Goal: Task Accomplishment & Management: Manage account settings

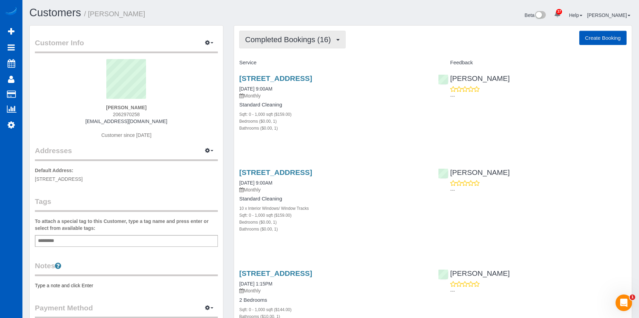
click at [282, 40] on span "Completed Bookings (16)" at bounding box center [289, 39] width 89 height 9
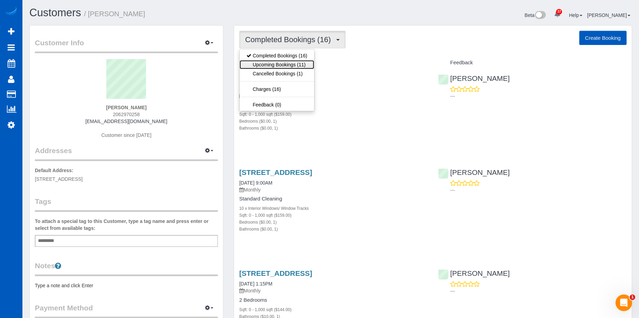
click at [267, 60] on link "Upcoming Bookings (11)" at bounding box center [277, 64] width 75 height 9
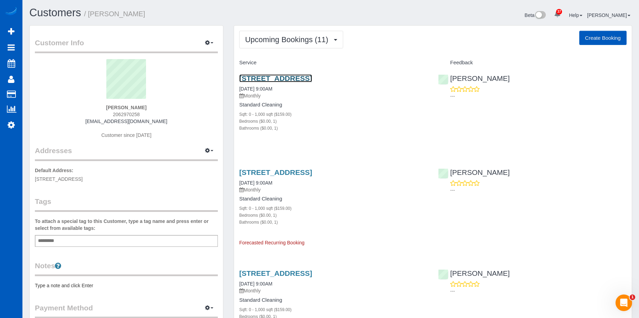
click at [283, 77] on link "[STREET_ADDRESS]" at bounding box center [275, 78] width 73 height 8
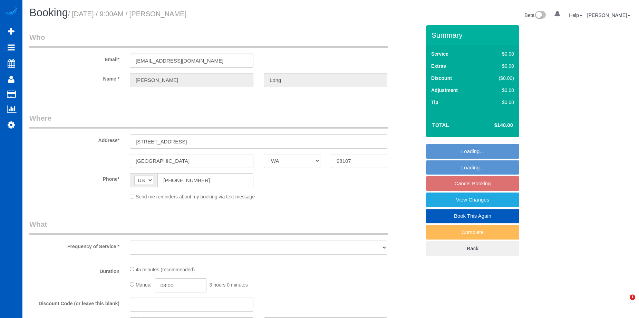
select select "WA"
select select "object:805"
select select "199"
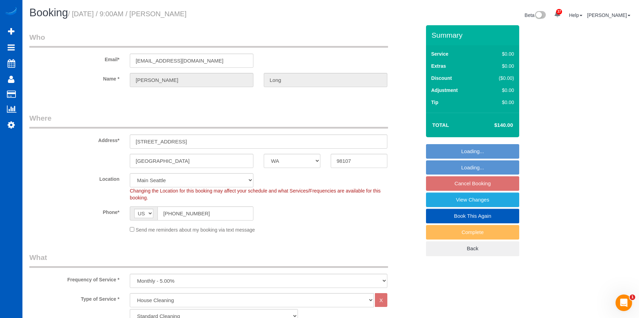
select select "object:1159"
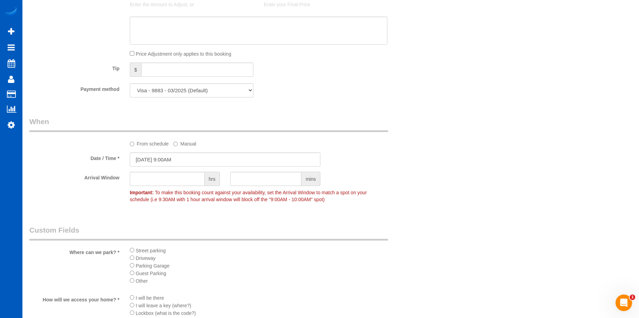
scroll to position [587, 0]
click at [192, 157] on input "09/26/2025 9:00AM" at bounding box center [225, 157] width 191 height 14
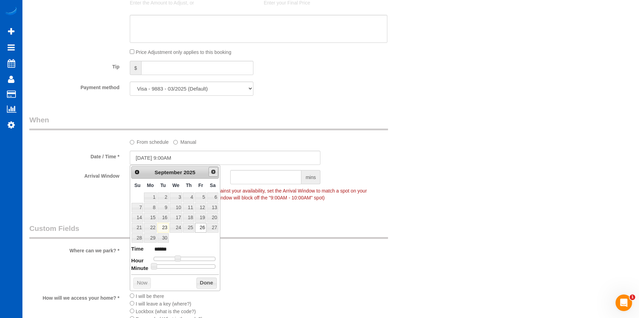
click at [212, 172] on span "Next" at bounding box center [214, 172] width 6 height 6
click at [203, 206] on link "10" at bounding box center [200, 207] width 11 height 9
type input "10/10/2025 9:00AM"
click at [287, 259] on li "Driveway" at bounding box center [259, 256] width 258 height 8
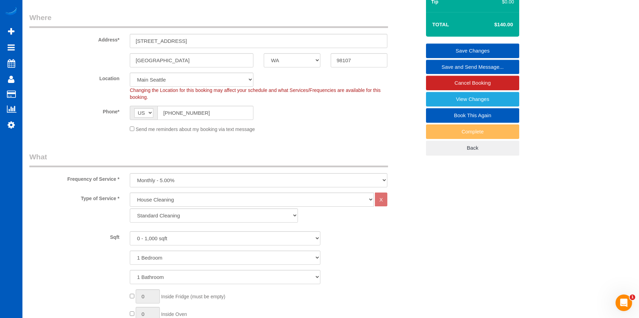
scroll to position [69, 0]
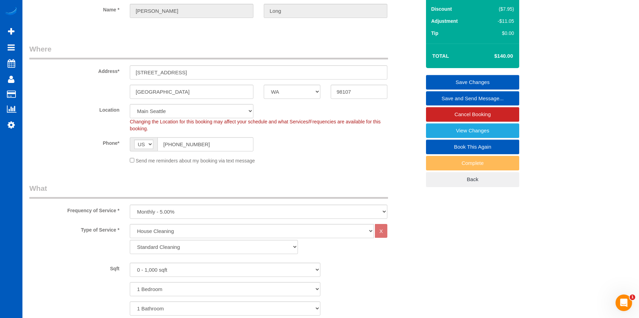
click at [444, 79] on link "Save Changes" at bounding box center [472, 82] width 93 height 14
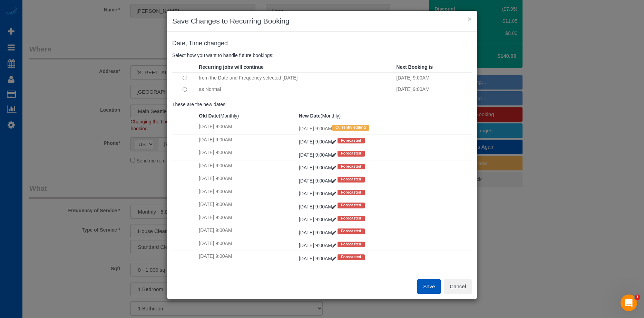
click at [429, 284] on button "Save" at bounding box center [428, 286] width 23 height 14
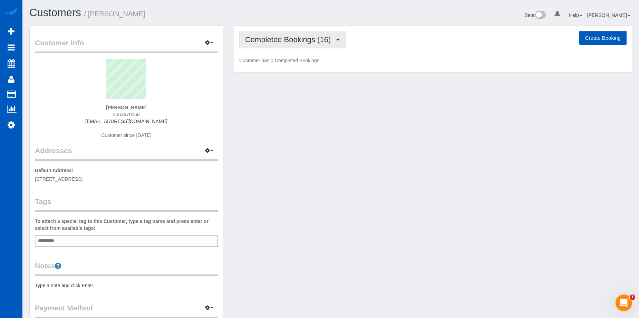
click at [302, 39] on span "Completed Bookings (16)" at bounding box center [289, 39] width 89 height 9
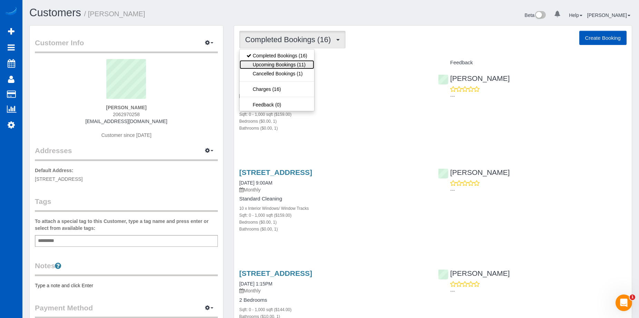
click at [295, 62] on link "Upcoming Bookings (11)" at bounding box center [277, 64] width 75 height 9
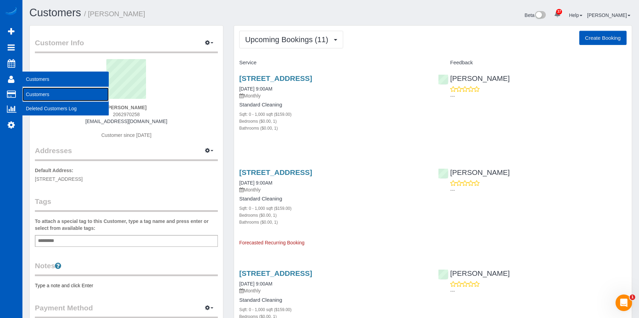
click at [29, 93] on link "Customers" at bounding box center [65, 94] width 86 height 14
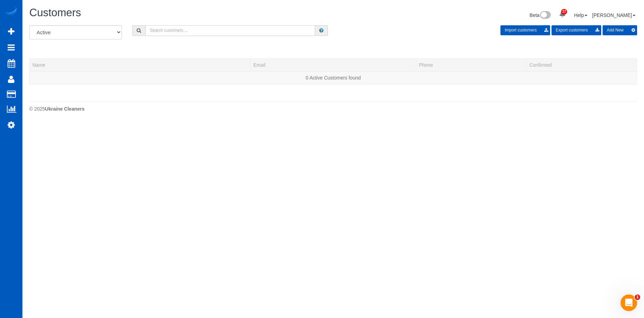
click at [158, 29] on input "text" at bounding box center [230, 30] width 170 height 11
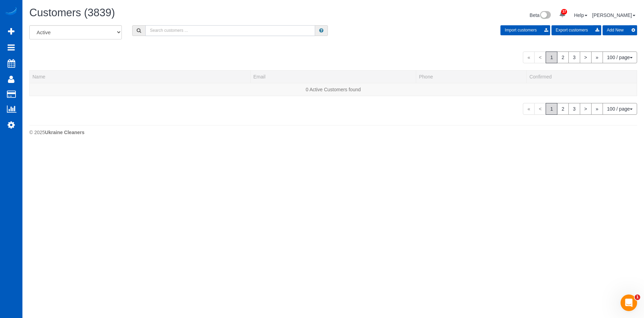
paste input "lizmeow@gmail.com"
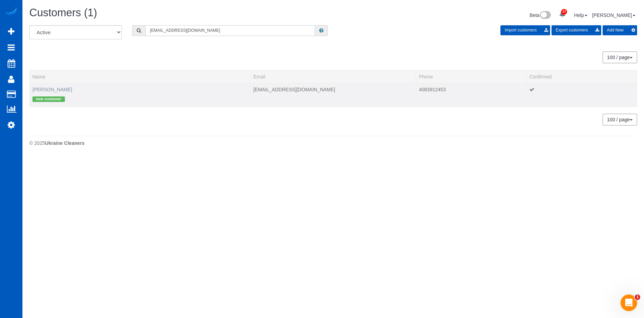
type input "lizmeow@gmail.com"
click at [47, 88] on link "Elizabeth Howe" at bounding box center [52, 90] width 40 height 6
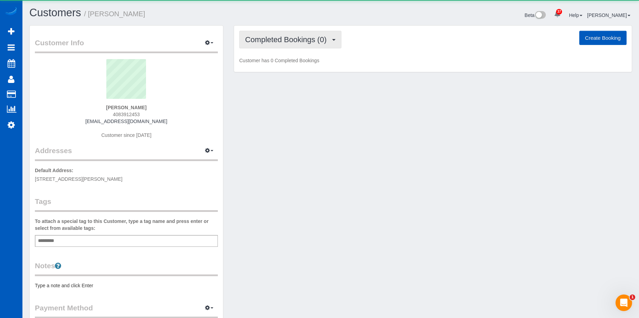
click at [288, 44] on button "Completed Bookings (0)" at bounding box center [290, 40] width 102 height 18
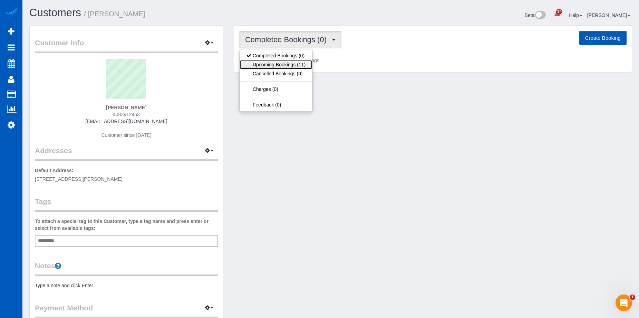
click at [279, 62] on link "Upcoming Bookings (11)" at bounding box center [276, 64] width 73 height 9
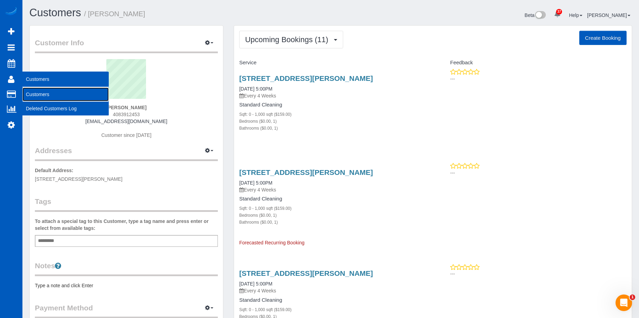
click at [29, 90] on link "Customers" at bounding box center [65, 94] width 86 height 14
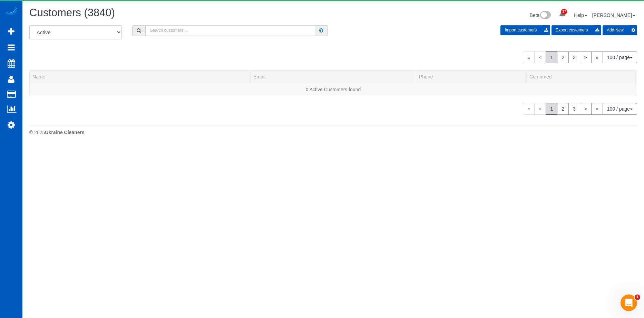
click at [160, 31] on input "text" at bounding box center [230, 30] width 170 height 11
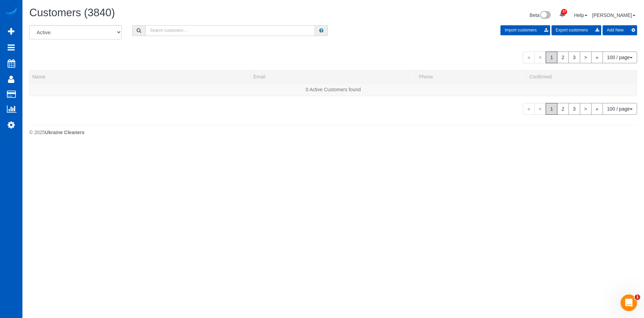
paste input "cubfan4493@yahoo.com"
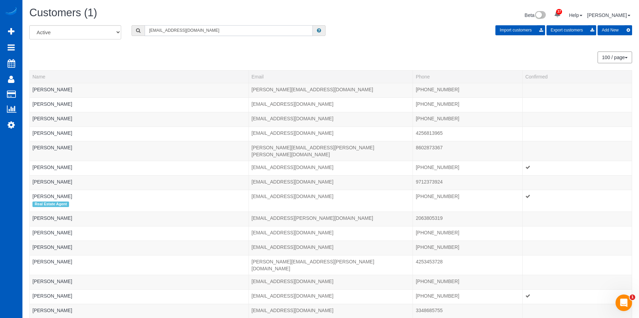
click at [212, 30] on input "cubfan4493@yahoo.com" at bounding box center [229, 30] width 168 height 11
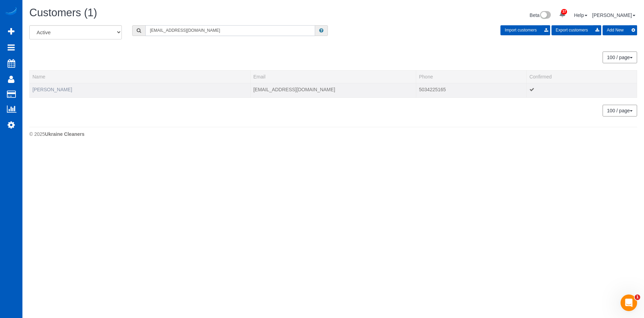
type input "cubfan4493@yahoo.com"
click at [58, 88] on link "Curtis Williams" at bounding box center [52, 90] width 40 height 6
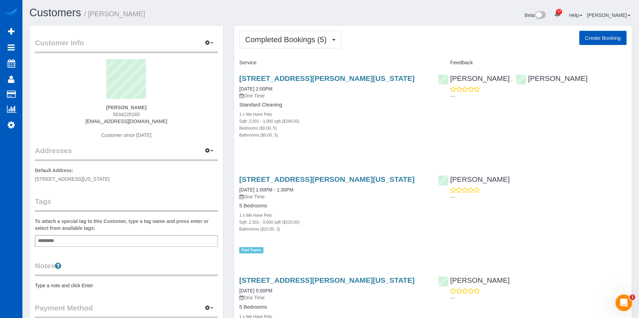
click at [592, 33] on button "Create Booking" at bounding box center [602, 38] width 47 height 14
select select "OR"
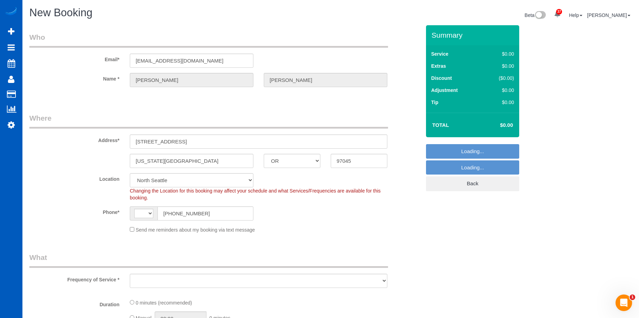
select select "string:[GEOGRAPHIC_DATA]"
select select "object:3771"
select select "string:fspay-791079f4-fbe5-4bfa-b70b-097d46fd3ad0"
select select "34"
select select "199"
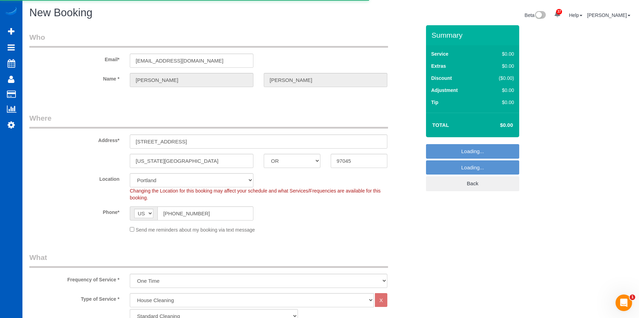
select select "object:4367"
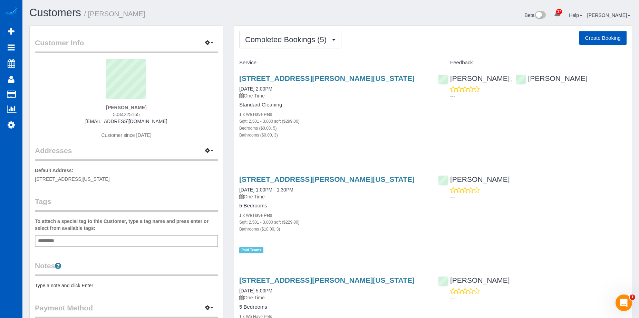
click at [602, 38] on button "Create Booking" at bounding box center [602, 38] width 47 height 14
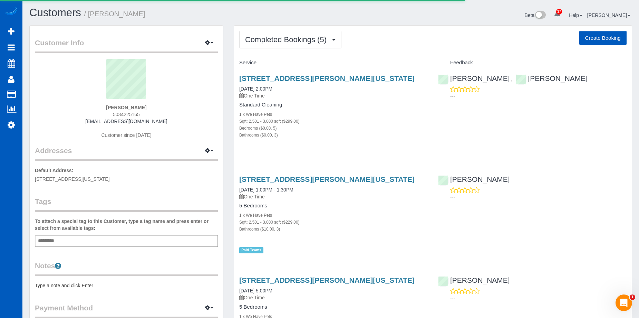
select select "OR"
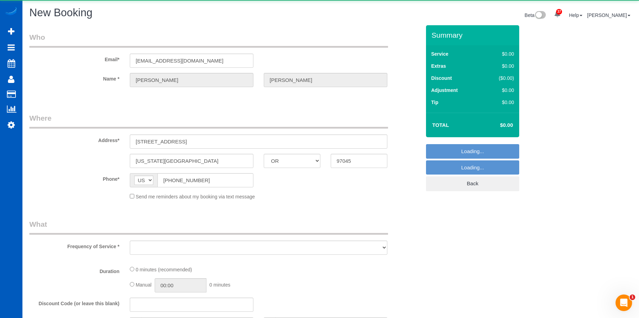
select select "199"
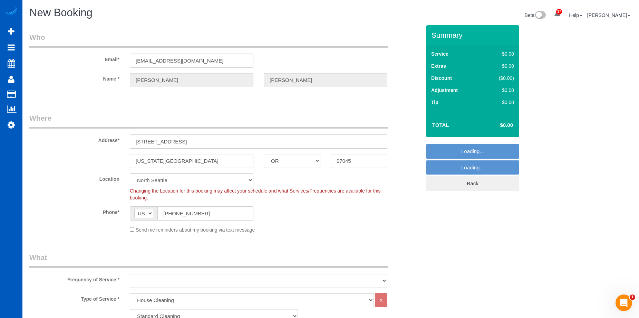
select select "34"
select select "object:5660"
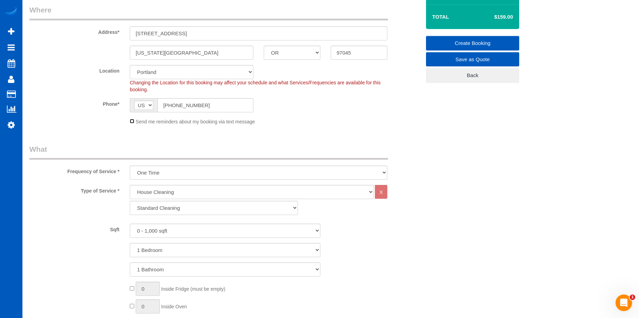
scroll to position [138, 0]
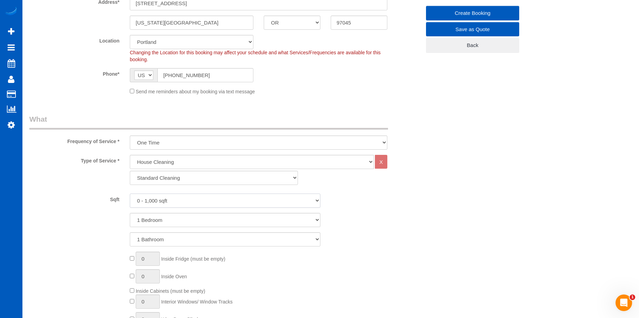
click at [179, 199] on select "0 - 1,000 sqft 1,001 - 1,500 sqft 1,501 - 2,000 sqft 2,001 - 2,500 sqft 2,501 -…" at bounding box center [225, 200] width 191 height 14
click at [186, 202] on select "0 - 1,000 sqft 1,001 - 1,500 sqft 1,501 - 2,000 sqft 2,001 - 2,500 sqft 2,501 -…" at bounding box center [225, 200] width 191 height 14
select select "2501"
click at [130, 193] on select "0 - 1,000 sqft 1,001 - 1,500 sqft 1,501 - 2,000 sqft 2,001 - 2,500 sqft 2,501 -…" at bounding box center [225, 200] width 191 height 14
click at [168, 221] on select "1 Bedroom 2 Bedrooms 3 Bedrooms 4 Bedrooms 5 Bedrooms 6 Bedrooms 7 Bedrooms" at bounding box center [225, 220] width 191 height 14
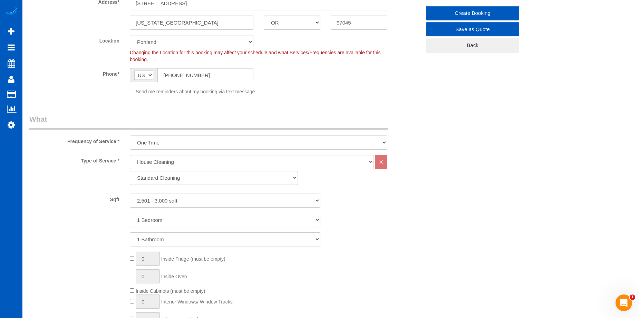
select select "5"
click at [130, 213] on select "1 Bedroom 2 Bedrooms 3 Bedrooms 4 Bedrooms 5 Bedrooms 6 Bedrooms 7 Bedrooms" at bounding box center [225, 220] width 191 height 14
click at [177, 246] on div "Type of Service * House Cleaning X Standard Cleaning Deep Cleaning Move In/ Out…" at bounding box center [224, 264] width 391 height 219
click at [177, 238] on select "1 Bathroom 2 Bathrooms 3 Bathrooms 4 Bathrooms 5 Bathrooms 6 Bathrooms 7 Bathro…" at bounding box center [225, 239] width 191 height 14
select select "3"
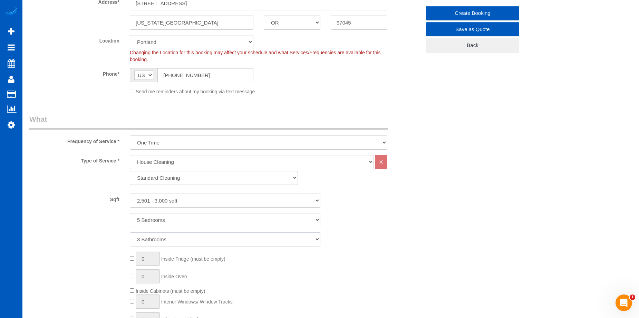
click at [130, 232] on select "1 Bathroom 2 Bathrooms 3 Bathrooms 4 Bathrooms 5 Bathrooms 6 Bathrooms 7 Bathro…" at bounding box center [225, 239] width 191 height 14
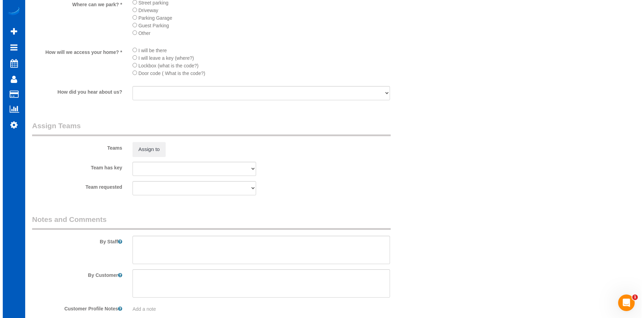
scroll to position [832, 0]
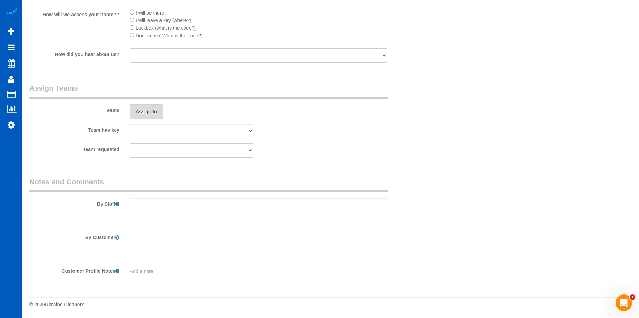
click at [155, 111] on button "Assign to" at bounding box center [146, 111] width 33 height 14
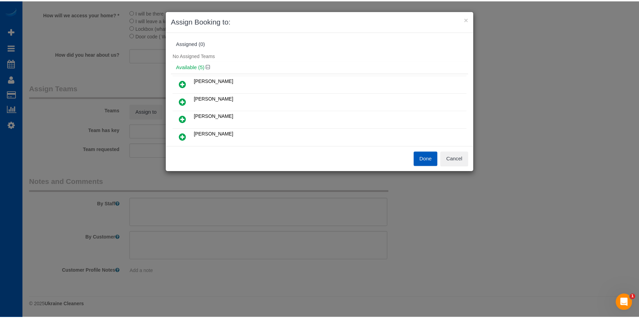
scroll to position [35, 0]
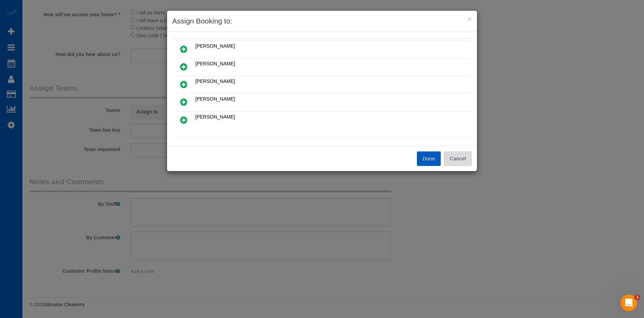
click at [454, 155] on button "Cancel" at bounding box center [458, 158] width 28 height 14
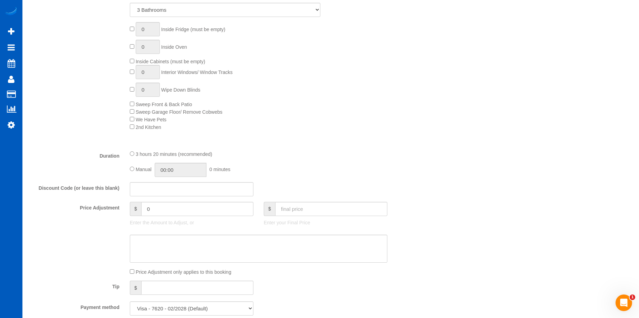
scroll to position [453, 0]
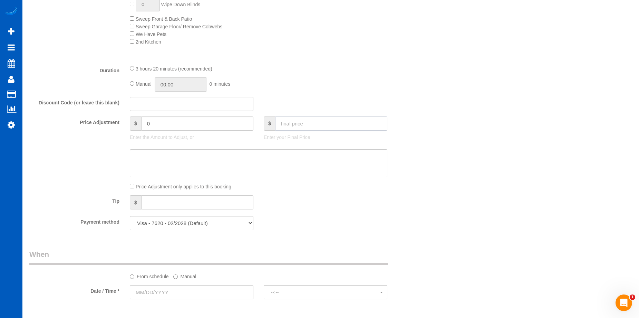
click at [301, 120] on input "text" at bounding box center [331, 123] width 112 height 14
type input "250"
click at [281, 155] on textarea at bounding box center [259, 163] width 258 height 28
type input "-89"
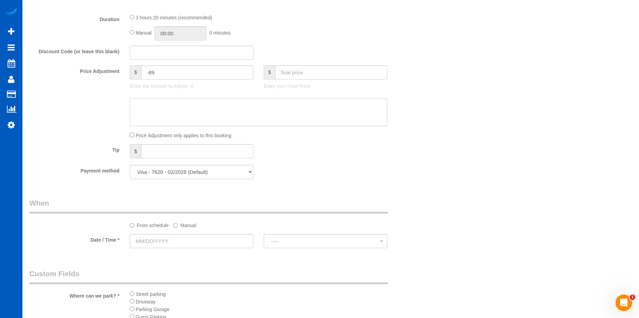
scroll to position [556, 0]
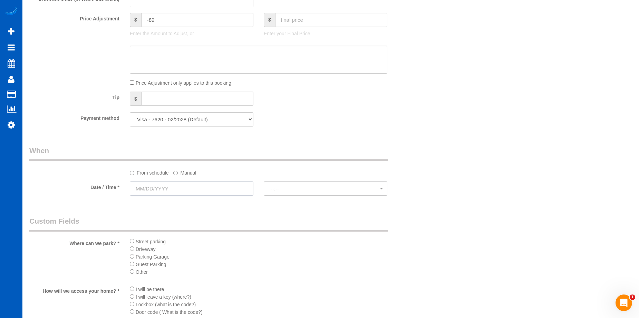
click at [164, 190] on input "text" at bounding box center [192, 188] width 124 height 14
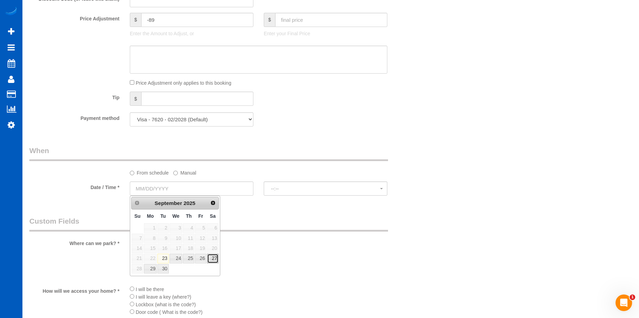
click at [215, 261] on link "27" at bounding box center [212, 257] width 11 height 9
type input "09/27/2025"
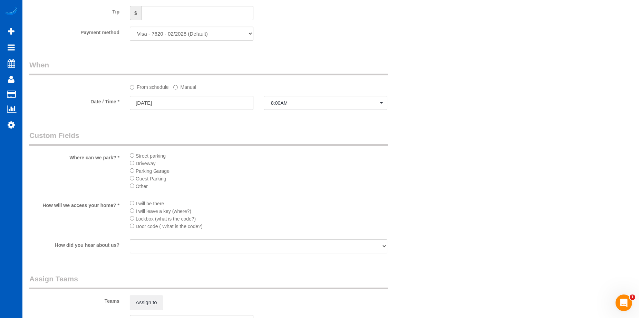
scroll to position [660, 0]
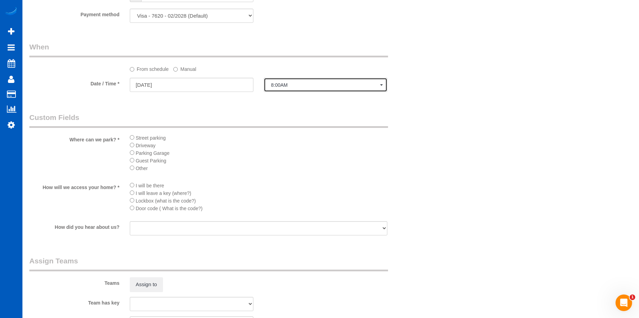
click at [286, 80] on button "8:00AM" at bounding box center [326, 85] width 124 height 14
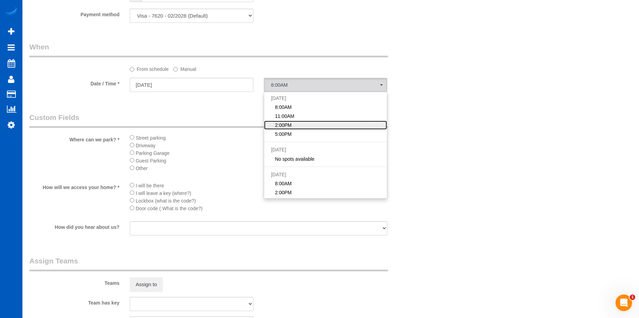
click at [295, 123] on link "2:00PM" at bounding box center [325, 124] width 123 height 9
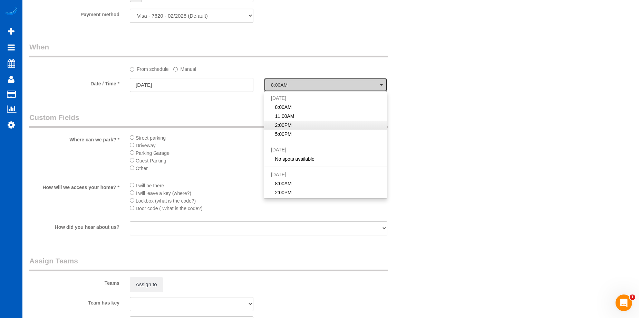
select select "spot3"
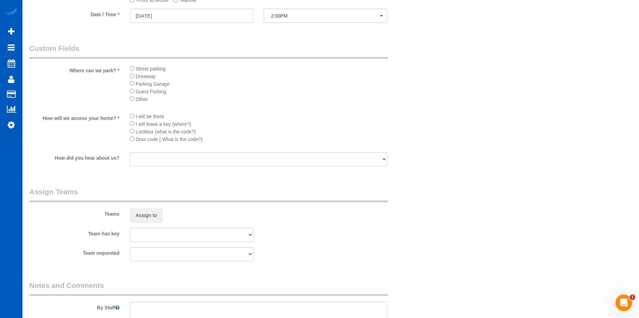
scroll to position [832, 0]
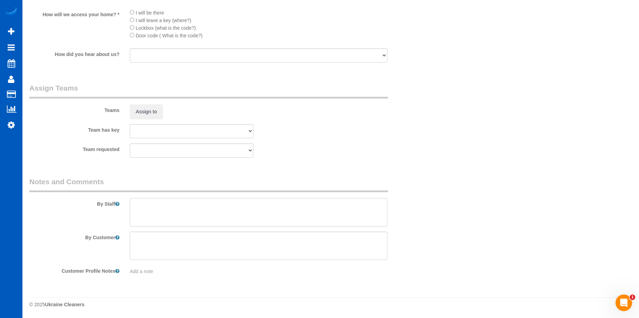
click at [229, 202] on textarea at bounding box center [259, 212] width 258 height 28
click at [226, 202] on textarea at bounding box center [259, 212] width 258 height 28
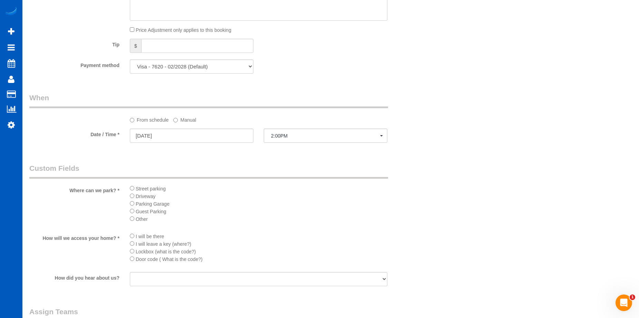
scroll to position [522, 0]
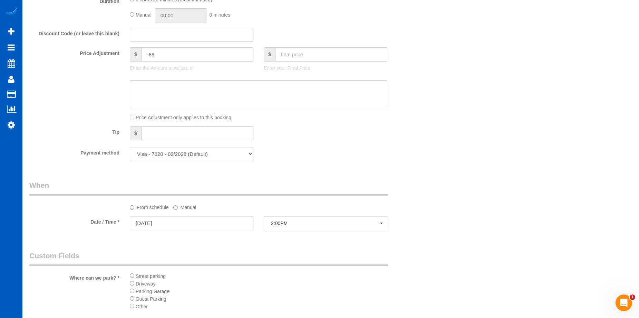
type textarea "Hourly job - 3 hrs max"
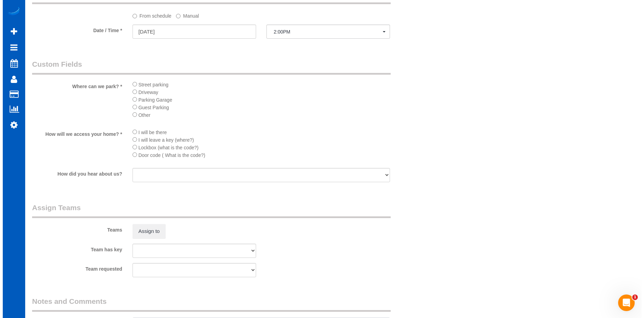
scroll to position [763, 0]
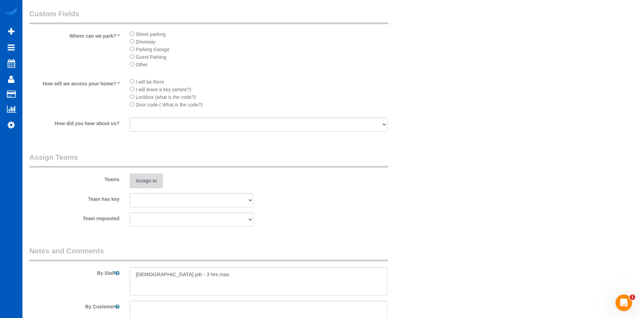
click at [150, 181] on button "Assign to" at bounding box center [146, 180] width 33 height 14
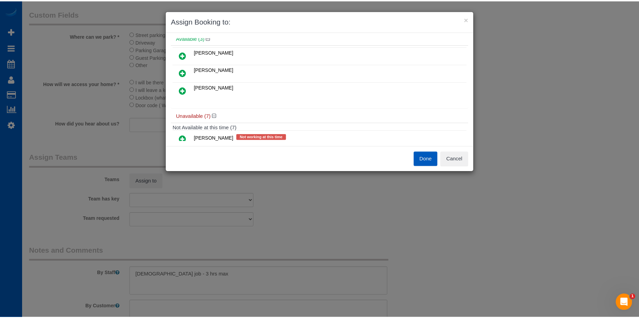
scroll to position [0, 0]
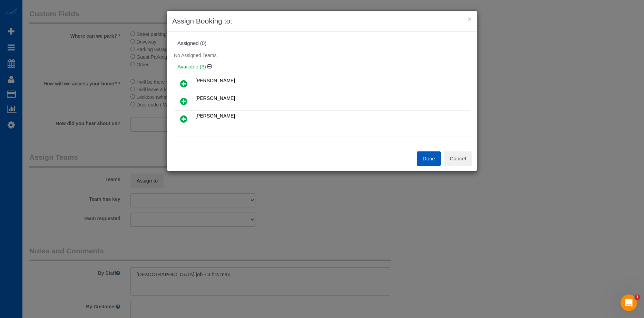
click at [185, 79] on icon at bounding box center [183, 83] width 7 height 8
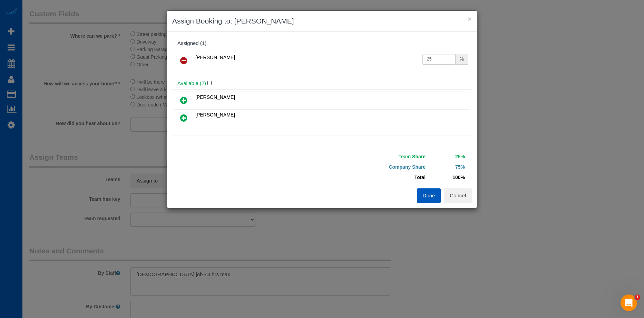
click at [181, 117] on icon at bounding box center [183, 118] width 7 height 8
click at [422, 194] on button "Done" at bounding box center [429, 195] width 24 height 14
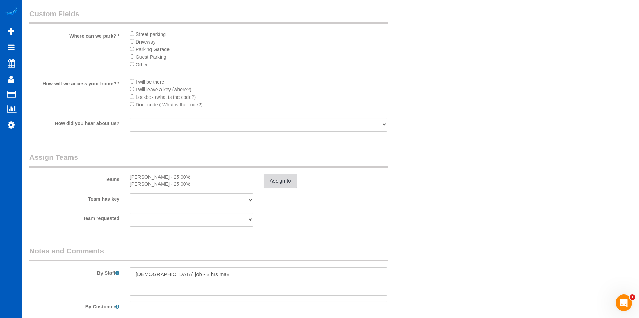
click at [274, 181] on button "Assign to" at bounding box center [280, 180] width 33 height 14
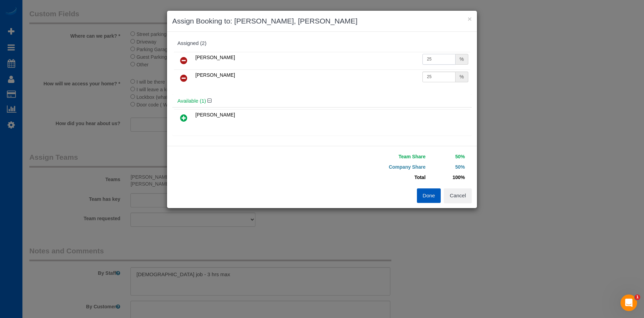
drag, startPoint x: 431, startPoint y: 62, endPoint x: 435, endPoint y: 60, distance: 3.7
click at [431, 62] on input "25" at bounding box center [438, 59] width 33 height 11
drag, startPoint x: 421, startPoint y: 58, endPoint x: 403, endPoint y: 57, distance: 18.0
click at [403, 57] on tr "Luiza Maksymova 25 %" at bounding box center [322, 61] width 296 height 18
type input "33"
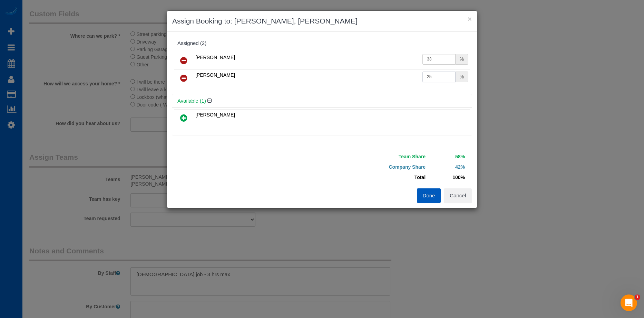
drag, startPoint x: 432, startPoint y: 75, endPoint x: 392, endPoint y: 78, distance: 39.5
click at [392, 78] on tr "Raissa Radionova 25 %" at bounding box center [322, 78] width 296 height 18
type input "33"
click at [428, 192] on button "Done" at bounding box center [429, 195] width 24 height 14
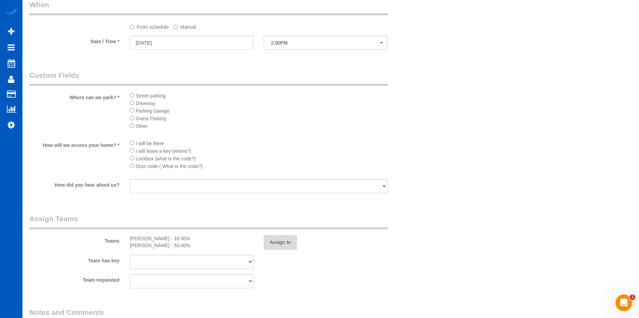
scroll to position [591, 0]
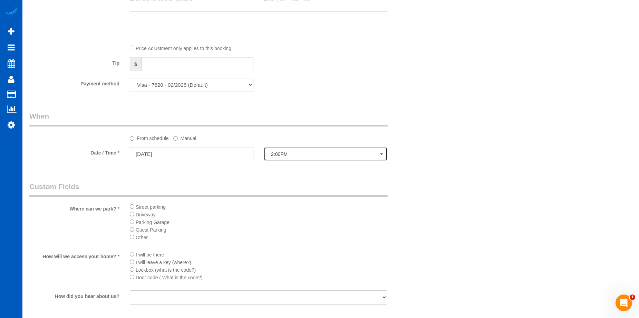
click at [300, 147] on button "2:00PM" at bounding box center [326, 154] width 124 height 14
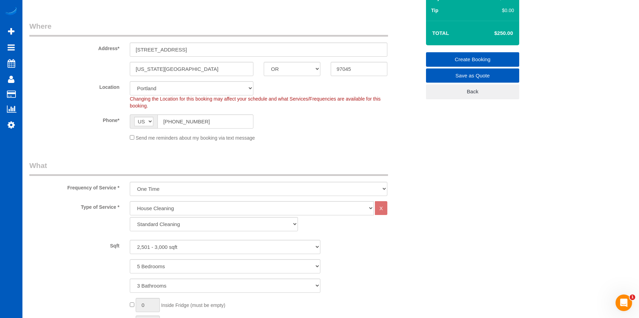
scroll to position [38, 0]
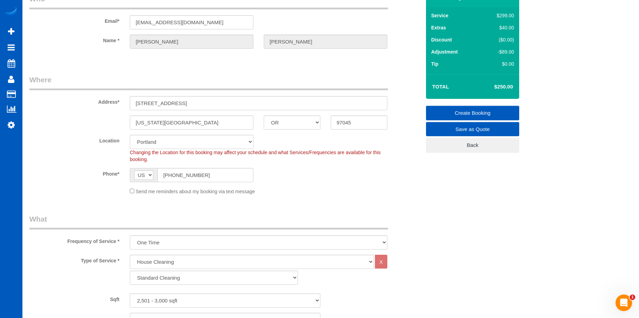
click at [456, 109] on link "Create Booking" at bounding box center [472, 113] width 93 height 14
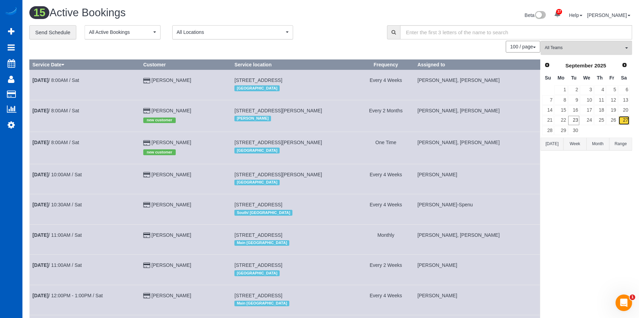
click at [629, 119] on link "27" at bounding box center [623, 120] width 11 height 9
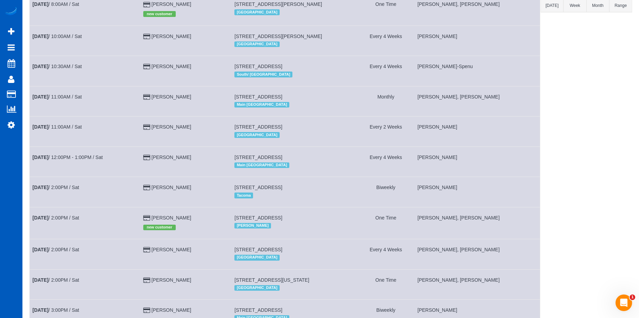
scroll to position [267, 0]
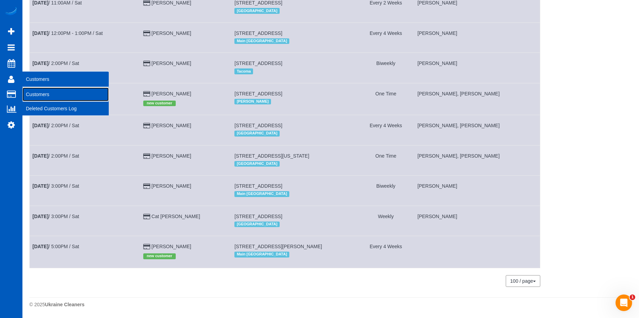
click at [29, 91] on link "Customers" at bounding box center [65, 94] width 86 height 14
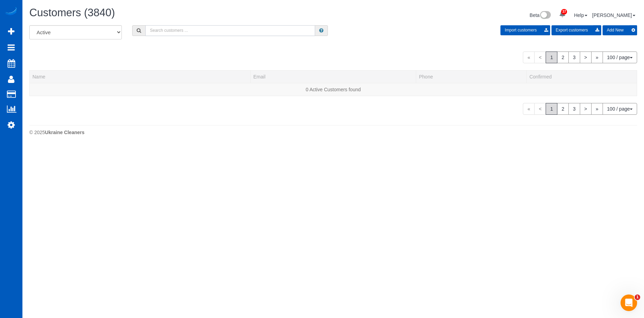
click at [230, 29] on input "text" at bounding box center [230, 30] width 170 height 11
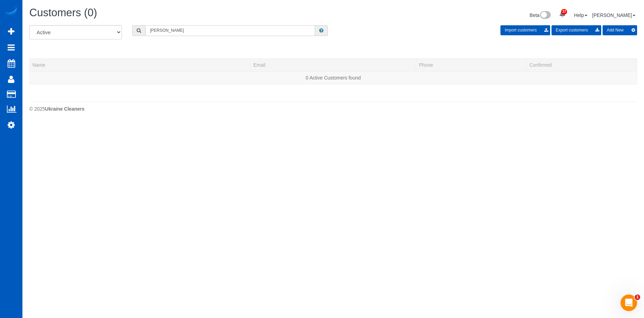
drag, startPoint x: 199, startPoint y: 29, endPoint x: 147, endPoint y: 29, distance: 52.5
click at [147, 29] on input "Wendy Klein" at bounding box center [230, 30] width 170 height 11
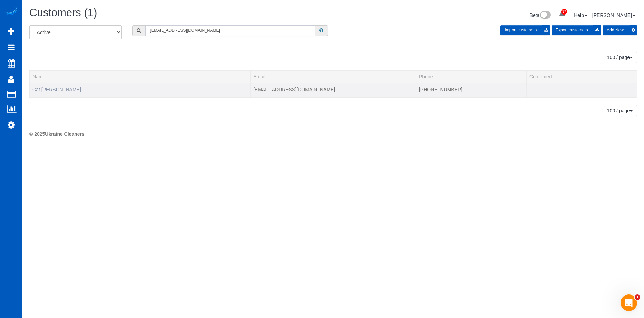
type input "wendy_klein@outlook.com"
click at [46, 90] on link "Cat Klein" at bounding box center [56, 90] width 49 height 6
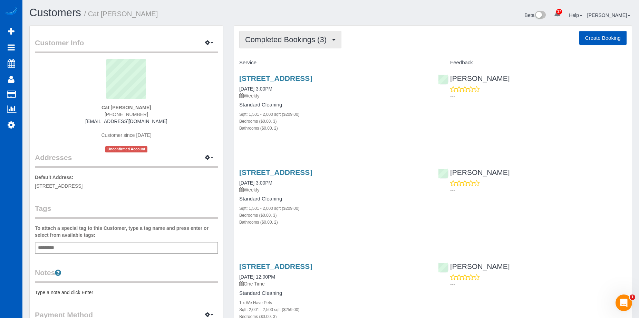
click at [321, 40] on span "Completed Bookings (3)" at bounding box center [287, 39] width 85 height 9
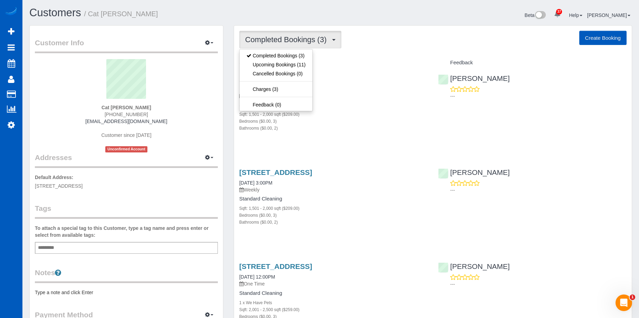
click at [321, 40] on span "Completed Bookings (3)" at bounding box center [287, 39] width 85 height 9
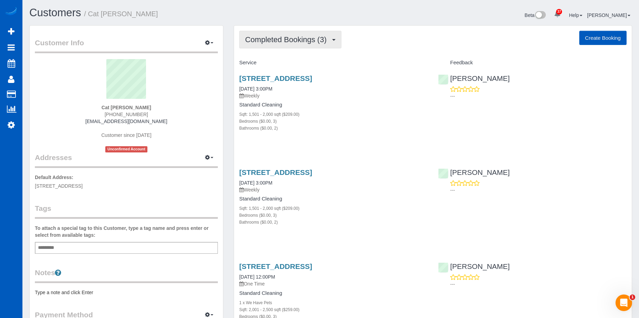
click at [305, 34] on button "Completed Bookings (3)" at bounding box center [290, 40] width 102 height 18
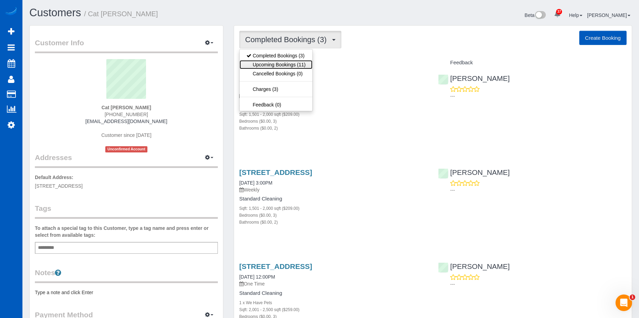
click at [287, 67] on link "Upcoming Bookings (11)" at bounding box center [276, 64] width 73 height 9
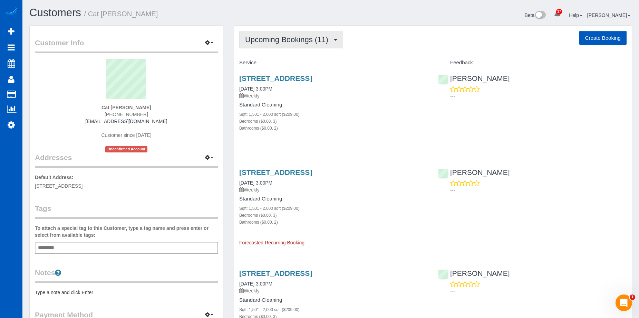
click at [297, 35] on span "Upcoming Bookings (11)" at bounding box center [288, 39] width 87 height 9
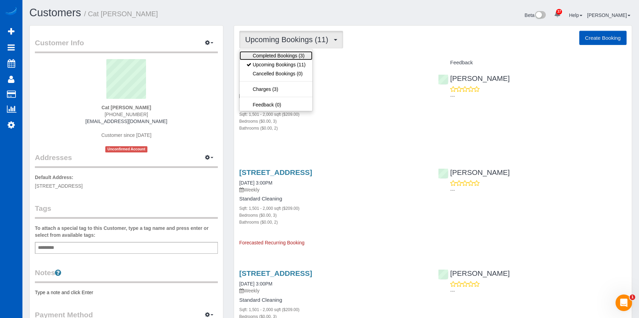
click at [280, 56] on link "Completed Bookings (3)" at bounding box center [276, 55] width 73 height 9
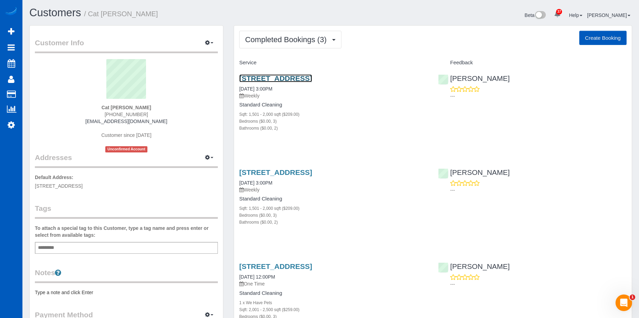
click at [312, 81] on link "10000 E Yale Ave Unit #17, Denver, CO 80231" at bounding box center [275, 78] width 73 height 8
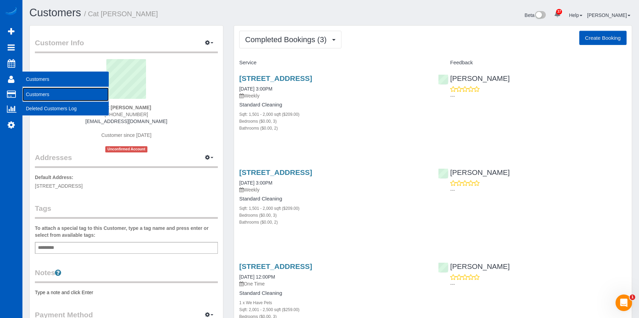
click at [32, 91] on link "Customers" at bounding box center [65, 94] width 86 height 14
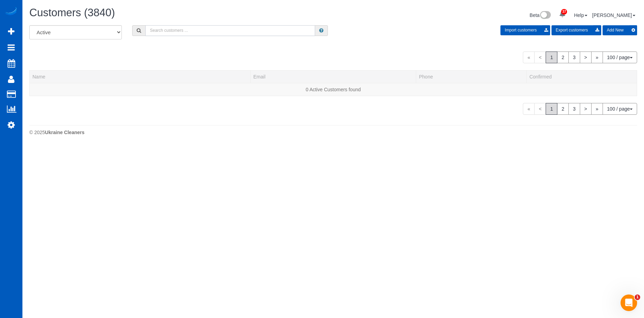
click at [205, 31] on input "text" at bounding box center [230, 30] width 170 height 11
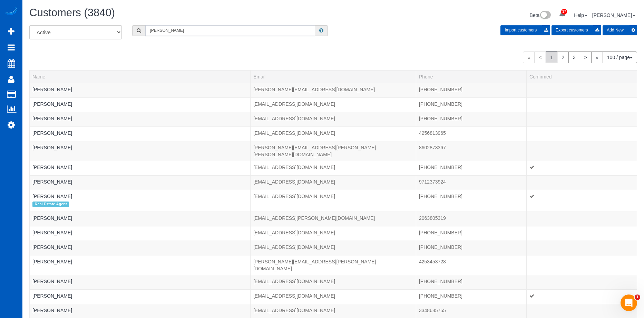
type input "Adolfo Martell"
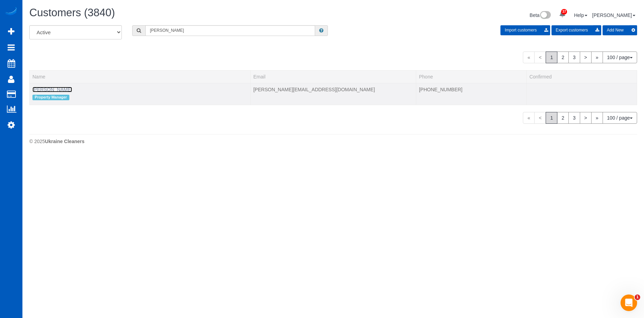
click at [58, 88] on link "Adolfo Martell" at bounding box center [52, 90] width 40 height 6
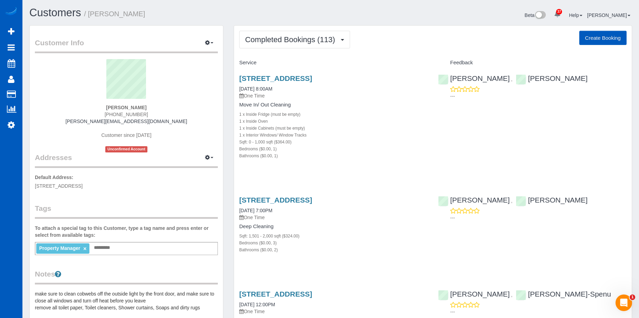
click at [597, 33] on button "Create Booking" at bounding box center [602, 38] width 47 height 14
select select "WA"
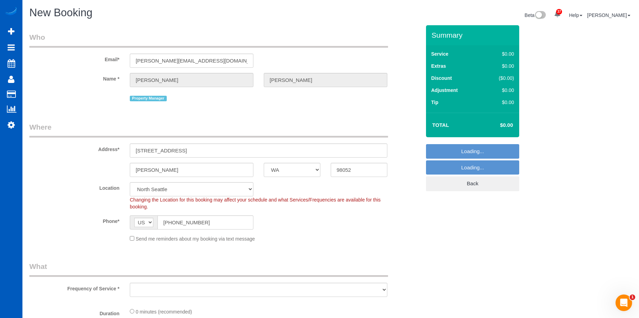
select select "object:10959"
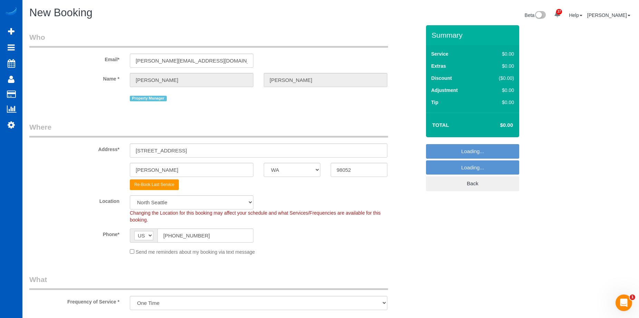
select select "199"
select select "object:11224"
select select "6"
select select "object:11313"
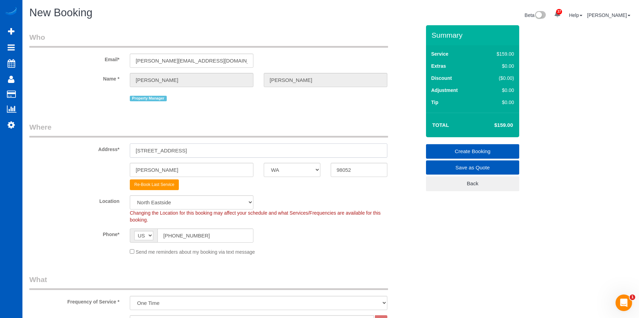
drag, startPoint x: 181, startPoint y: 146, endPoint x: 196, endPoint y: 152, distance: 16.2
click at [182, 146] on input "17024 NE 120th St" at bounding box center [259, 150] width 258 height 14
drag, startPoint x: 186, startPoint y: 153, endPoint x: 102, endPoint y: 150, distance: 84.6
click at [102, 150] on div "Address* 17024 NE 120th St" at bounding box center [225, 140] width 402 height 36
paste input "16 25th Ave E, Unit A, Seattle, WA 98112"
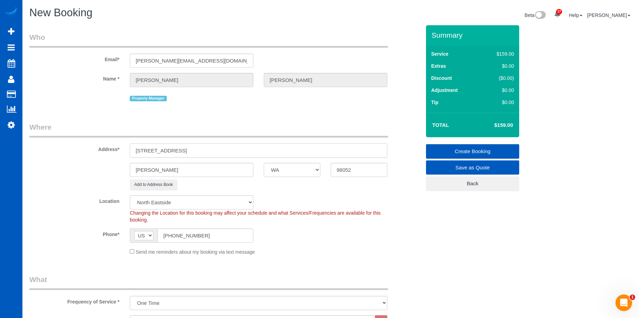
drag, startPoint x: 218, startPoint y: 150, endPoint x: 293, endPoint y: 149, distance: 74.2
click at [292, 149] on input "116 25th Ave E, Unit A, Seattle, WA 98112" at bounding box center [259, 150] width 258 height 14
type input "116 25th Ave E, Unit A, Seattle, WA"
drag, startPoint x: 375, startPoint y: 169, endPoint x: 318, endPoint y: 174, distance: 57.8
click at [326, 176] on div "98052" at bounding box center [359, 170] width 67 height 14
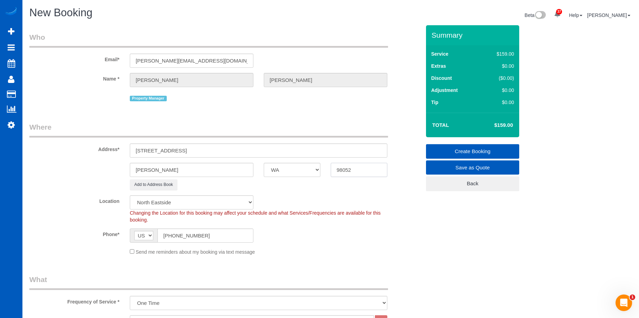
paste input "11"
type input "98112"
drag, startPoint x: 191, startPoint y: 149, endPoint x: 206, endPoint y: 150, distance: 14.5
click at [206, 150] on input "116 25th Ave E, Unit A, Seattle, WA" at bounding box center [259, 150] width 258 height 14
type input "116 25th Ave E, Unit A, , WA"
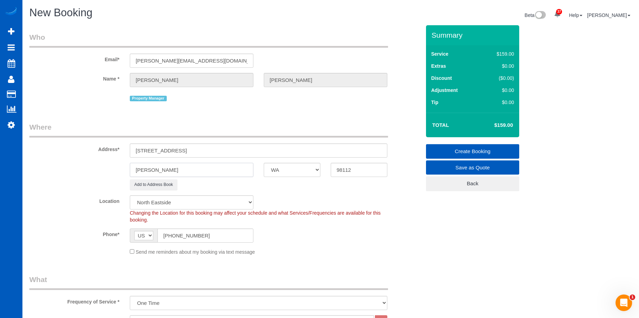
drag, startPoint x: 185, startPoint y: 172, endPoint x: 170, endPoint y: 162, distance: 18.3
click at [100, 173] on div "Redmond AK AL AR AZ CA CO CT DC DE FL GA HI IA ID IL IN KS KY LA MA MD ME MI MN…" at bounding box center [225, 170] width 402 height 14
paste input "[GEOGRAPHIC_DATA]"
type input "[GEOGRAPHIC_DATA]"
drag, startPoint x: 187, startPoint y: 151, endPoint x: 231, endPoint y: 146, distance: 44.5
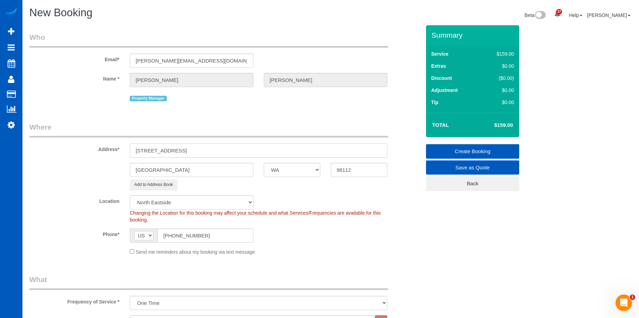
click at [231, 146] on input "116 25th Ave E, Unit A, , WA" at bounding box center [259, 150] width 258 height 14
select select "5"
type input "116 25th Ave E, Unit A"
click at [346, 246] on sui-booking-location "Location North Seattle Atlanta GA Denver Everett Fort Worth TX Las Vegas Main D…" at bounding box center [224, 225] width 391 height 60
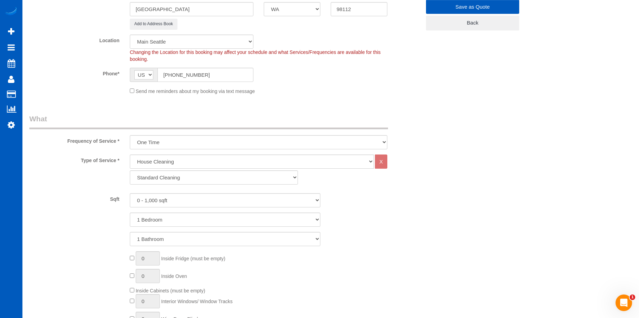
scroll to position [173, 0]
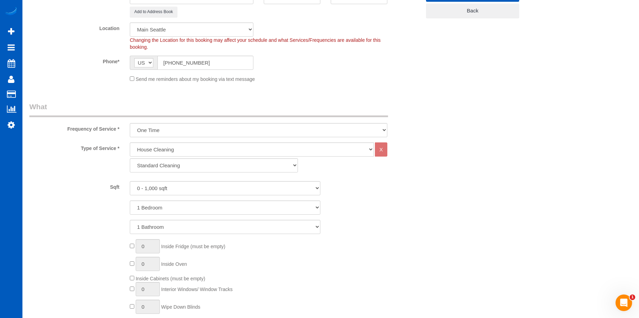
select select "object:11509"
click at [175, 165] on select "Standard Cleaning Deep Cleaning Move In/ Out Cleaning" at bounding box center [214, 165] width 168 height 14
select select "368"
click at [130, 158] on select "Standard Cleaning Deep Cleaning Move In/ Out Cleaning" at bounding box center [214, 165] width 168 height 14
click at [197, 184] on select "0 - 1,000 sqft 1,001 - 1,500 sqft 1,501 - 2,000 sqft 2,001 - 2,500 sqft 2,501 -…" at bounding box center [225, 188] width 191 height 14
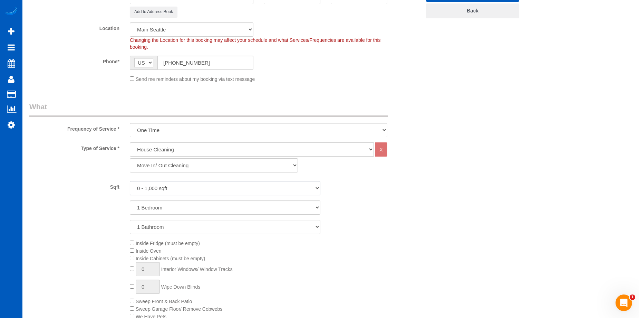
select select "1501"
click at [130, 181] on select "0 - 1,000 sqft 1,001 - 1,500 sqft 1,501 - 2,000 sqft 2,001 - 2,500 sqft 2,501 -…" at bounding box center [225, 188] width 191 height 14
click at [186, 206] on select "1 Bedroom 2 Bedrooms 3 Bedrooms 4 Bedrooms 5 Bedrooms 6 Bedrooms 7 Bedrooms" at bounding box center [225, 207] width 191 height 14
select select "3"
click at [130, 200] on select "1 Bedroom 2 Bedrooms 3 Bedrooms 4 Bedrooms 5 Bedrooms 6 Bedrooms 7 Bedrooms" at bounding box center [225, 207] width 191 height 14
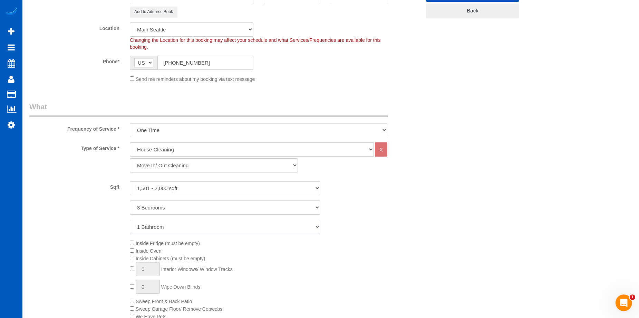
click at [194, 232] on select "1 Bathroom 2 Bathrooms 3 Bathrooms 4 Bathrooms 5 Bathrooms 6 Bathrooms 7 Bathro…" at bounding box center [225, 227] width 191 height 14
select select "2"
click at [130, 220] on select "1 Bathroom 2 Bathrooms 3 Bathrooms 4 Bathrooms 5 Bathrooms 6 Bathrooms 7 Bathro…" at bounding box center [225, 227] width 191 height 14
type input "1"
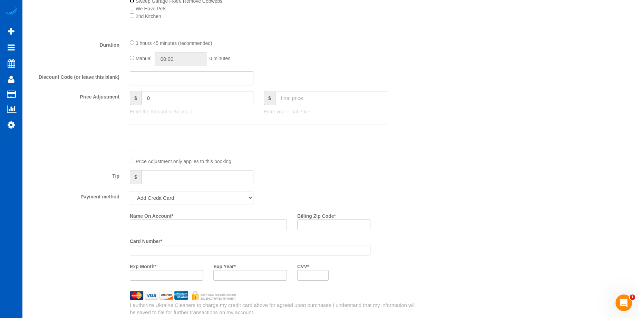
scroll to position [483, 0]
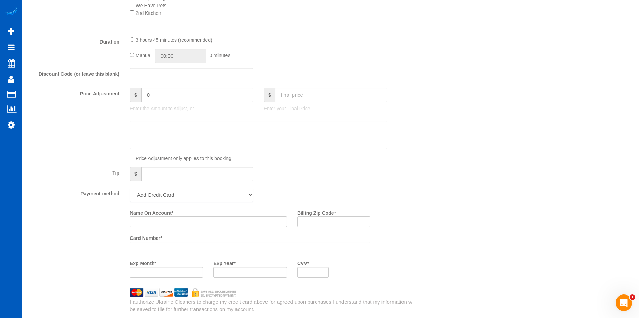
click at [213, 194] on select "Add Credit Card Cash Check Paypal" at bounding box center [192, 194] width 124 height 14
select select "string:cash"
click at [130, 187] on select "Add Credit Card Cash Check Paypal" at bounding box center [192, 194] width 124 height 14
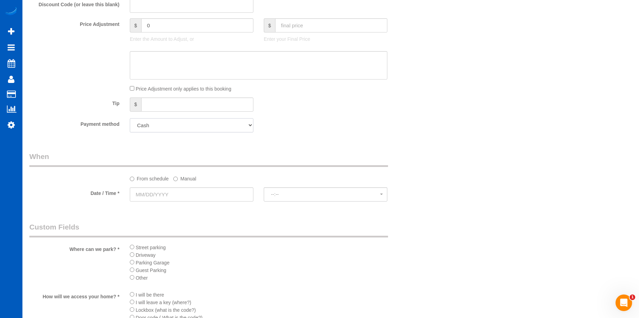
scroll to position [621, 0]
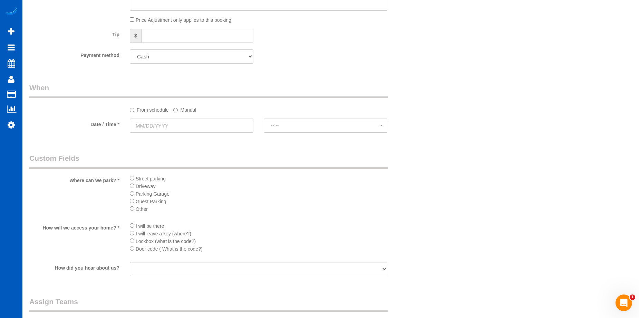
click at [132, 181] on li "Street parking" at bounding box center [259, 178] width 258 height 8
click at [136, 178] on span "Street parking" at bounding box center [151, 179] width 30 height 6
click at [129, 178] on div "Street parking Driveway Parking Garage Guest Parking Other" at bounding box center [259, 195] width 268 height 42
click at [179, 265] on input "text" at bounding box center [259, 263] width 258 height 14
paste input "4590"
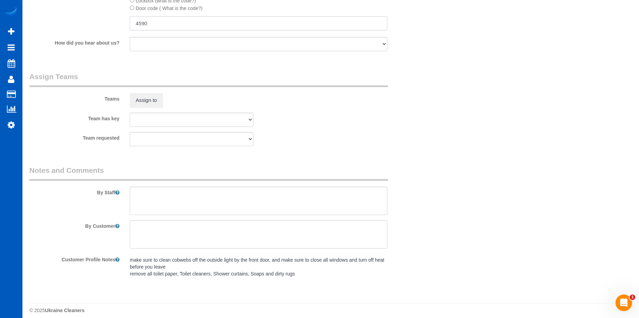
scroll to position [867, 0]
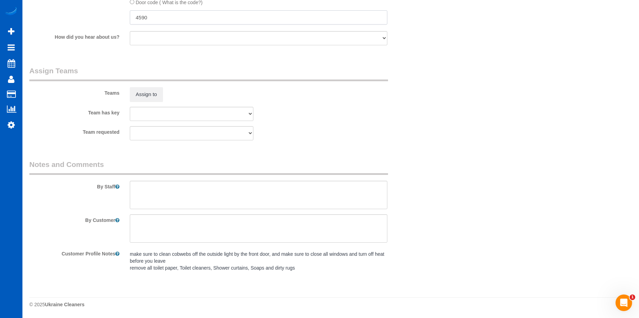
type input "4590"
click at [220, 184] on textarea at bounding box center [259, 195] width 258 height 28
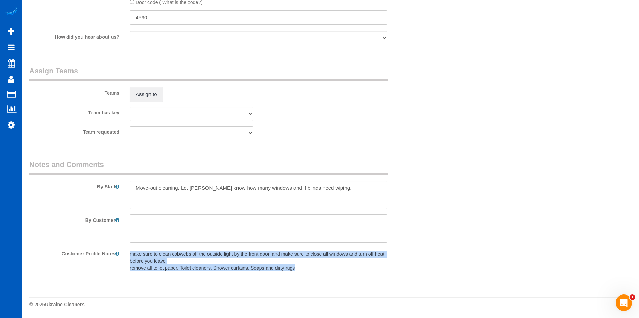
drag, startPoint x: 131, startPoint y: 254, endPoint x: 298, endPoint y: 267, distance: 167.9
click at [298, 267] on pre "make sure to clean cobwebs off the outside light by the front door, and make su…" at bounding box center [259, 260] width 258 height 21
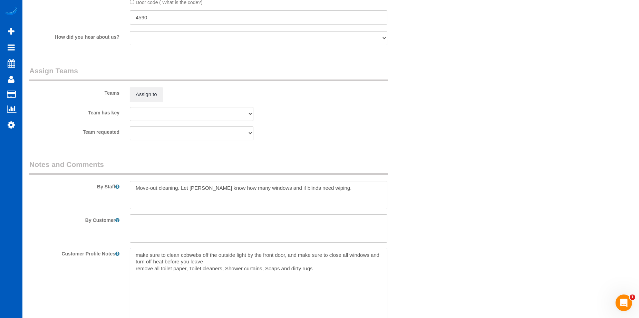
click at [317, 269] on textarea "make sure to clean cobwebs off the outside light by the front door, and make su…" at bounding box center [259, 285] width 258 height 76
click at [198, 206] on textarea at bounding box center [259, 195] width 258 height 28
paste textarea "make sure to clean cobwebs off the outside light by the front door, and make su…"
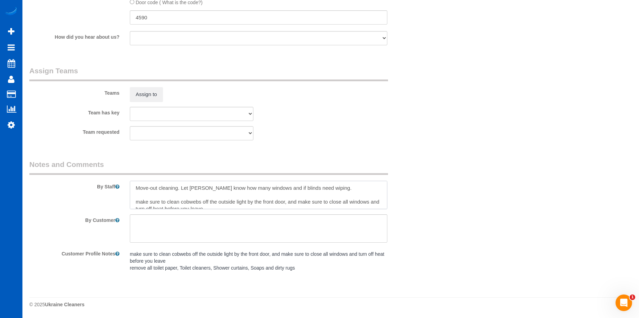
scroll to position [10, 0]
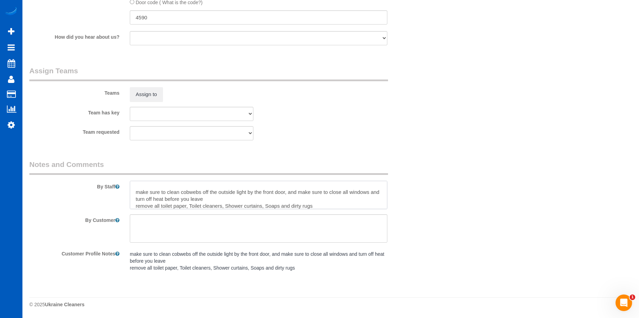
drag, startPoint x: 140, startPoint y: 192, endPoint x: 139, endPoint y: 188, distance: 4.5
click at [136, 193] on textarea at bounding box center [259, 195] width 258 height 28
click at [226, 195] on textarea at bounding box center [259, 195] width 258 height 28
click at [220, 200] on textarea at bounding box center [259, 195] width 258 height 28
click at [138, 206] on textarea at bounding box center [259, 195] width 258 height 28
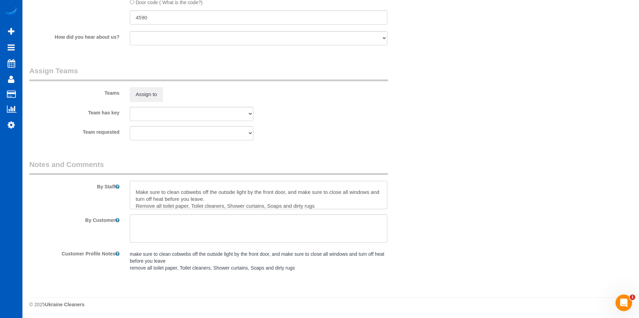
click at [193, 207] on textarea at bounding box center [259, 195] width 258 height 28
click at [227, 206] on textarea at bounding box center [259, 195] width 258 height 28
click at [268, 204] on textarea at bounding box center [259, 195] width 258 height 28
click at [321, 203] on textarea at bounding box center [259, 195] width 258 height 28
type textarea "Move-out cleaning. Let Anna know how many windows and if blinds need wiping. Ma…"
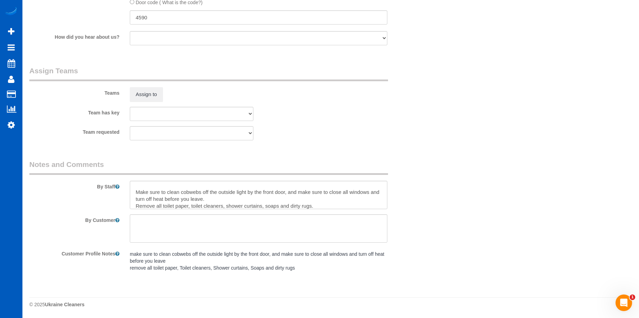
click at [367, 140] on fieldset "Assign Teams Teams Assign to Team has key Alona Tarasiuk Anastasiia Ionova Anna…" at bounding box center [224, 106] width 391 height 80
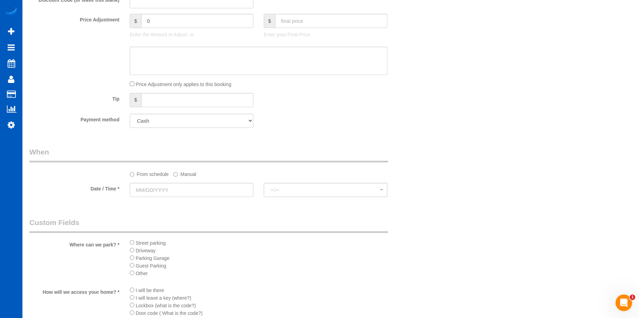
scroll to position [557, 0]
click at [151, 185] on input "text" at bounding box center [192, 190] width 124 height 14
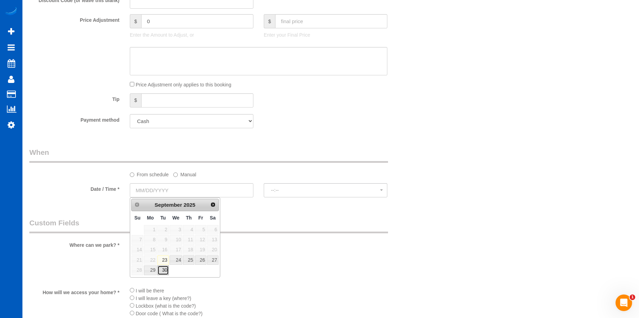
click at [161, 270] on link "30" at bounding box center [162, 269] width 11 height 9
type input "09/30/2025"
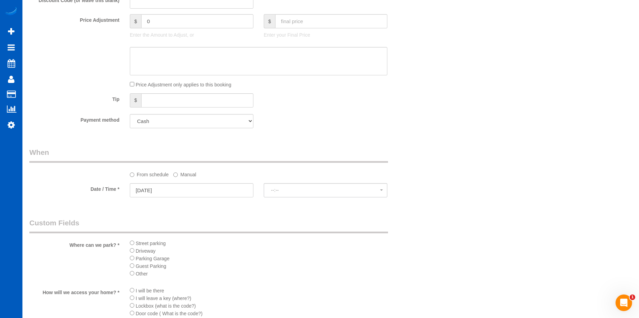
select select "spot17"
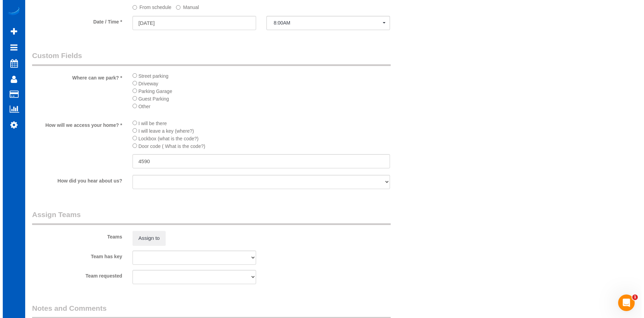
scroll to position [764, 0]
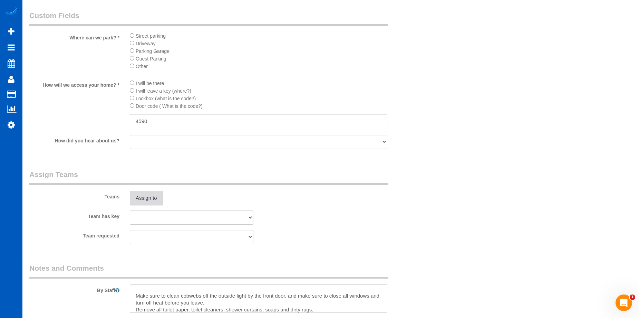
click at [151, 193] on button "Assign to" at bounding box center [146, 198] width 33 height 14
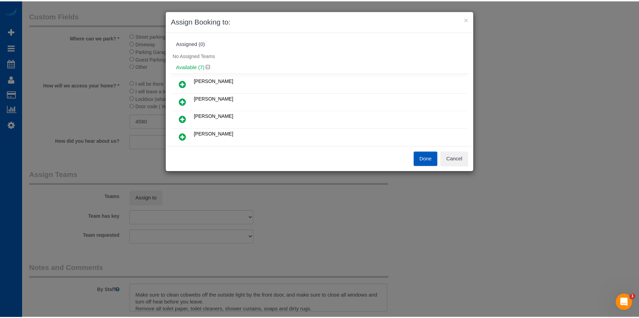
scroll to position [35, 0]
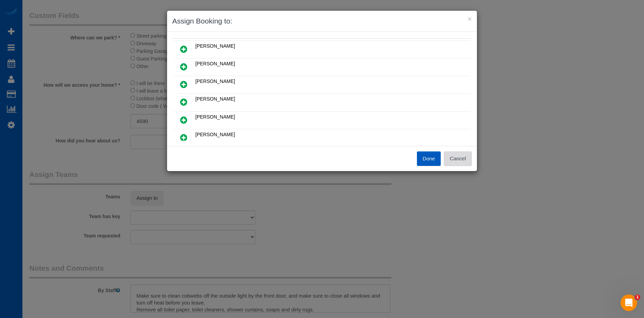
click at [468, 160] on button "Cancel" at bounding box center [458, 158] width 28 height 14
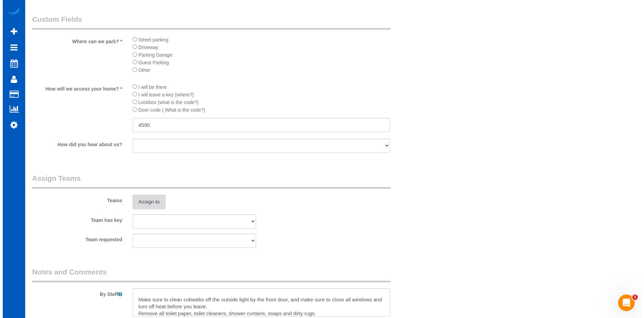
scroll to position [764, 0]
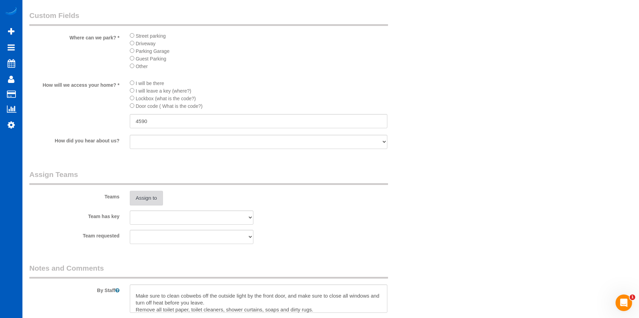
click at [155, 193] on button "Assign to" at bounding box center [146, 198] width 33 height 14
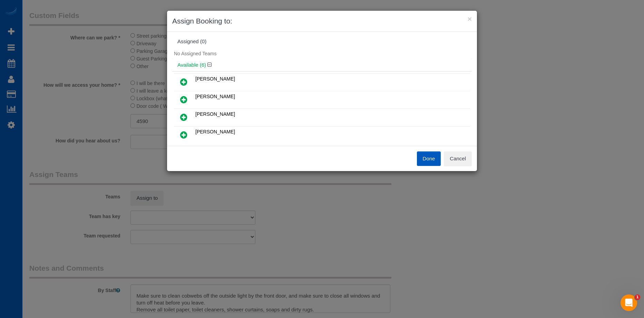
scroll to position [0, 0]
drag, startPoint x: 463, startPoint y: 155, endPoint x: 460, endPoint y: 156, distance: 3.6
click at [464, 155] on button "Cancel" at bounding box center [458, 158] width 28 height 14
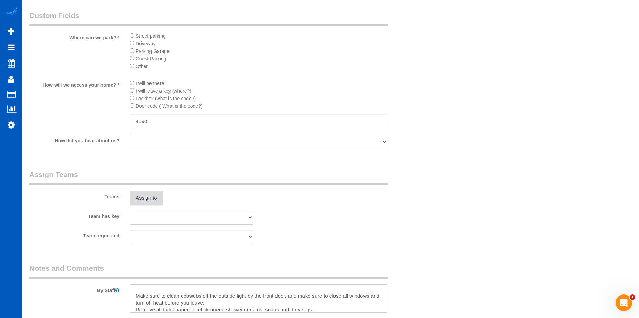
click at [152, 196] on button "Assign to" at bounding box center [146, 198] width 33 height 14
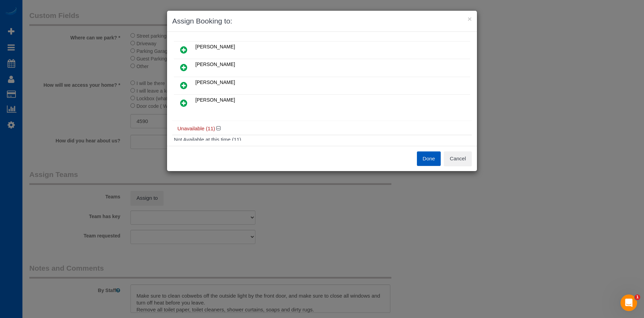
click at [187, 84] on icon at bounding box center [183, 85] width 7 height 8
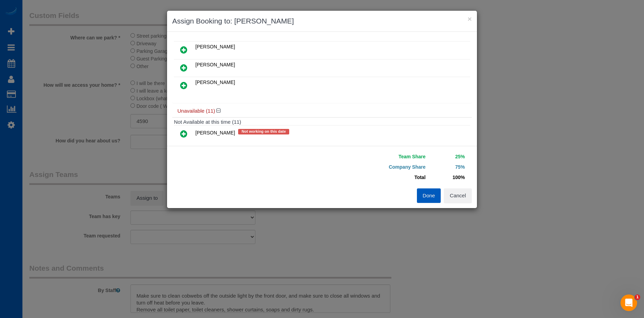
click at [185, 85] on icon at bounding box center [183, 85] width 7 height 8
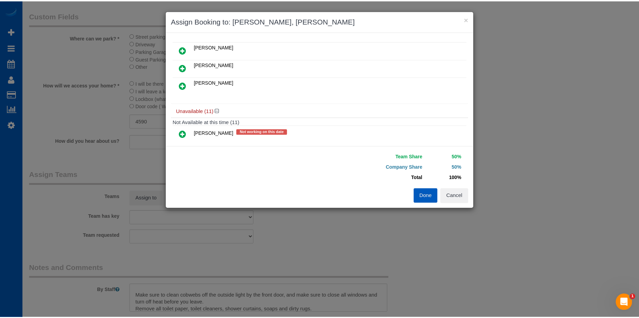
scroll to position [103, 0]
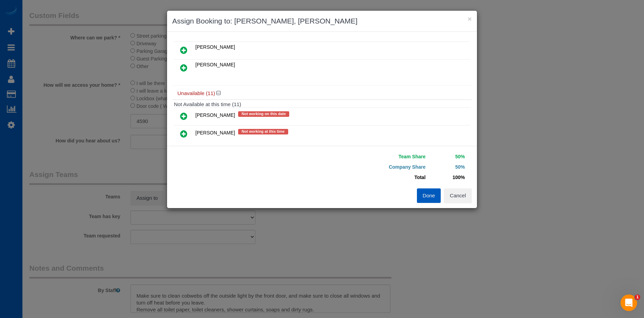
click at [428, 190] on button "Done" at bounding box center [429, 195] width 24 height 14
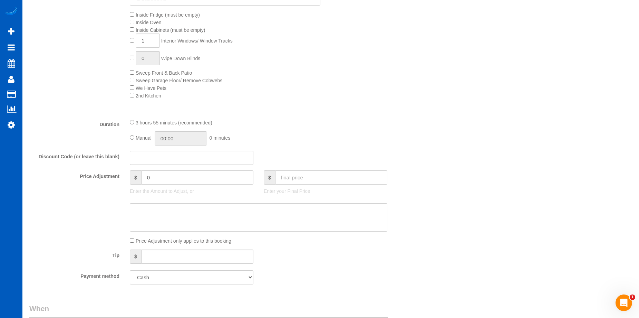
scroll to position [449, 0]
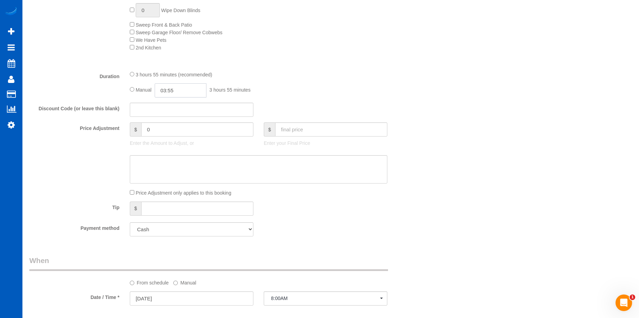
click at [177, 90] on input "03:55" at bounding box center [181, 90] width 52 height 14
type input "05:00"
click at [173, 120] on li "05:00" at bounding box center [172, 122] width 31 height 9
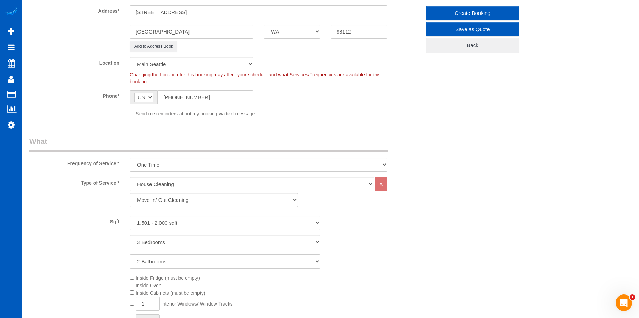
scroll to position [70, 0]
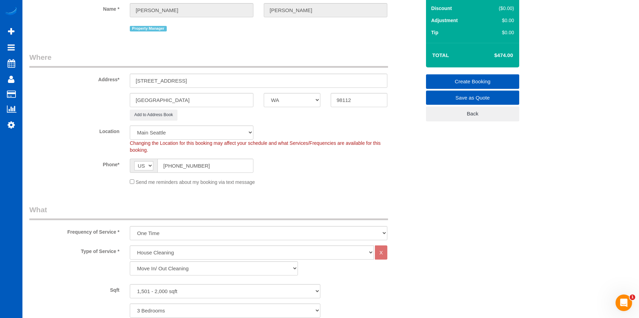
select select "spot34"
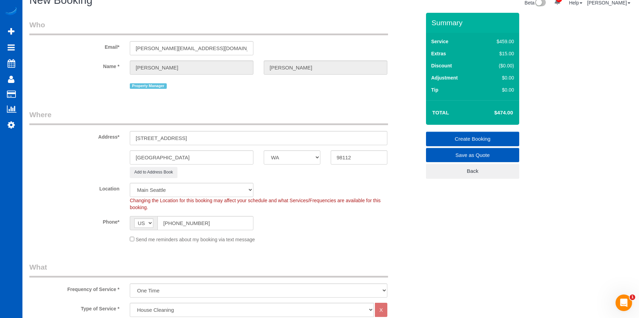
scroll to position [0, 0]
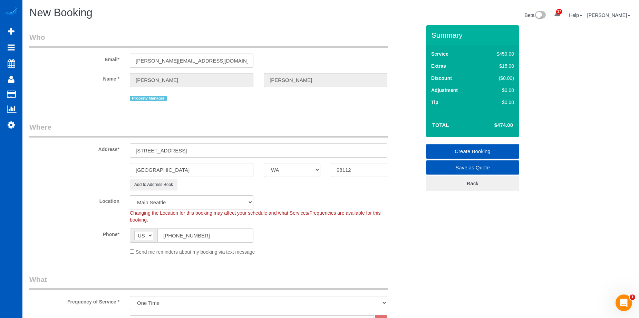
click at [444, 147] on link "Create Booking" at bounding box center [472, 151] width 93 height 14
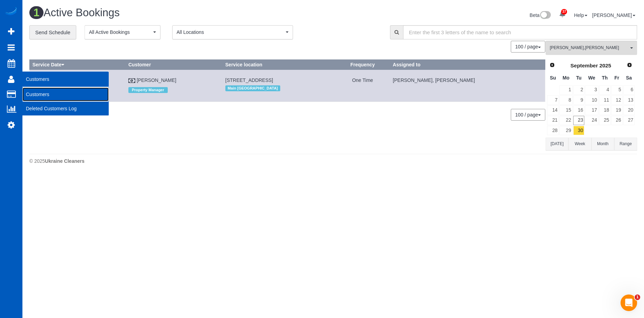
click at [33, 90] on link "Customers" at bounding box center [65, 94] width 86 height 14
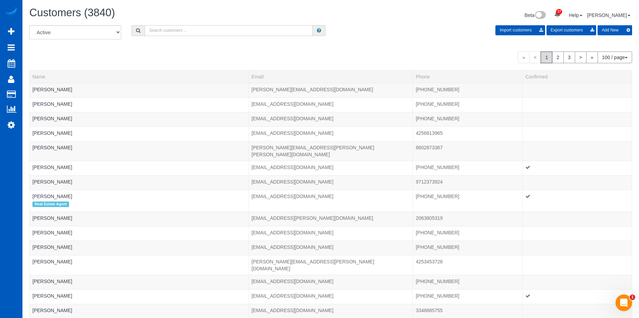
click at [165, 30] on input "text" at bounding box center [229, 30] width 168 height 11
type input "[PERSON_NAME]"
click at [189, 28] on input "[PERSON_NAME]" at bounding box center [229, 30] width 168 height 11
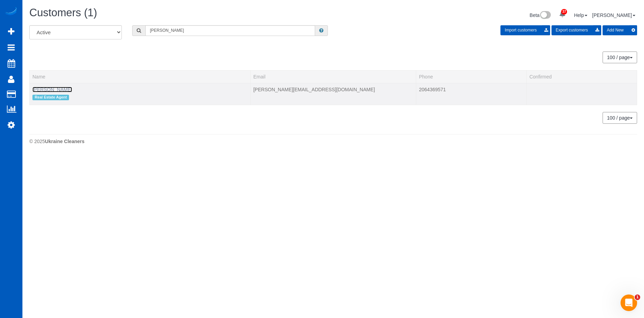
click at [55, 89] on link "[PERSON_NAME]" at bounding box center [52, 90] width 40 height 6
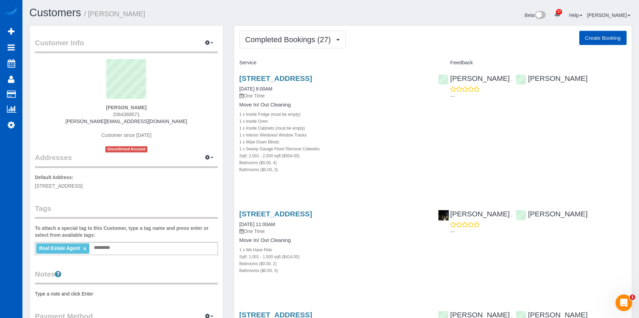
click at [600, 32] on button "Create Booking" at bounding box center [602, 38] width 47 height 14
select select "WA"
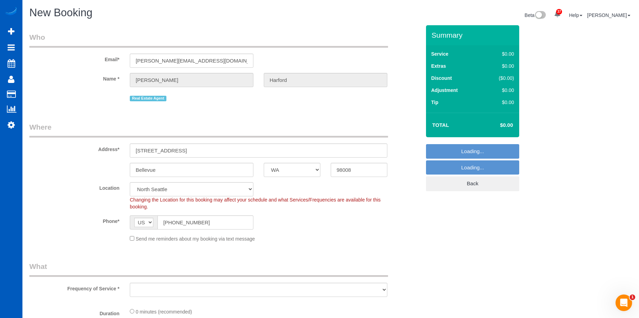
select select "object:15590"
select select "string:fspay-e0366ecf-f802-4967-a000-1bfca719be9a"
select select "199"
select select "object:15836"
select select "69"
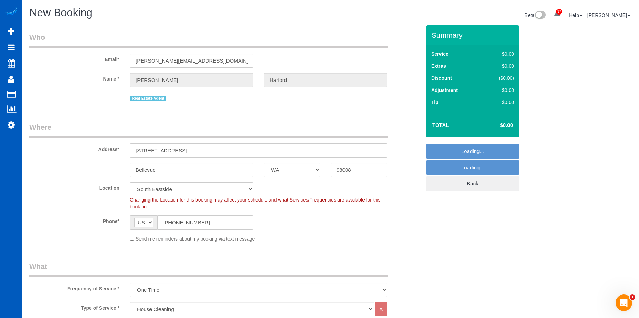
select select "object:16041"
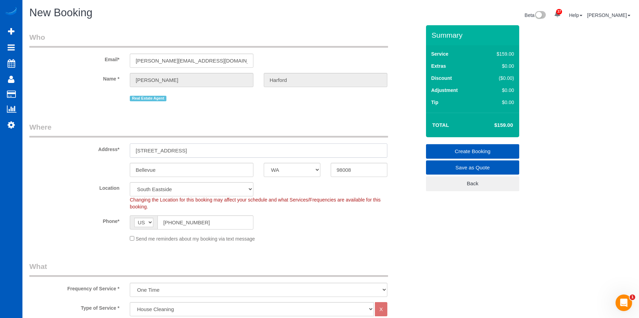
click at [167, 148] on input "15715 NE 18th st" at bounding box center [259, 150] width 258 height 14
drag, startPoint x: 185, startPoint y: 145, endPoint x: 130, endPoint y: 148, distance: 55.3
click at [130, 148] on input "15715 NE 18th st" at bounding box center [259, 150] width 258 height 14
paste input "819 Virginia St #1002 Seattle, WA 98101"
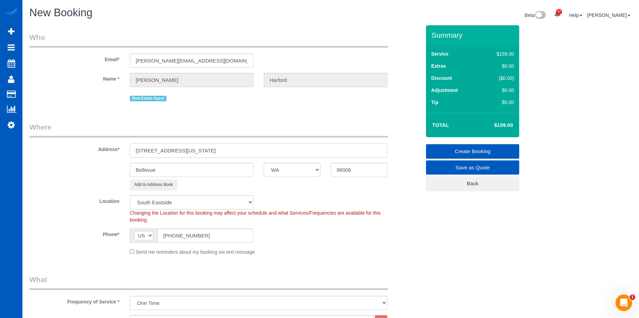
drag, startPoint x: 216, startPoint y: 150, endPoint x: 267, endPoint y: 152, distance: 51.1
click at [267, 152] on input "819 Virginia St #1002 Seattle, WA 98101" at bounding box center [259, 150] width 258 height 14
type input "819 Virginia St #1002 Seattle, WA"
drag, startPoint x: 361, startPoint y: 170, endPoint x: 315, endPoint y: 166, distance: 46.1
click at [324, 171] on div "Bellevue AK AL AR AZ CA CO CT DC DE FL GA HI IA ID IL IN KS KY LA MA MD ME MI M…" at bounding box center [225, 170] width 402 height 14
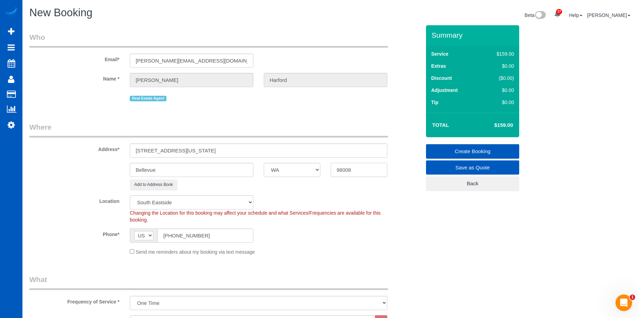
paste input "101"
type input "98101"
drag, startPoint x: 187, startPoint y: 152, endPoint x: 202, endPoint y: 150, distance: 14.9
click at [202, 150] on input "819 Virginia St #1002 Seattle, WA" at bounding box center [259, 150] width 258 height 14
type input "819 Virginia St #1002 , WA"
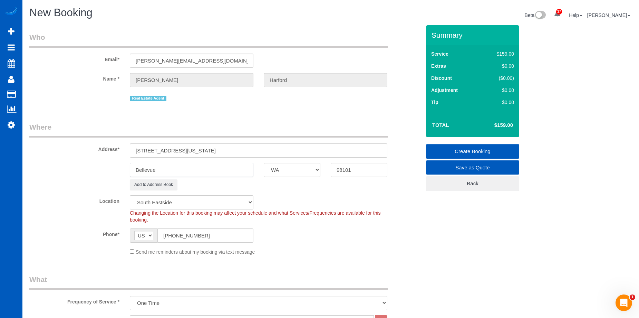
drag, startPoint x: 173, startPoint y: 171, endPoint x: 124, endPoint y: 166, distance: 48.9
click at [125, 166] on div "Bellevue" at bounding box center [192, 170] width 134 height 14
paste input "Seattl"
type input "[GEOGRAPHIC_DATA]"
select select "5"
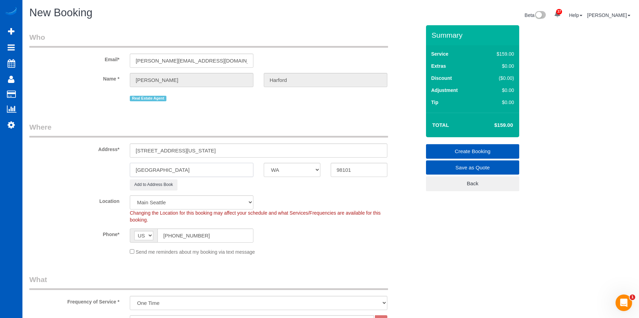
select select "object:16200"
type input "[GEOGRAPHIC_DATA]"
drag, startPoint x: 186, startPoint y: 149, endPoint x: 241, endPoint y: 149, distance: 54.9
click at [241, 149] on input "819 Virginia St #1002 , WA" at bounding box center [259, 150] width 258 height 14
type input "819 Virginia St #1002"
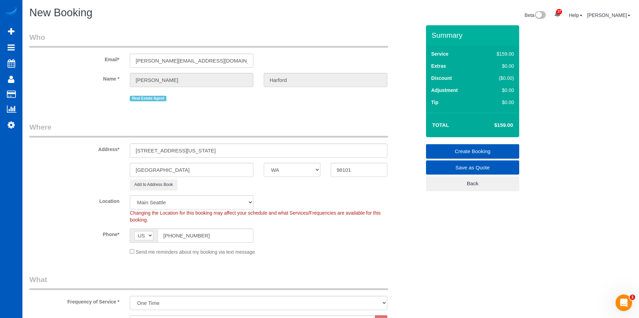
click at [348, 279] on legend "What" at bounding box center [208, 282] width 359 height 16
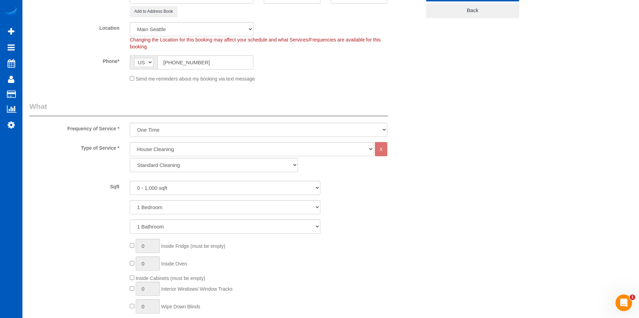
scroll to position [173, 0]
click at [190, 188] on select "0 - 1,000 sqft 1,001 - 1,500 sqft 1,501 - 2,000 sqft 2,001 - 2,500 sqft 2,501 -…" at bounding box center [225, 188] width 191 height 14
select select "1001"
click at [130, 181] on select "0 - 1,000 sqft 1,001 - 1,500 sqft 1,501 - 2,000 sqft 2,001 - 2,500 sqft 2,501 -…" at bounding box center [225, 188] width 191 height 14
click at [188, 205] on select "1 Bedroom 2 Bedrooms 3 Bedrooms 4 Bedrooms 5 Bedrooms 6 Bedrooms 7 Bedrooms" at bounding box center [225, 207] width 191 height 14
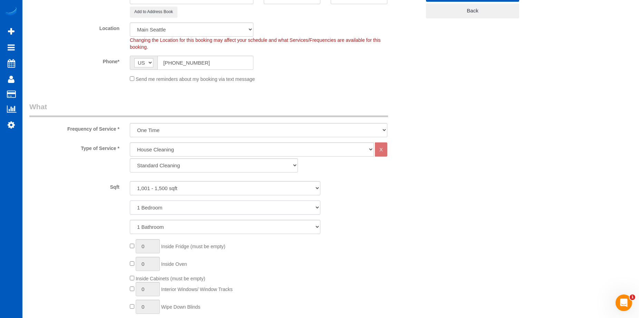
select select "2"
click at [130, 200] on select "1 Bedroom 2 Bedrooms 3 Bedrooms 4 Bedrooms 5 Bedrooms 6 Bedrooms 7 Bedrooms" at bounding box center [225, 207] width 191 height 14
click at [184, 222] on select "1 Bathroom 2 Bathrooms 3 Bathrooms 4 Bathrooms 5 Bathrooms 6 Bathrooms 7 Bathro…" at bounding box center [225, 227] width 191 height 14
select select "2"
click at [130, 220] on select "1 Bathroom 2 Bathrooms 3 Bathrooms 4 Bathrooms 5 Bathrooms 6 Bathrooms 7 Bathro…" at bounding box center [225, 227] width 191 height 14
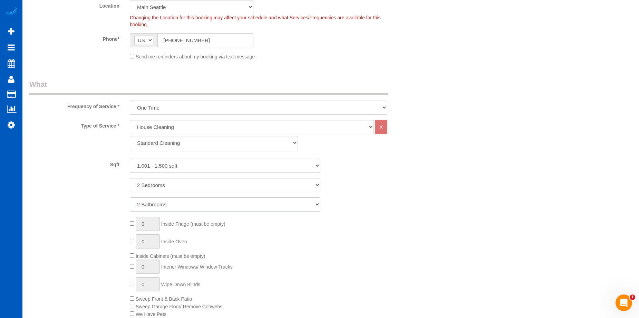
scroll to position [207, 0]
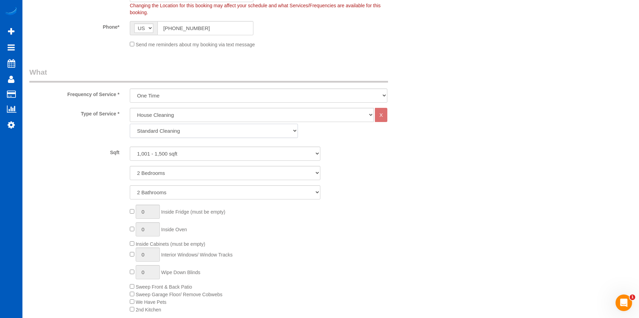
click at [166, 134] on select "Standard Cleaning Deep Cleaning Move In/ Out Cleaning" at bounding box center [214, 131] width 168 height 14
select select "368"
click at [130, 124] on select "Standard Cleaning Deep Cleaning Move In/ Out Cleaning" at bounding box center [214, 131] width 168 height 14
select select "2"
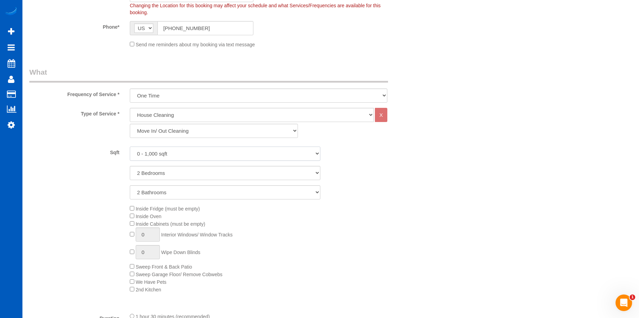
click at [171, 151] on select "0 - 1,000 sqft 1,001 - 1,500 sqft 1,501 - 2,000 sqft 2,001 - 2,500 sqft 2,501 -…" at bounding box center [225, 153] width 191 height 14
select select "1501"
click at [130, 146] on select "0 - 1,000 sqft 1,001 - 1,500 sqft 1,501 - 2,000 sqft 2,001 - 2,500 sqft 2,501 -…" at bounding box center [225, 153] width 191 height 14
click at [132, 213] on div "Inside Fridge (must be empty) Inside Oven Inside Cabinets (must be empty) 0 Int…" at bounding box center [275, 248] width 301 height 88
type input "1"
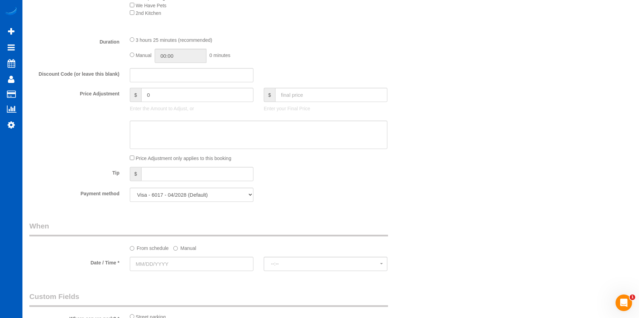
scroll to position [587, 0]
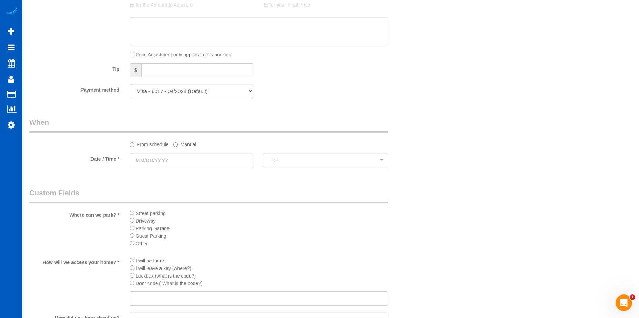
click at [196, 293] on input "text" at bounding box center [259, 298] width 258 height 14
paste input "keys will be left at concierge"
drag, startPoint x: 139, startPoint y: 297, endPoint x: 118, endPoint y: 288, distance: 22.8
click at [117, 296] on div "How will we access your home? * I will be there I will leave a key (where?) Loc…" at bounding box center [225, 281] width 402 height 50
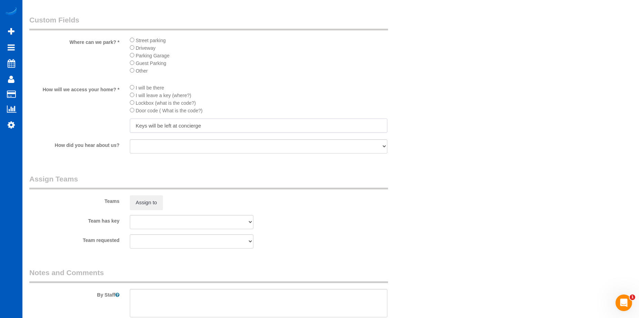
scroll to position [850, 0]
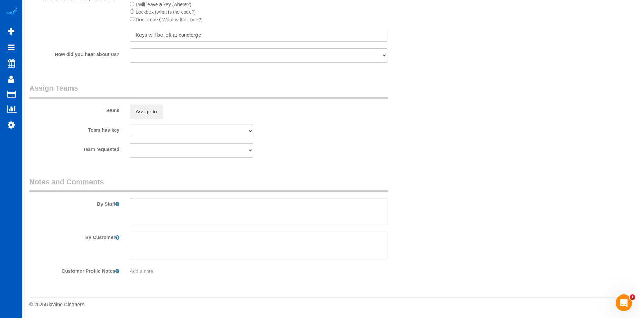
type input "Keys will be left at concierge"
click at [185, 217] on textarea at bounding box center [259, 212] width 258 height 28
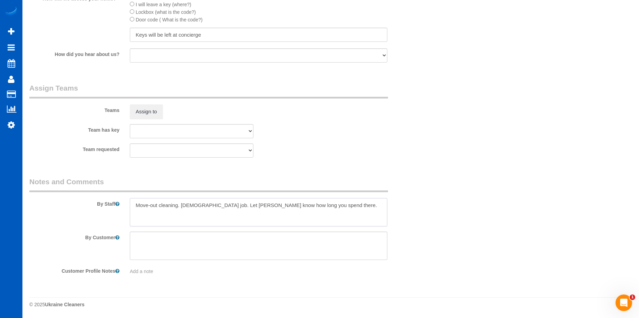
click at [202, 204] on textarea at bounding box center [259, 212] width 258 height 28
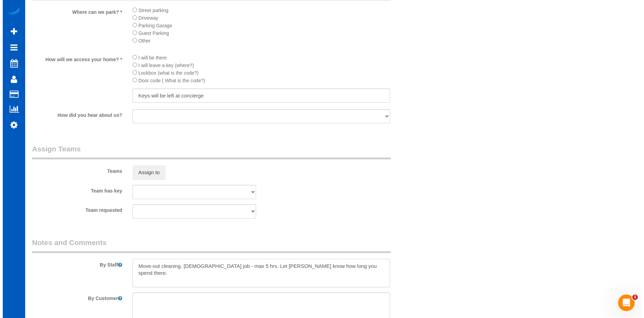
scroll to position [712, 0]
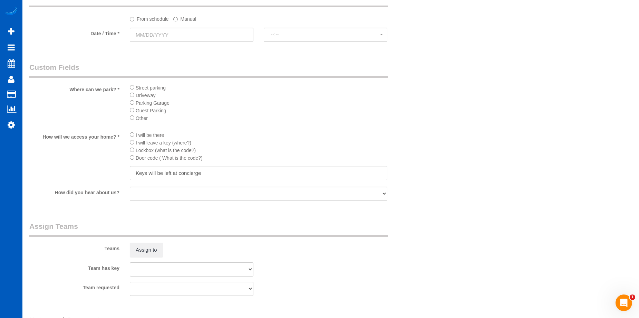
type textarea "Move-out cleaning. Hourly job - max 5 hrs. Let Anna know how long you spend the…"
click at [217, 35] on input "text" at bounding box center [192, 35] width 124 height 14
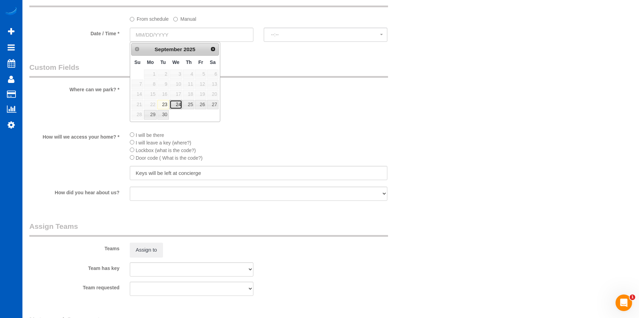
click at [178, 104] on link "24" at bounding box center [175, 104] width 13 height 9
type input "09/24/2025"
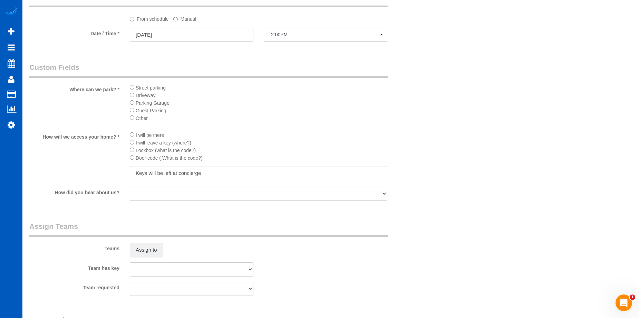
select select "spot51"
click at [148, 245] on button "Assign to" at bounding box center [146, 249] width 33 height 14
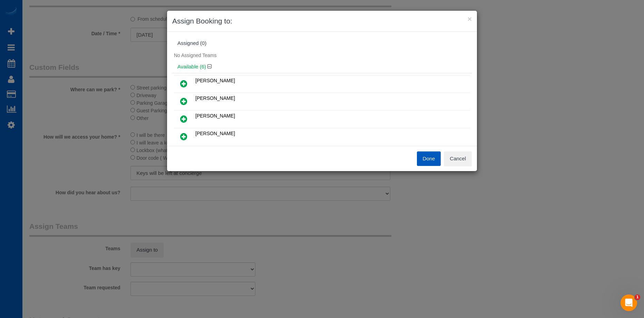
scroll to position [35, 0]
click at [472, 158] on div "Done Cancel" at bounding box center [399, 158] width 155 height 14
click at [468, 161] on button "Cancel" at bounding box center [458, 158] width 28 height 14
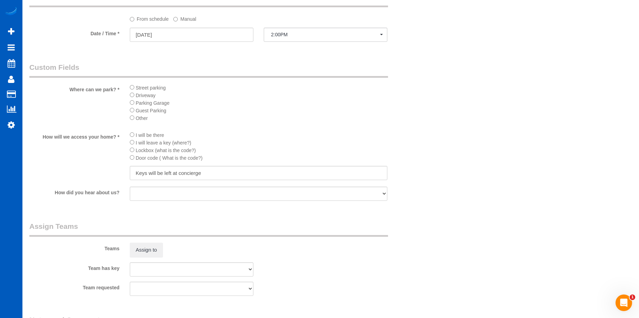
click at [193, 22] on label "Manual" at bounding box center [184, 17] width 23 height 9
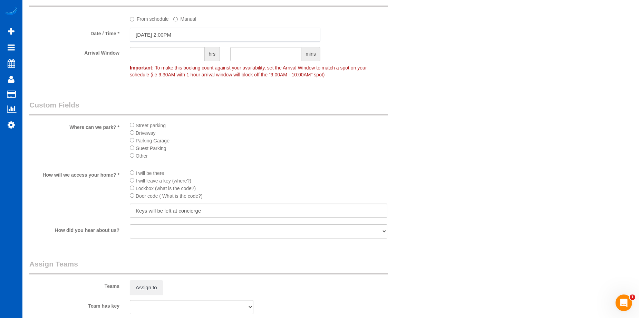
click at [205, 35] on input "09/24/2025 2:00PM" at bounding box center [225, 35] width 191 height 14
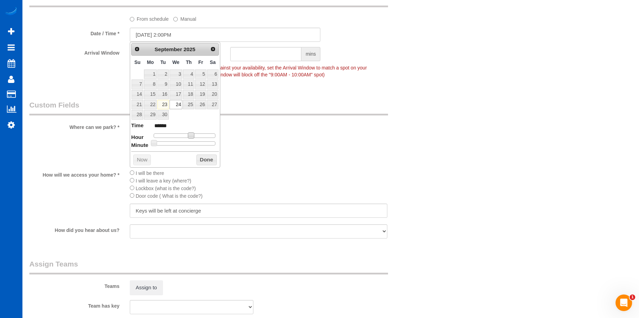
type input "09/24/2025 1:00PM"
type input "******"
type input "09/24/2025 12:00PM"
type input "*******"
type input "09/24/2025 11:00AM"
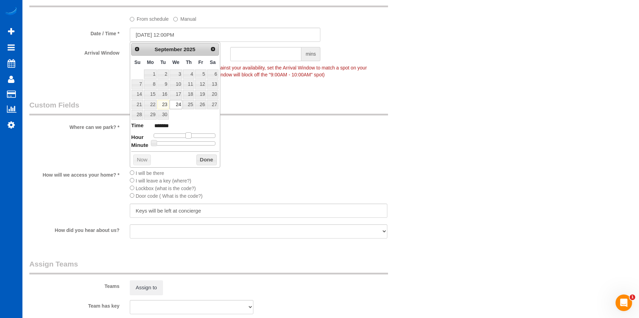
type input "*******"
type input "09/24/2025 10:00AM"
type input "*******"
type input "09/24/2025 9:00AM"
type input "******"
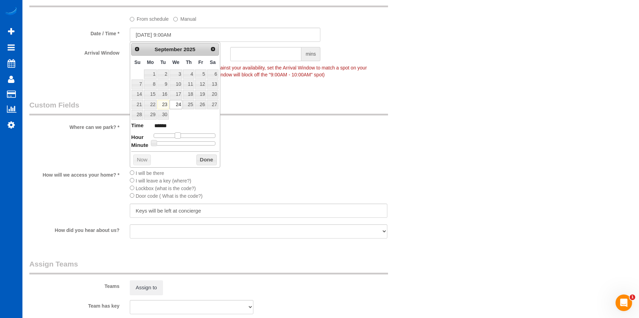
type input "09/24/2025 8:00AM"
type input "******"
drag, startPoint x: 190, startPoint y: 134, endPoint x: 173, endPoint y: 135, distance: 16.6
click at [173, 135] on span at bounding box center [175, 135] width 6 height 6
click at [206, 161] on button "Done" at bounding box center [206, 159] width 20 height 11
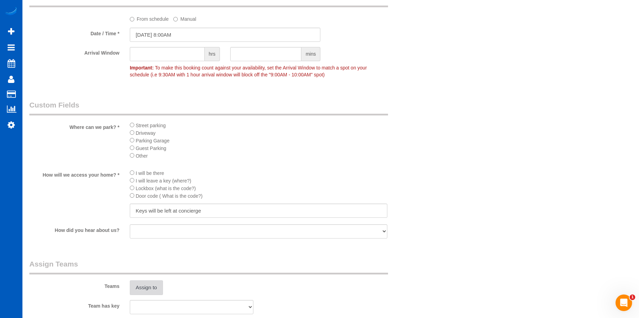
click at [148, 285] on button "Assign to" at bounding box center [146, 287] width 33 height 14
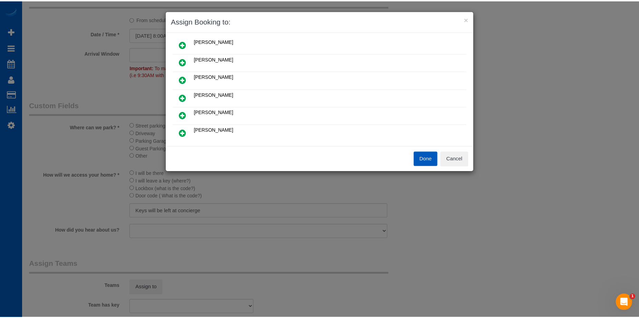
scroll to position [69, 0]
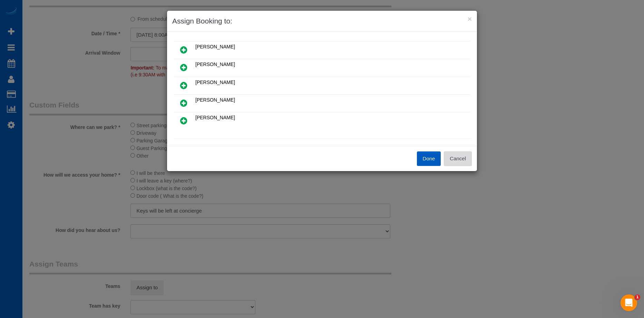
click at [458, 156] on button "Cancel" at bounding box center [458, 158] width 28 height 14
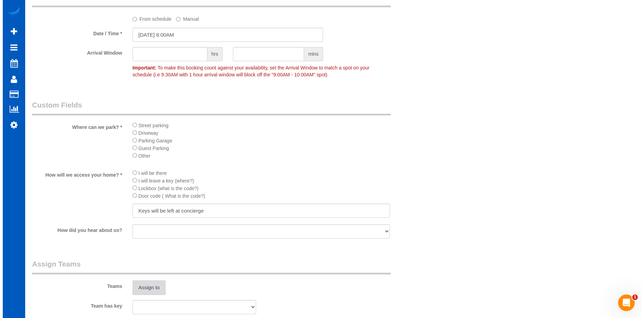
scroll to position [747, 0]
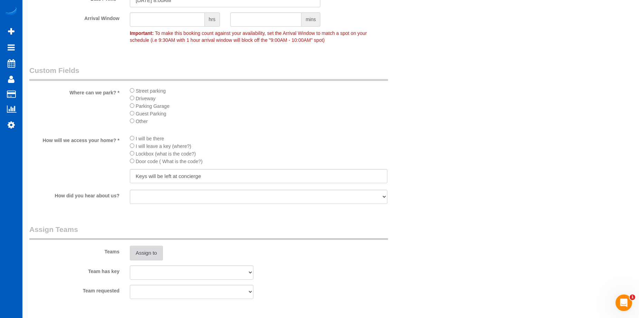
click at [148, 247] on button "Assign to" at bounding box center [146, 252] width 33 height 14
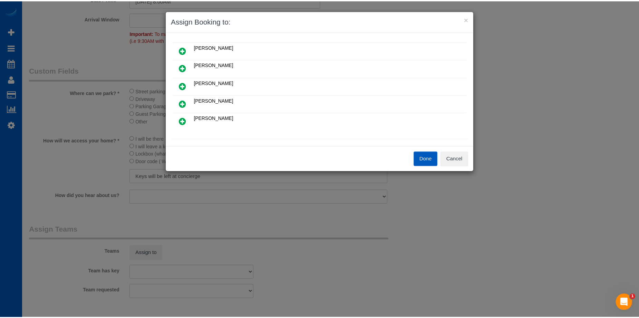
scroll to position [69, 0]
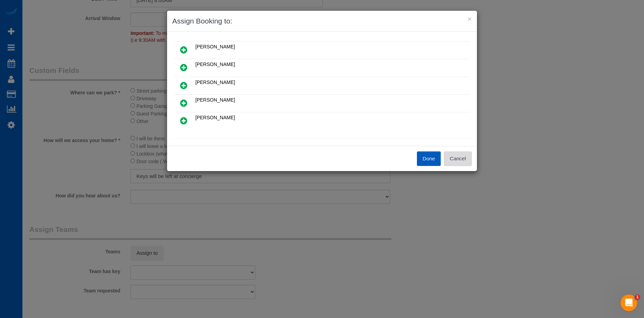
click at [464, 155] on button "Cancel" at bounding box center [458, 158] width 28 height 14
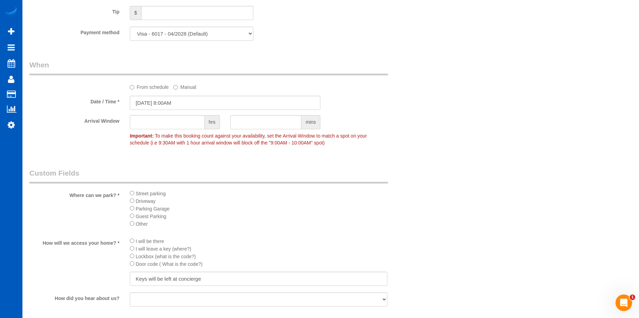
scroll to position [643, 0]
click at [143, 88] on label "From schedule" at bounding box center [149, 86] width 39 height 9
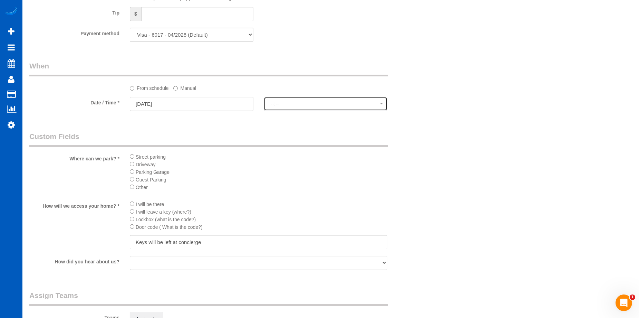
click at [286, 104] on span "--:--" at bounding box center [325, 104] width 109 height 6
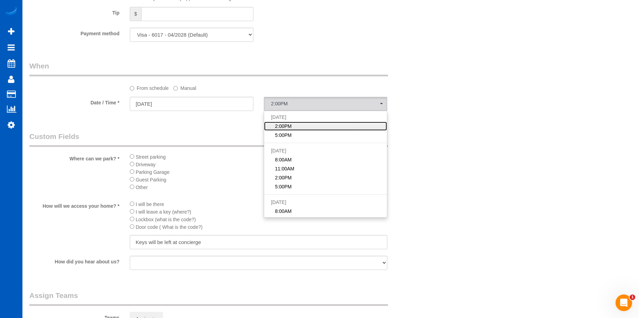
click at [308, 125] on link "2:00PM" at bounding box center [325, 126] width 123 height 9
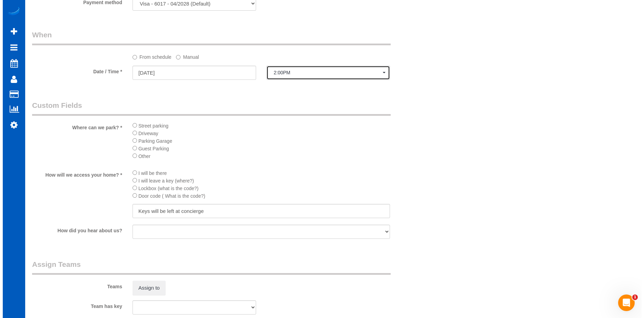
scroll to position [712, 0]
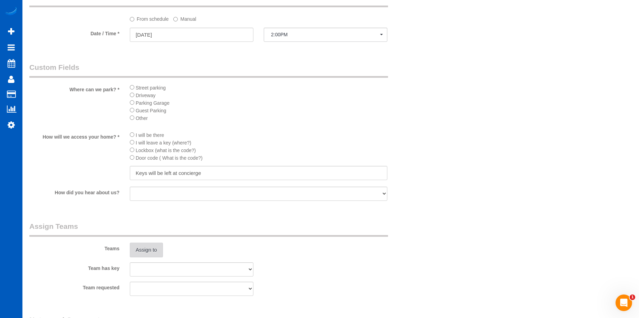
click at [149, 252] on button "Assign to" at bounding box center [146, 249] width 33 height 14
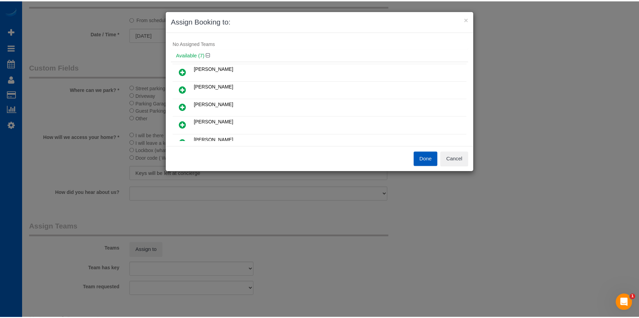
scroll to position [0, 0]
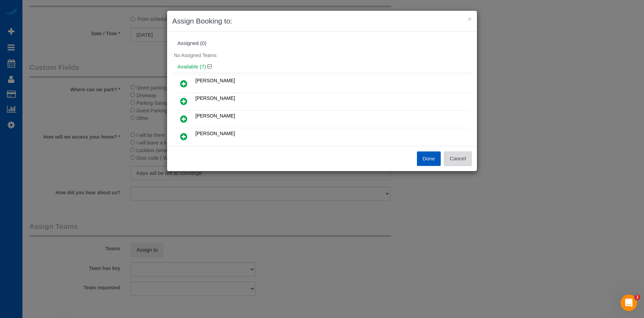
click at [456, 161] on button "Cancel" at bounding box center [458, 158] width 28 height 14
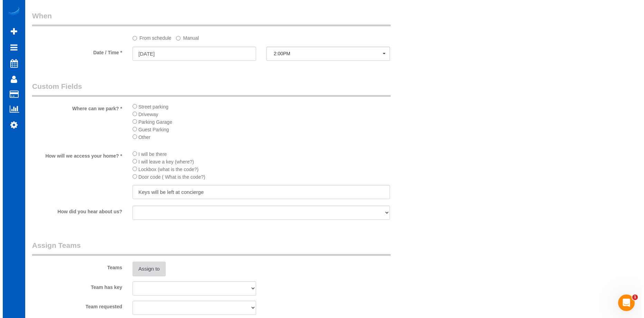
scroll to position [747, 0]
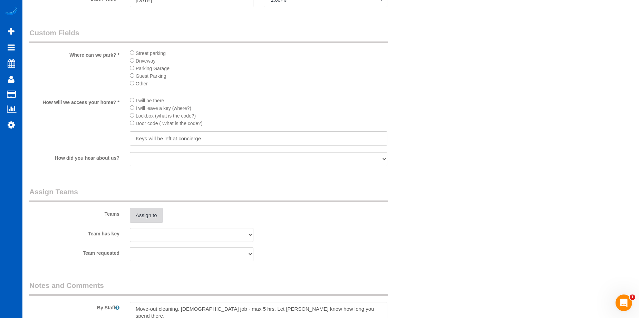
click at [151, 216] on button "Assign to" at bounding box center [146, 215] width 33 height 14
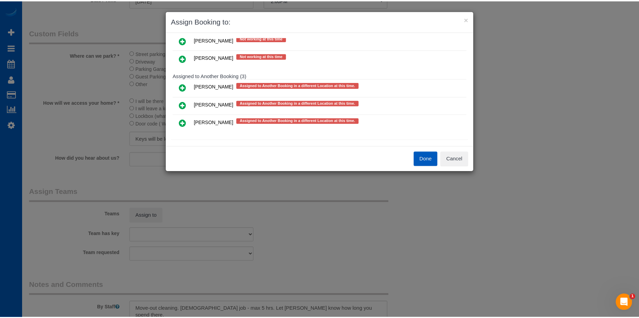
scroll to position [291, 0]
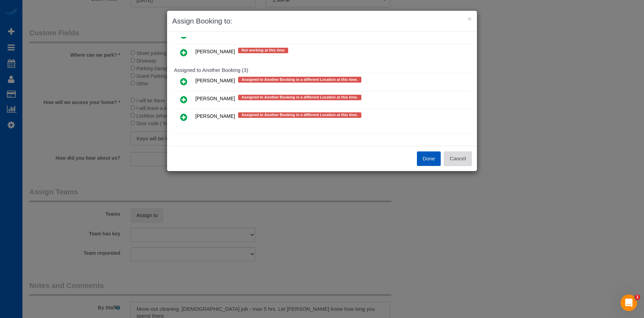
click at [464, 159] on button "Cancel" at bounding box center [458, 158] width 28 height 14
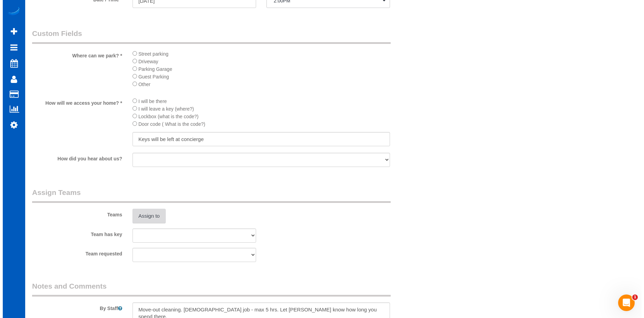
scroll to position [747, 0]
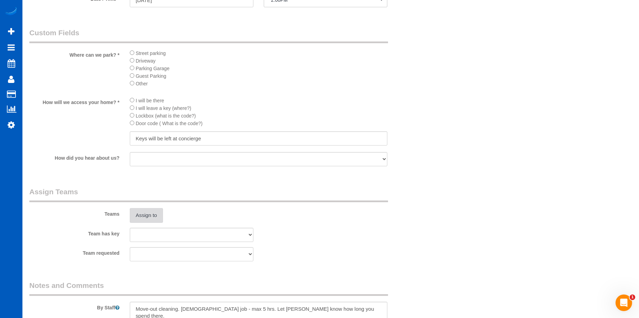
click at [150, 214] on button "Assign to" at bounding box center [146, 215] width 33 height 14
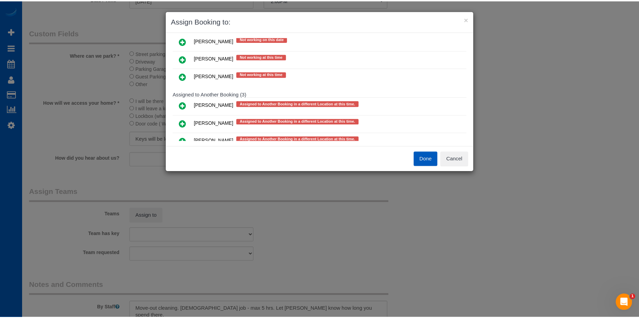
scroll to position [291, 0]
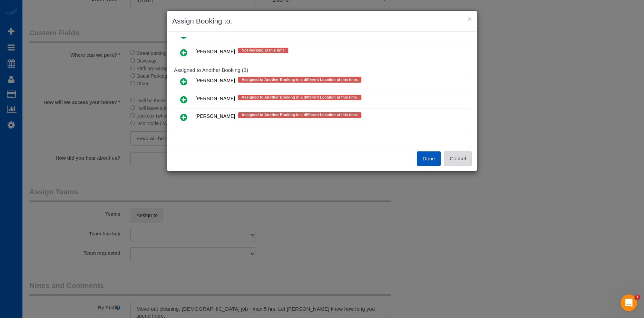
click at [459, 155] on button "Cancel" at bounding box center [458, 158] width 28 height 14
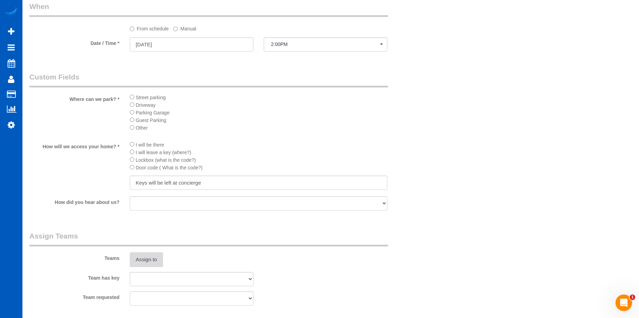
scroll to position [609, 0]
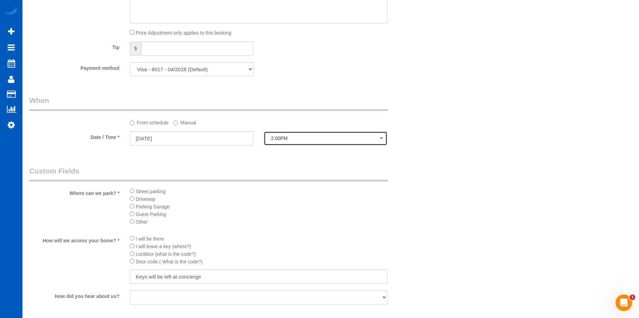
click at [300, 140] on span "2:00PM" at bounding box center [325, 138] width 109 height 6
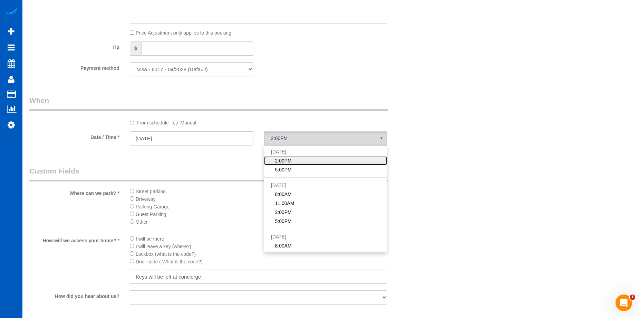
click at [296, 160] on link "2:00PM" at bounding box center [325, 160] width 123 height 9
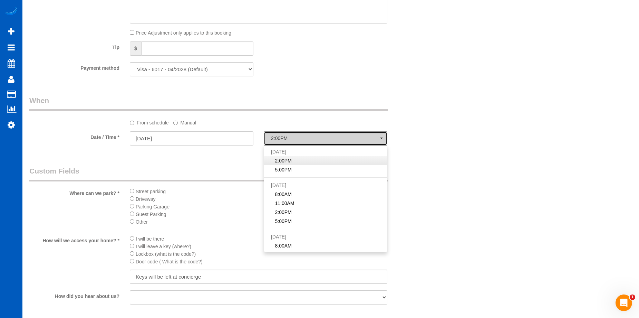
select select "spot65"
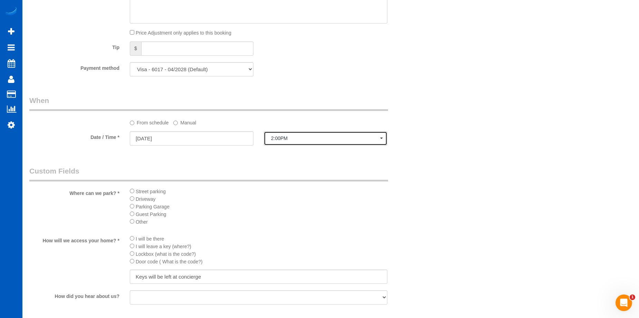
scroll to position [747, 0]
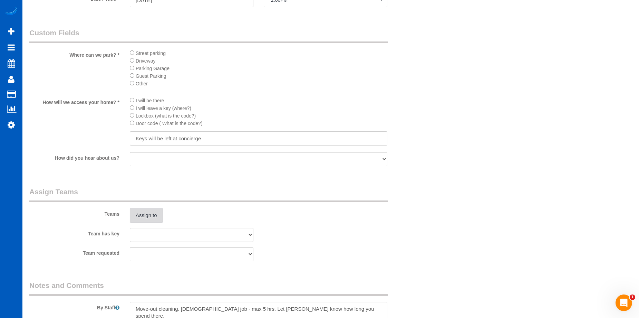
click at [155, 216] on button "Assign to" at bounding box center [146, 215] width 33 height 14
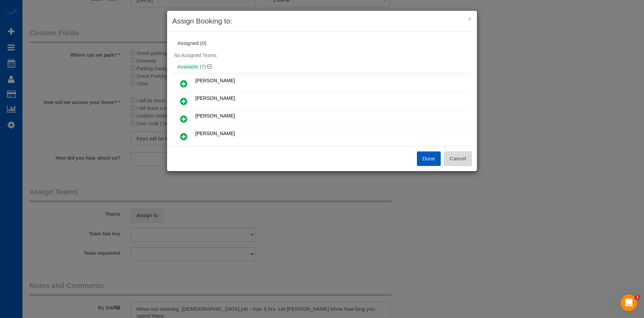
click at [455, 159] on button "Cancel" at bounding box center [458, 158] width 28 height 14
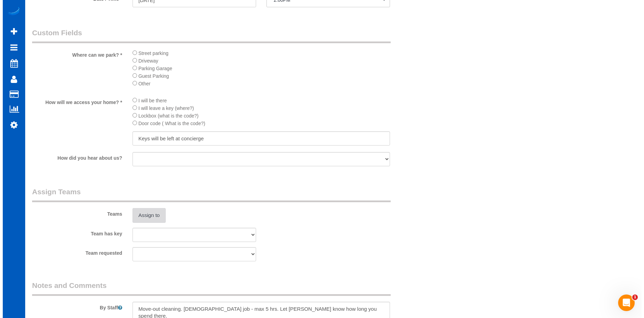
scroll to position [712, 0]
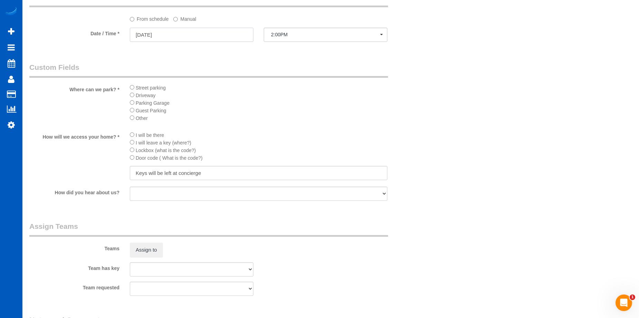
click at [219, 36] on input "09/24/2025" at bounding box center [192, 35] width 124 height 14
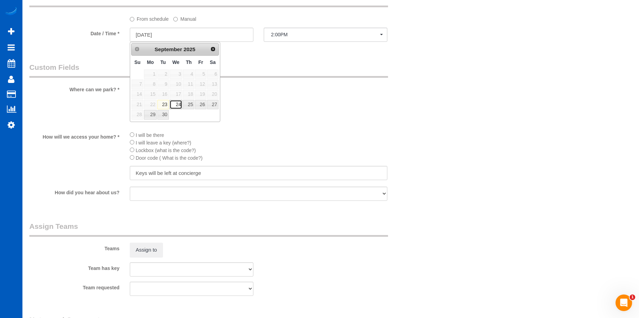
click at [175, 103] on link "24" at bounding box center [175, 104] width 13 height 9
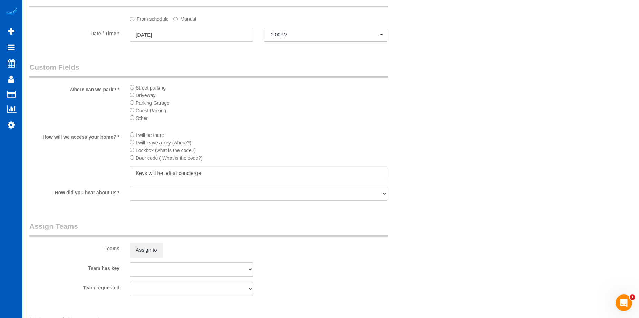
click at [201, 33] on input "09/24/2025" at bounding box center [192, 35] width 124 height 14
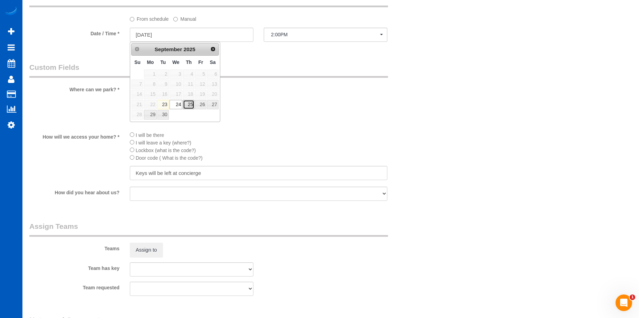
click at [186, 106] on link "25" at bounding box center [188, 104] width 11 height 9
type input "09/25/2025"
select select "spot67"
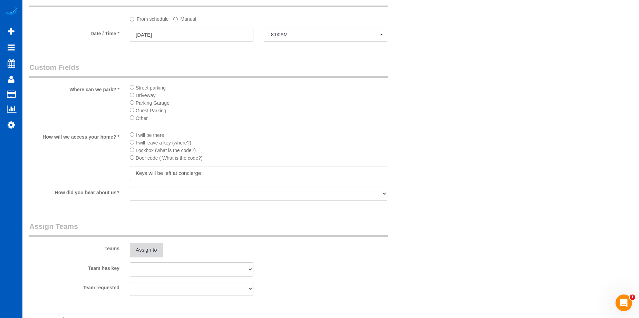
click at [152, 246] on button "Assign to" at bounding box center [146, 249] width 33 height 14
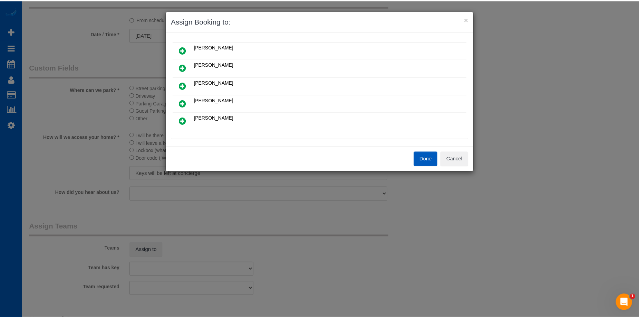
scroll to position [104, 0]
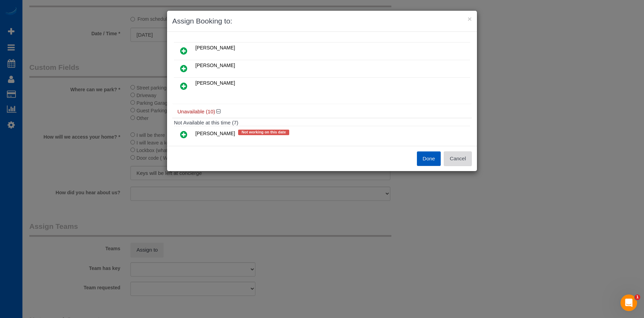
click at [465, 157] on button "Cancel" at bounding box center [458, 158] width 28 height 14
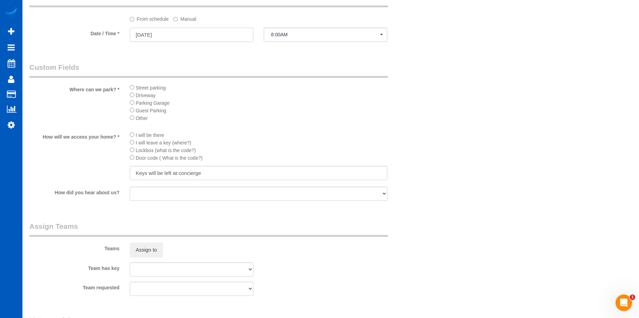
click at [227, 34] on input "09/25/2025" at bounding box center [192, 35] width 124 height 14
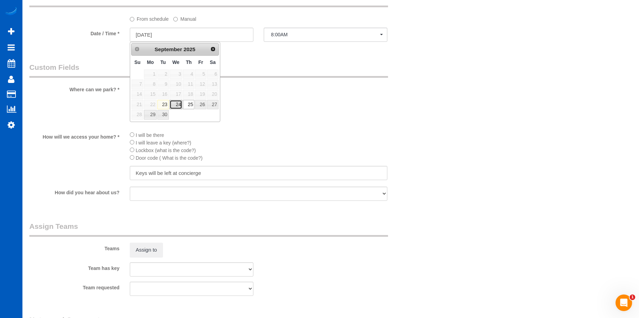
click at [173, 105] on link "24" at bounding box center [175, 104] width 13 height 9
type input "09/24/2025"
select select "spot65"
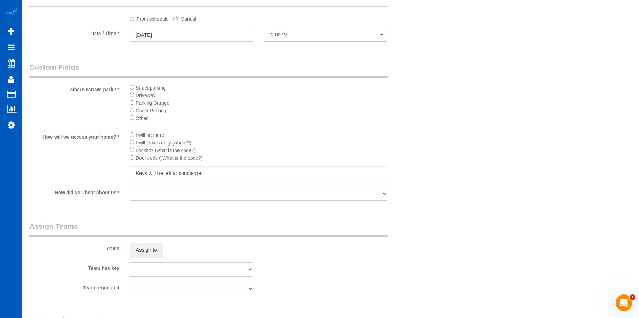
click at [254, 17] on div "From schedule Manual" at bounding box center [259, 17] width 268 height 9
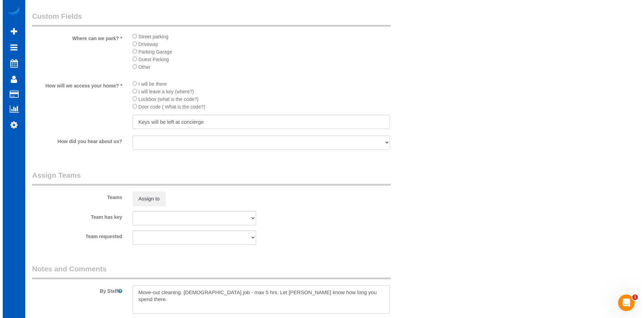
scroll to position [816, 0]
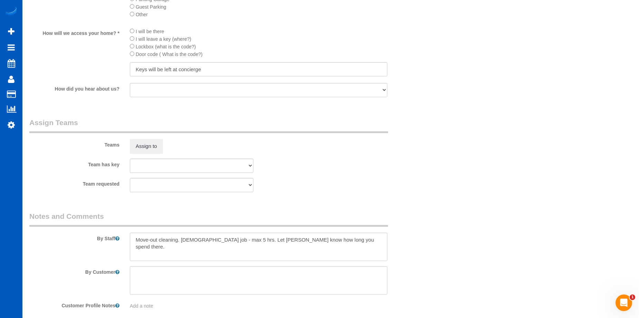
click at [346, 232] on div "By Staff" at bounding box center [225, 236] width 402 height 50
click at [344, 241] on textarea at bounding box center [259, 246] width 258 height 28
click at [154, 145] on button "Assign to" at bounding box center [146, 146] width 33 height 14
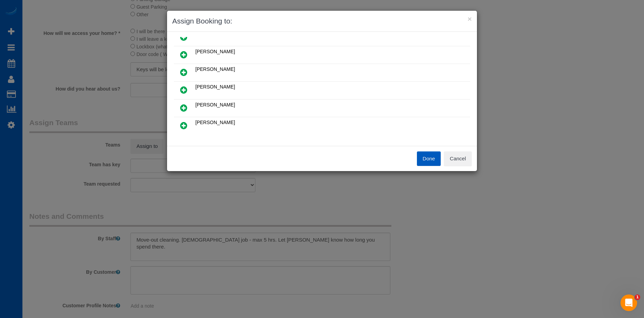
scroll to position [35, 0]
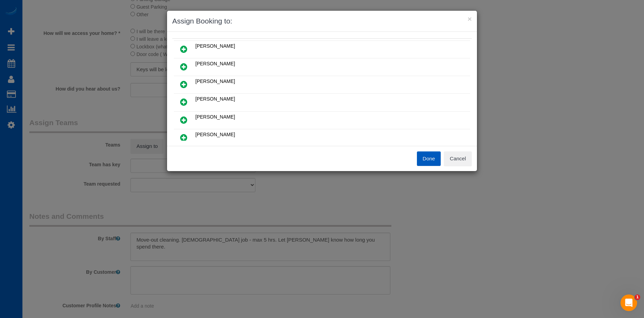
click at [188, 116] on link at bounding box center [184, 120] width 16 height 14
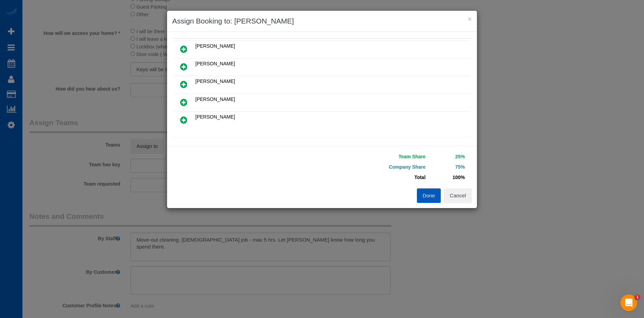
click at [190, 119] on link at bounding box center [184, 120] width 16 height 14
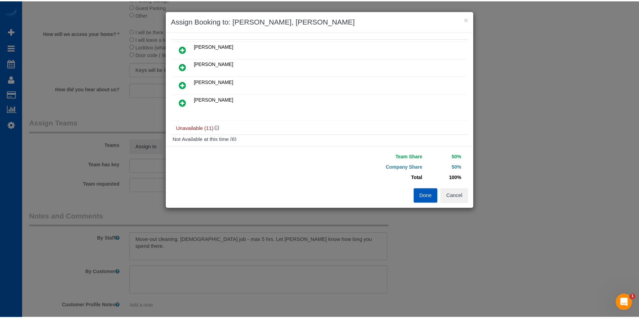
scroll to position [0, 0]
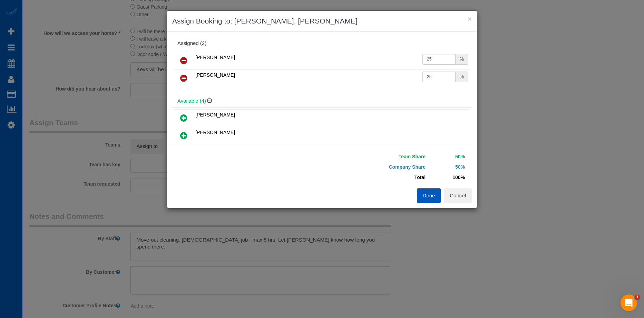
click at [431, 195] on button "Done" at bounding box center [429, 195] width 24 height 14
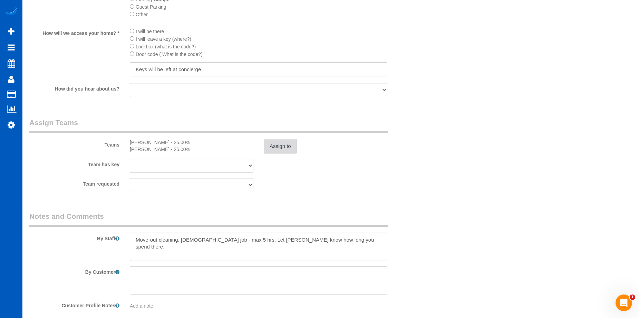
click at [266, 143] on button "Assign to" at bounding box center [280, 146] width 33 height 14
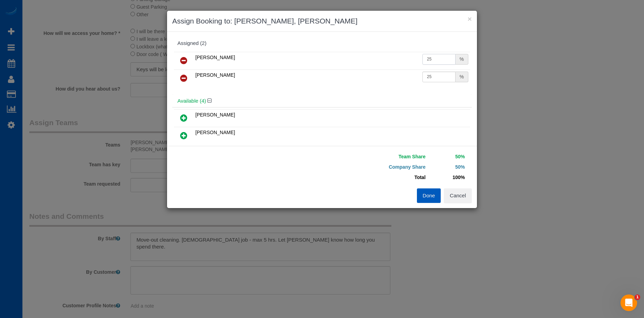
click at [430, 58] on input "25" at bounding box center [438, 59] width 33 height 11
drag, startPoint x: 433, startPoint y: 57, endPoint x: 385, endPoint y: 59, distance: 48.0
click at [385, 59] on tr "Viktoriia Zhukovska 25 %" at bounding box center [322, 61] width 296 height 18
type input "27"
drag, startPoint x: 429, startPoint y: 78, endPoint x: 392, endPoint y: 82, distance: 37.5
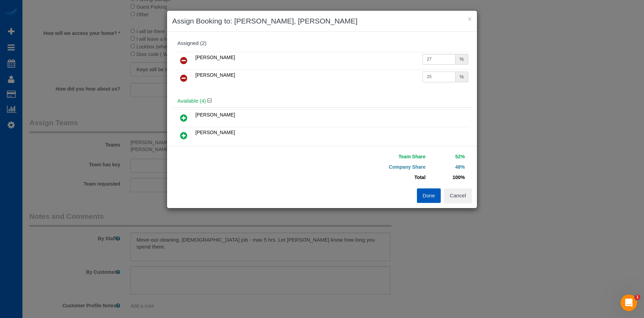
click at [392, 82] on tr "Vira Zhukovska 25 %" at bounding box center [322, 78] width 296 height 18
type input "27"
click at [427, 196] on button "Done" at bounding box center [429, 195] width 24 height 14
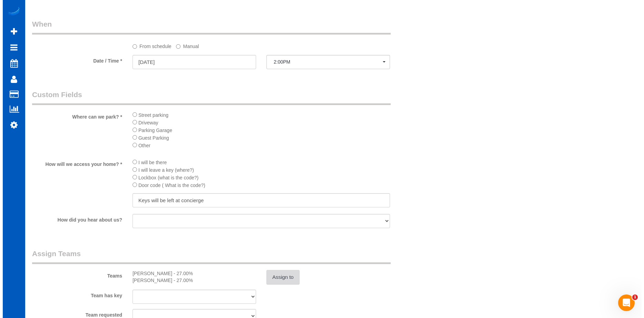
scroll to position [781, 0]
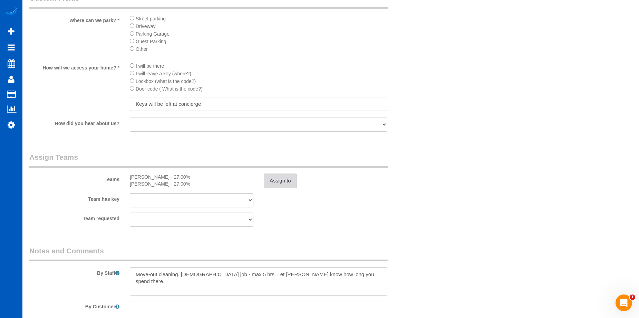
click at [281, 178] on button "Assign to" at bounding box center [280, 180] width 33 height 14
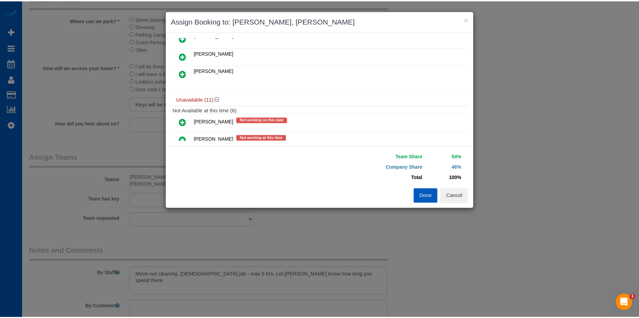
scroll to position [104, 0]
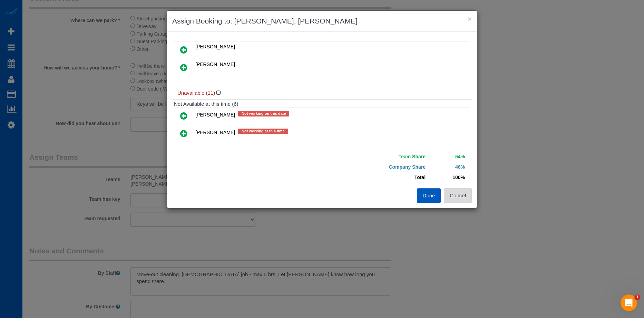
click at [466, 201] on button "Cancel" at bounding box center [458, 195] width 28 height 14
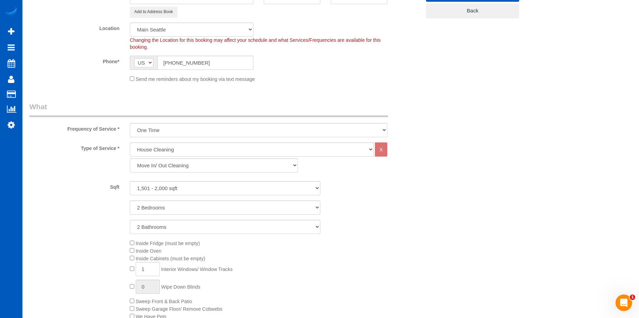
scroll to position [345, 0]
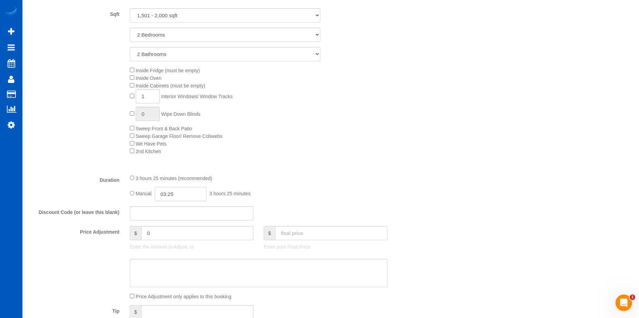
click at [185, 197] on input "03:25" at bounding box center [181, 194] width 52 height 14
type input "05:00"
click at [175, 228] on li "05:00" at bounding box center [172, 226] width 31 height 9
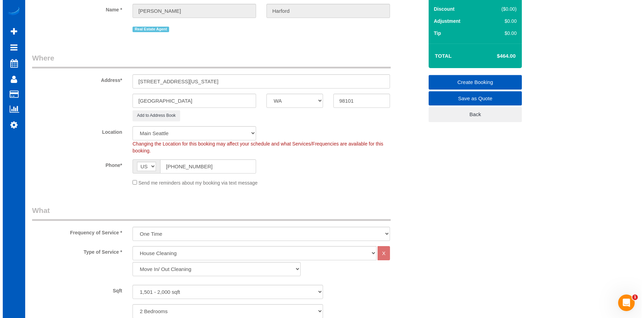
scroll to position [0, 0]
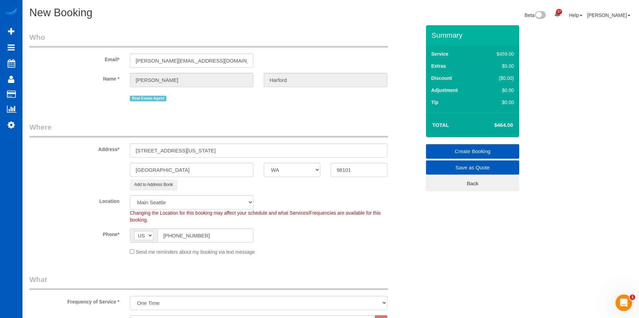
select select "spot79"
click at [454, 147] on link "Create Booking" at bounding box center [472, 151] width 93 height 14
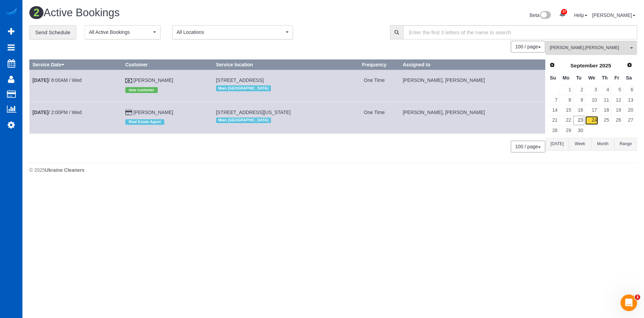
click at [594, 123] on link "24" at bounding box center [591, 120] width 13 height 9
click at [599, 51] on button "Viktoriia Zhukovska , Vira Zhukovska All Teams" at bounding box center [591, 48] width 91 height 14
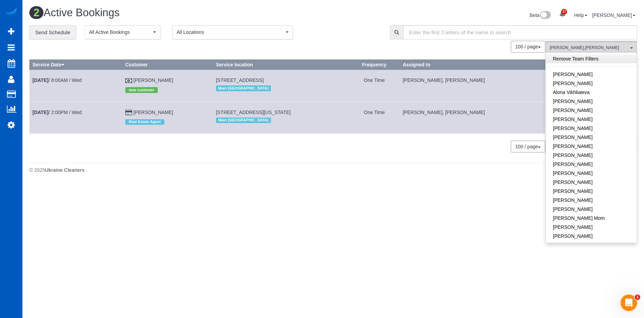
click at [610, 61] on link "Remove Team Filters" at bounding box center [591, 58] width 91 height 9
click at [356, 24] on div "Beta 37 Your Notifications You have 0 alerts × You have 3 to charge for 09/20/2…" at bounding box center [487, 16] width 309 height 18
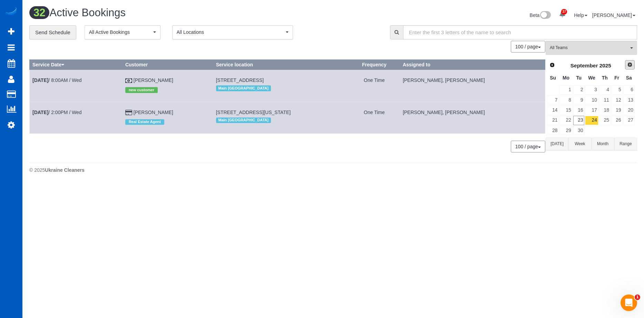
click at [632, 63] on span "Next" at bounding box center [630, 65] width 6 height 6
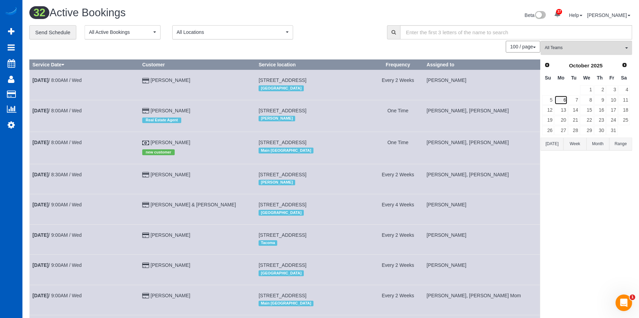
click at [567, 99] on link "6" at bounding box center [560, 99] width 13 height 9
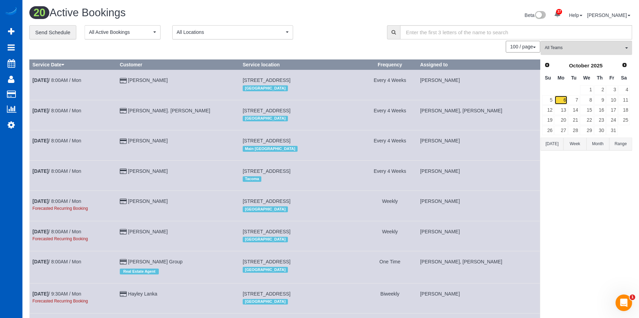
click at [563, 98] on link "6" at bounding box center [560, 99] width 13 height 9
click at [580, 46] on span "All Teams" at bounding box center [584, 48] width 79 height 6
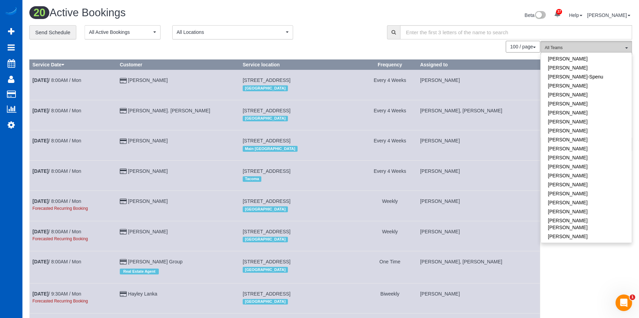
scroll to position [173, 0]
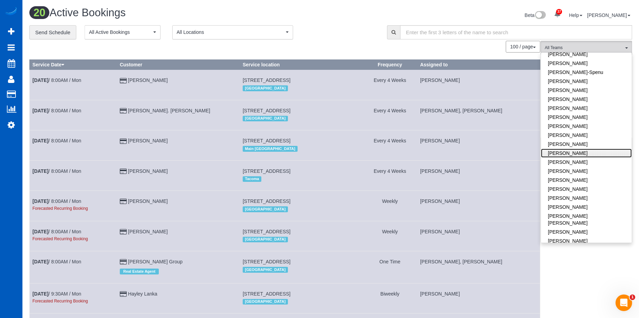
click at [596, 153] on link "Liudmyla Krevska" at bounding box center [586, 152] width 91 height 9
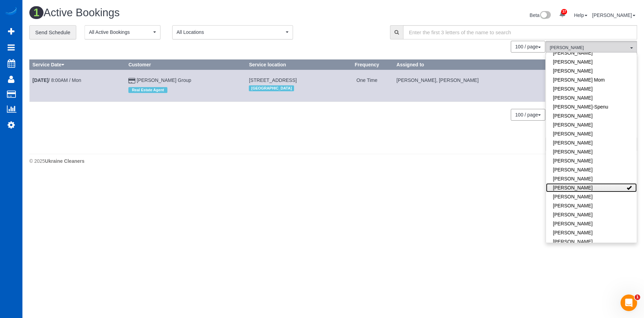
scroll to position [0, 0]
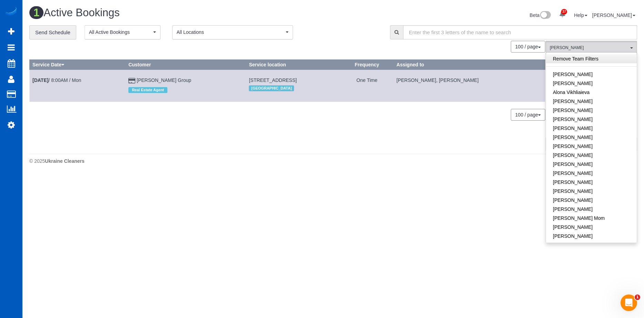
click at [601, 58] on link "Remove Team Filters" at bounding box center [591, 58] width 91 height 9
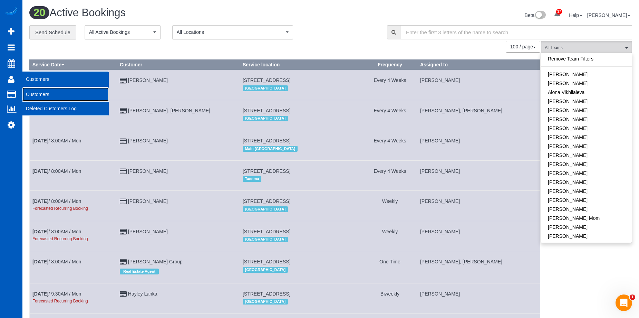
click at [30, 91] on link "Customers" at bounding box center [65, 94] width 86 height 14
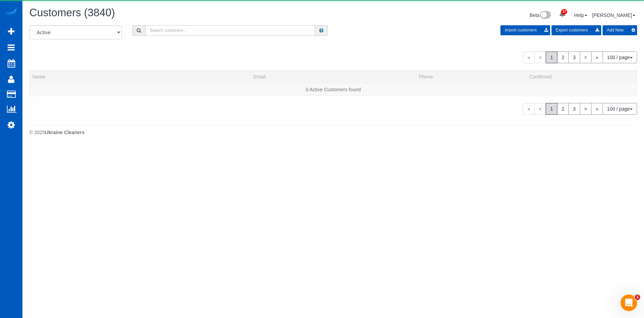
click at [192, 30] on input "text" at bounding box center [230, 30] width 170 height 11
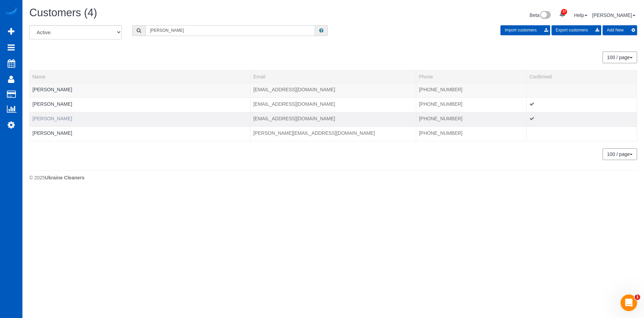
type input "Molly"
click at [51, 119] on link "Molly Feder" at bounding box center [52, 119] width 40 height 6
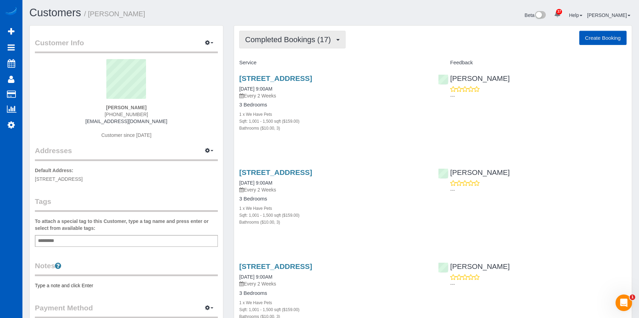
click at [268, 46] on button "Completed Bookings (17)" at bounding box center [292, 40] width 106 height 18
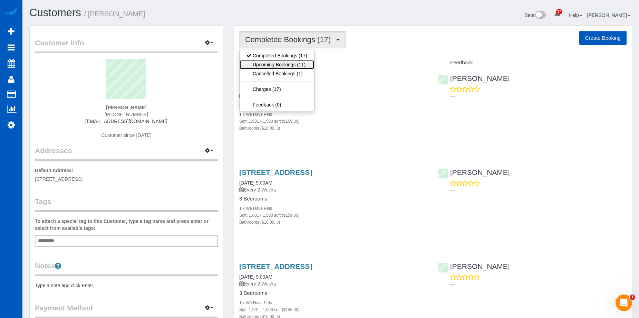
click at [280, 67] on link "Upcoming Bookings (11)" at bounding box center [277, 64] width 75 height 9
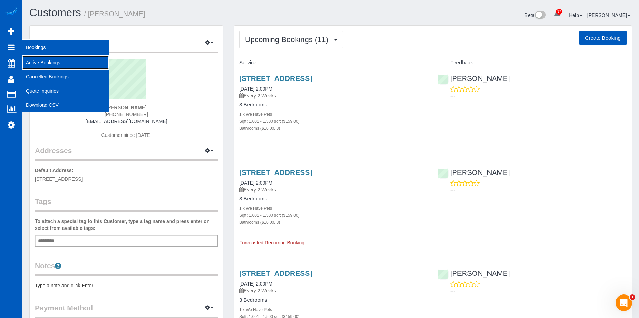
click at [35, 59] on link "Active Bookings" at bounding box center [65, 63] width 86 height 14
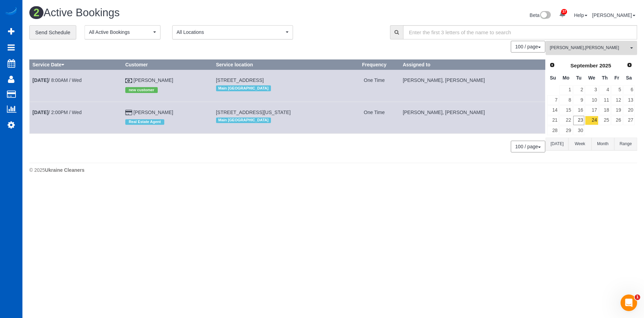
click at [596, 48] on span "Viktoriia Zhukovska , Vira Zhukovska" at bounding box center [589, 48] width 79 height 6
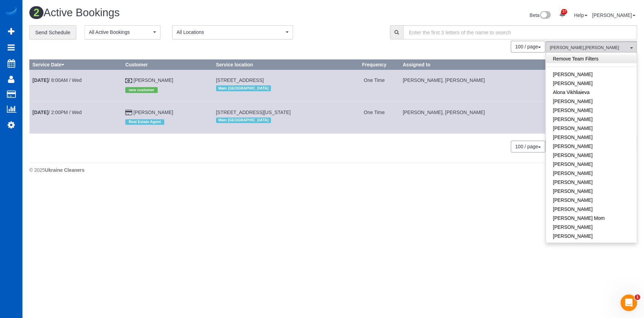
click at [605, 59] on link "Remove Team Filters" at bounding box center [591, 58] width 91 height 9
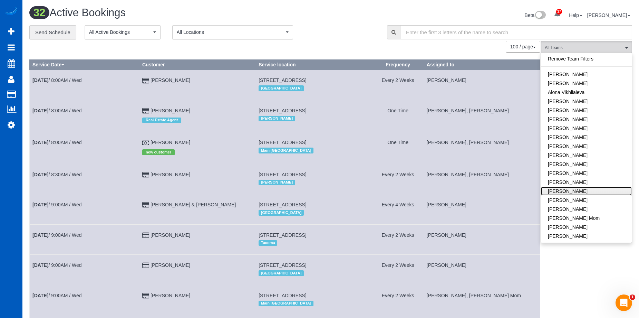
click at [582, 188] on link "[PERSON_NAME]" at bounding box center [586, 190] width 91 height 9
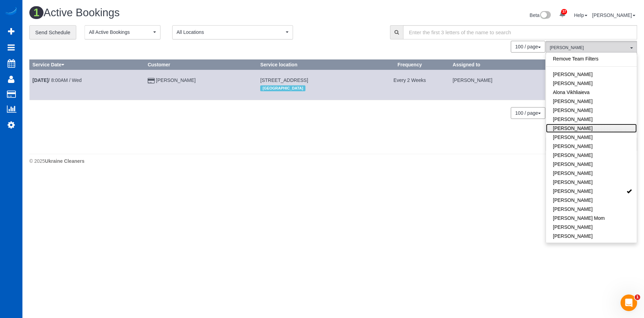
click at [585, 125] on link "[PERSON_NAME]" at bounding box center [591, 128] width 91 height 9
click at [362, 19] on div "Beta 37 Your Notifications You have 0 alerts × You have 3 to charge for 09/20/2…" at bounding box center [487, 16] width 309 height 18
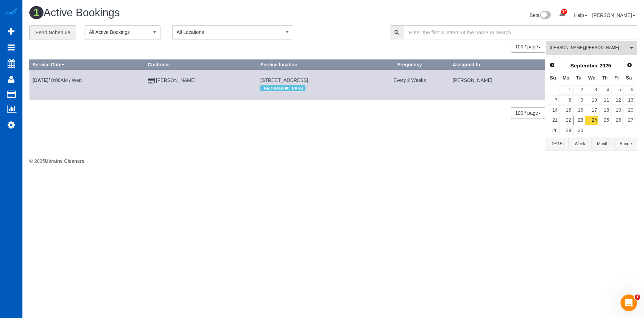
click at [622, 140] on button "Range" at bounding box center [625, 143] width 23 height 13
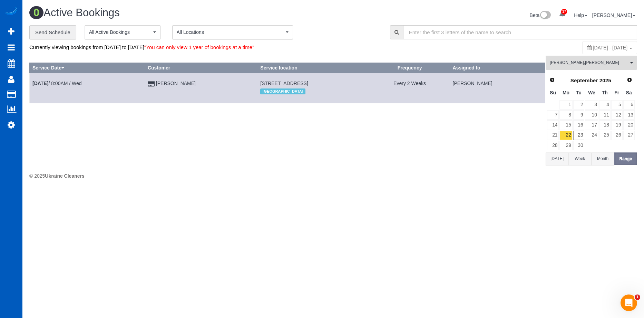
click at [593, 46] on span "September 22, 2025 - September 22, 2025" at bounding box center [610, 48] width 35 height 6
type input "**********"
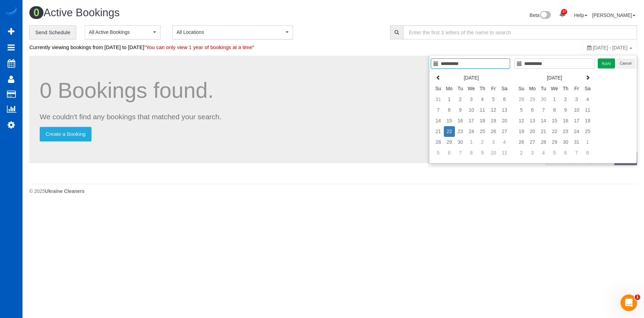
type input "**********"
click at [448, 130] on td "22" at bounding box center [449, 131] width 11 height 11
type input "**********"
click at [506, 132] on td "27" at bounding box center [504, 131] width 11 height 11
click at [607, 64] on button "Apply" at bounding box center [606, 63] width 17 height 10
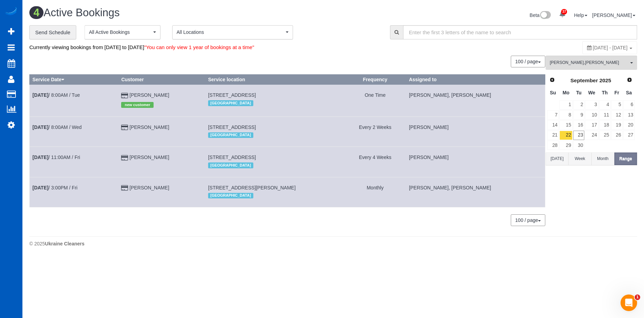
click at [357, 36] on div "**********" at bounding box center [204, 32] width 350 height 14
click at [633, 82] on link "Next" at bounding box center [630, 80] width 10 height 10
click at [596, 104] on link "1" at bounding box center [591, 104] width 13 height 9
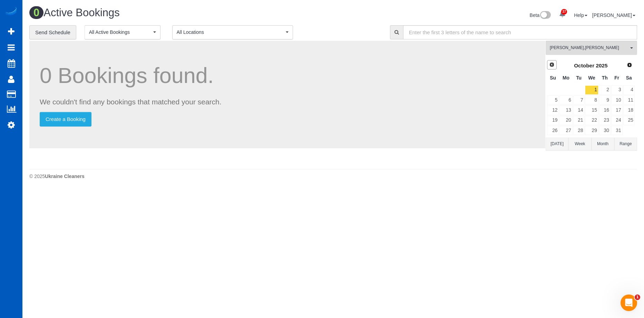
click at [550, 62] on span "Prev" at bounding box center [552, 65] width 6 height 6
click at [592, 119] on link "24" at bounding box center [591, 120] width 13 height 9
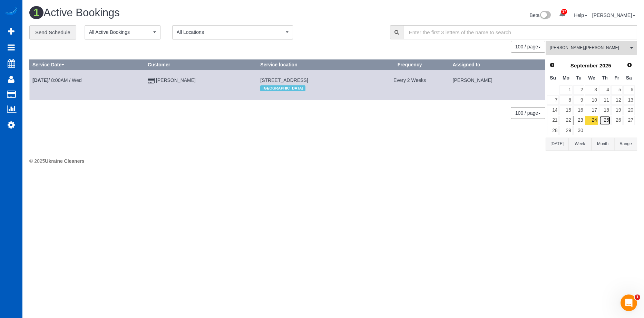
click at [602, 119] on link "25" at bounding box center [604, 120] width 11 height 9
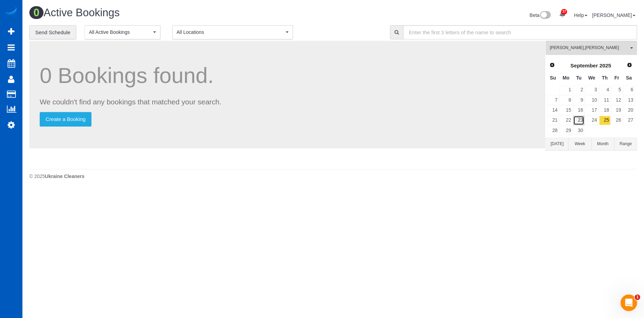
click at [582, 119] on link "23" at bounding box center [578, 120] width 11 height 9
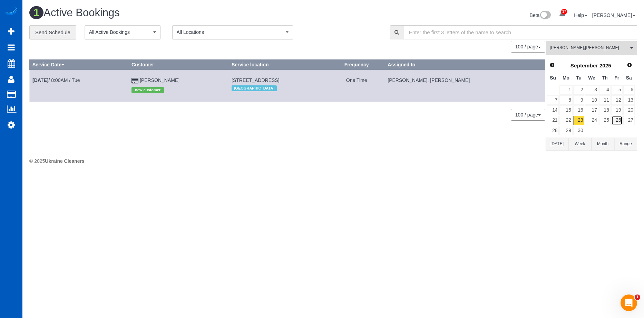
click at [612, 119] on link "26" at bounding box center [616, 120] width 11 height 9
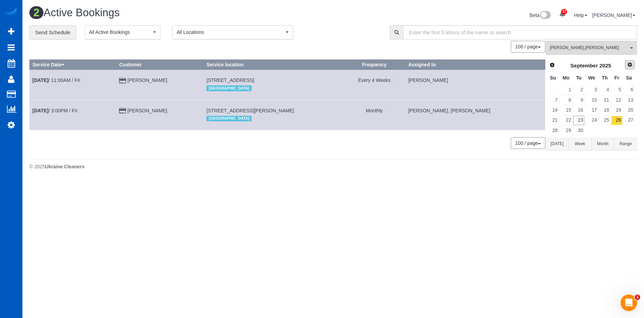
click at [630, 63] on span "Next" at bounding box center [630, 65] width 6 height 6
click at [617, 91] on link "3" at bounding box center [616, 89] width 11 height 9
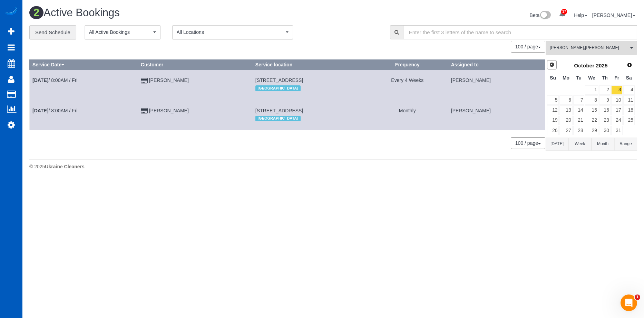
click at [553, 66] on span "Prev" at bounding box center [552, 65] width 6 height 6
click at [618, 120] on link "26" at bounding box center [616, 120] width 11 height 9
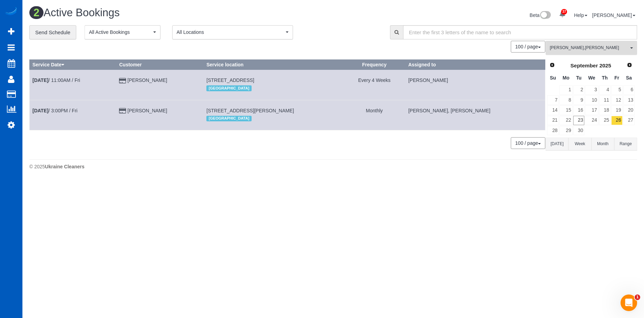
click at [628, 44] on button "Anna Manuilo , Evelina Manuilo All Teams" at bounding box center [591, 48] width 91 height 14
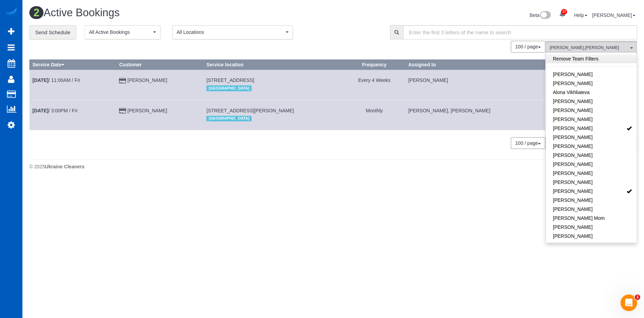
click at [608, 57] on link "Remove Team Filters" at bounding box center [591, 58] width 91 height 9
click at [366, 25] on div "**********" at bounding box center [204, 32] width 350 height 14
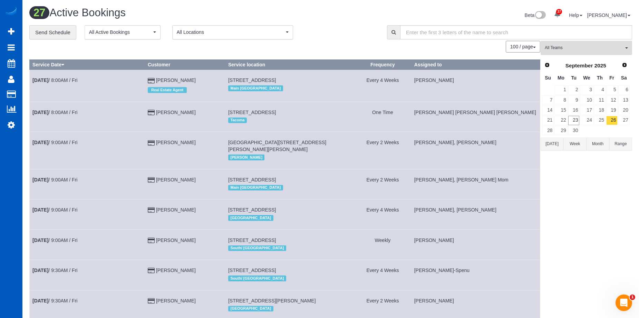
click at [609, 52] on button "All Teams" at bounding box center [586, 48] width 91 height 14
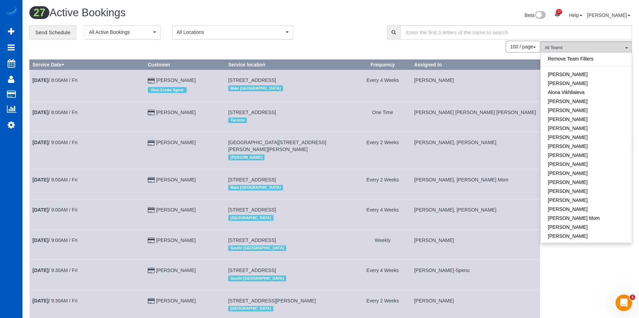
click at [493, 9] on div "Beta 37 Your Notifications You have 0 alerts × You have 3 to charge for 09/20/2…" at bounding box center [484, 16] width 307 height 18
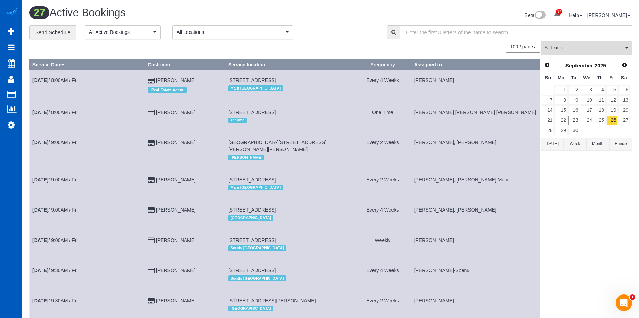
click at [628, 143] on button "Range" at bounding box center [620, 143] width 23 height 13
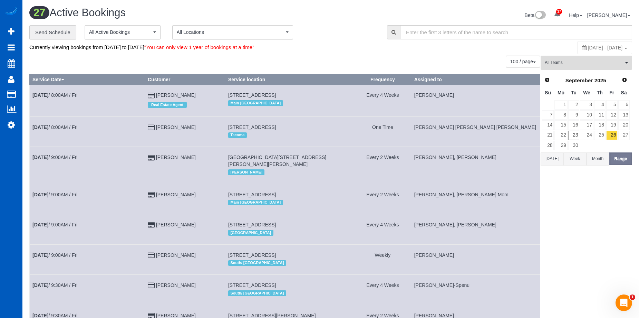
click at [588, 46] on span "September 26, 2025 - September 26, 2025" at bounding box center [605, 48] width 35 height 6
type input "**********"
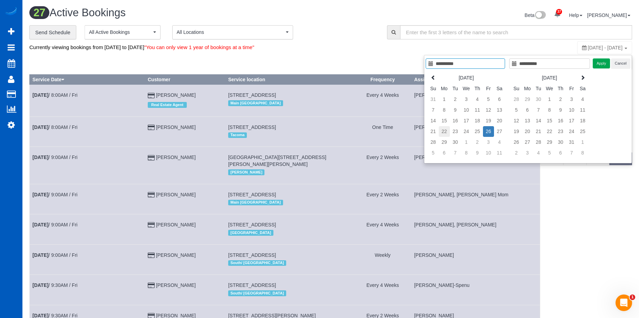
type input "**********"
click at [446, 129] on td "22" at bounding box center [444, 131] width 11 height 11
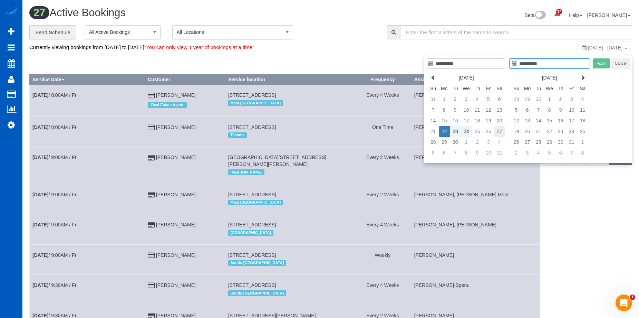
type input "**********"
click at [499, 128] on td "27" at bounding box center [499, 131] width 11 height 11
click at [605, 64] on button "Apply" at bounding box center [601, 63] width 17 height 10
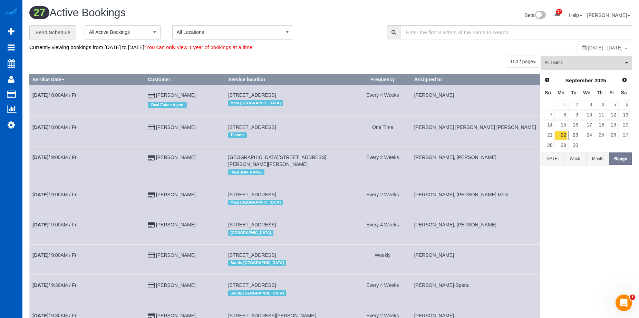
click at [594, 60] on span "All Teams" at bounding box center [584, 63] width 79 height 6
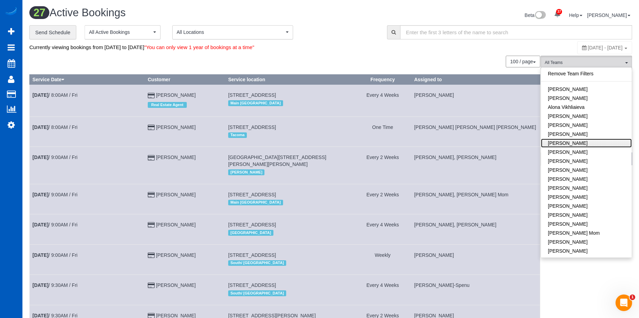
click at [581, 143] on link "[PERSON_NAME]" at bounding box center [586, 142] width 91 height 9
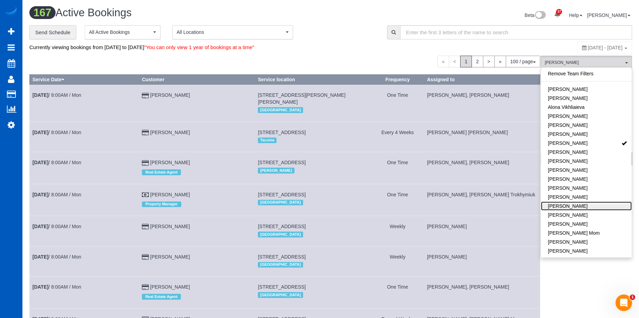
click at [598, 205] on link "[PERSON_NAME]" at bounding box center [586, 205] width 91 height 9
click at [368, 50] on div "Currently viewing bookings from September 22, 2025 to September 27, 2025 "You c…" at bounding box center [230, 47] width 402 height 13
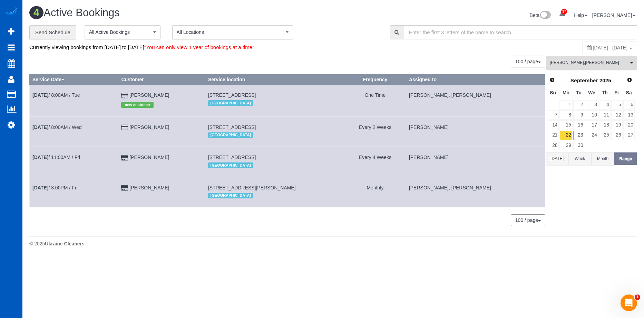
click at [604, 61] on span "Anna Manuilo , Evelina Manuilo" at bounding box center [589, 63] width 79 height 6
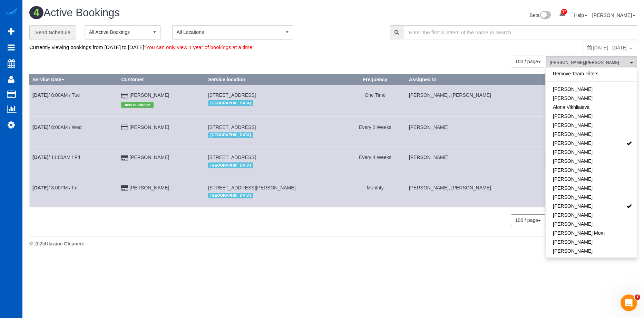
click at [610, 47] on span "September 22, 2025 - September 27, 2025" at bounding box center [610, 48] width 35 height 6
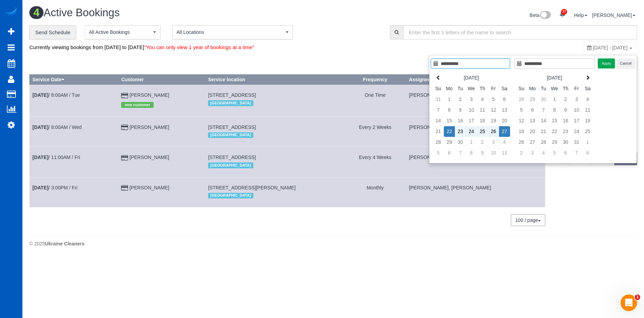
type input "**********"
click at [439, 8] on div "Beta 37 Your Notifications You have 0 alerts × You have 3 to charge for 09/20/2…" at bounding box center [487, 16] width 309 height 18
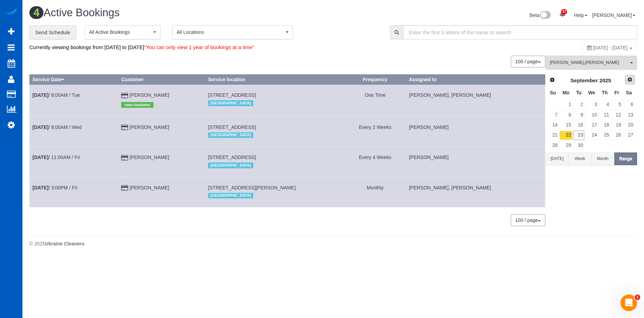
click at [632, 81] on span "Next" at bounding box center [630, 80] width 6 height 6
click at [619, 104] on link "3" at bounding box center [616, 104] width 11 height 9
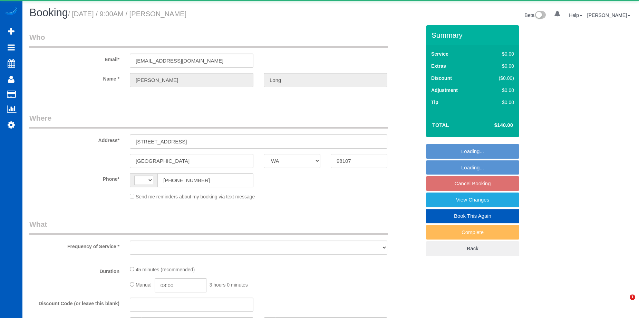
select select "WA"
select select "string:[GEOGRAPHIC_DATA]"
select select "object:805"
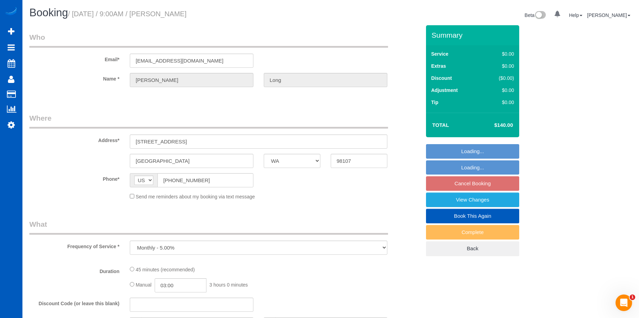
select select "string:fspay-31a21e35-38e5-47b5-a40d-273bb3993171"
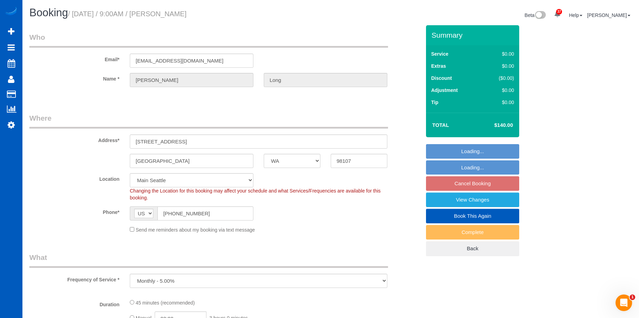
select select "199"
select select "object:1159"
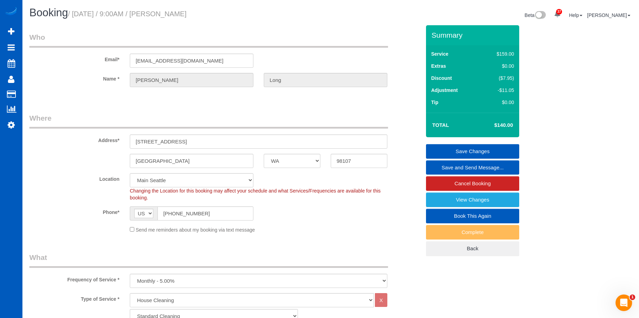
click at [434, 165] on link "Save and Send Message..." at bounding box center [472, 167] width 93 height 14
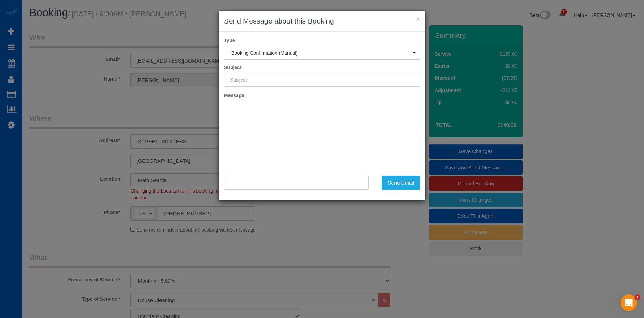
type input "Cleaning Service Confirmed!"
type input ""Vicki Long" <vickil0124@gmail.com>"
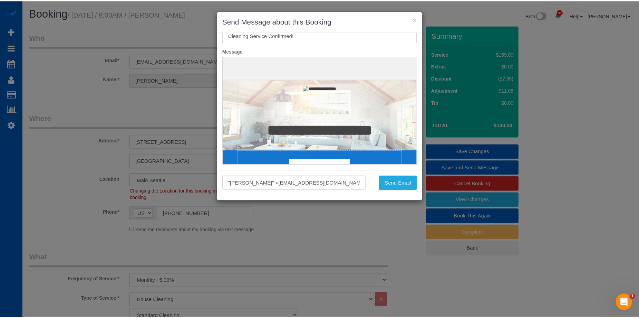
scroll to position [51, 0]
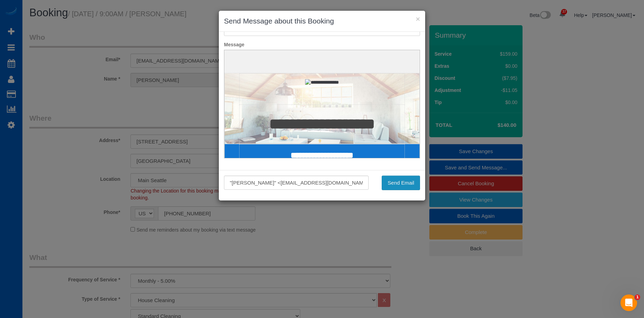
click at [412, 183] on button "Send Email" at bounding box center [401, 182] width 38 height 14
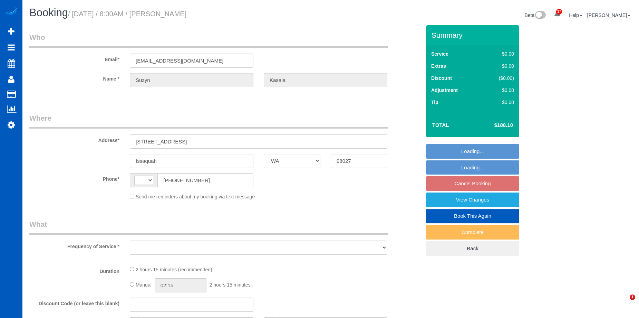
select select "WA"
select select "string:[GEOGRAPHIC_DATA]"
select select "object:907"
select select "spot1"
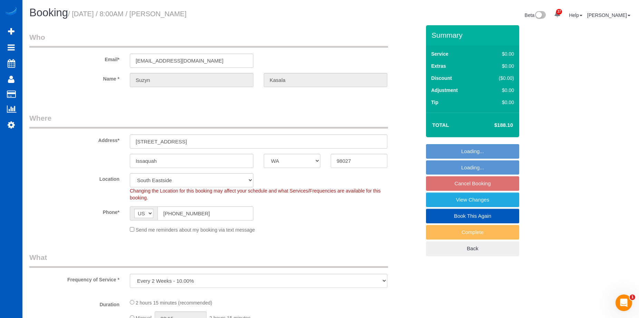
select select "199"
select select "1501"
select select "3"
select select "object:1129"
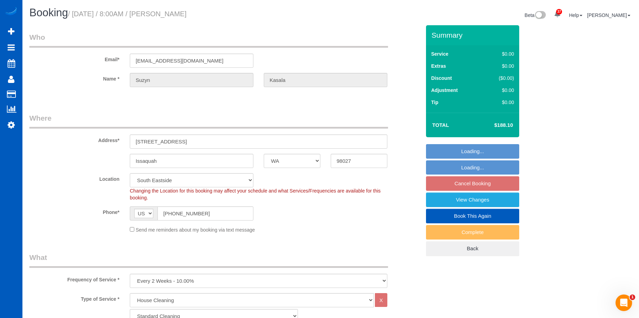
select select "1501"
select select "3"
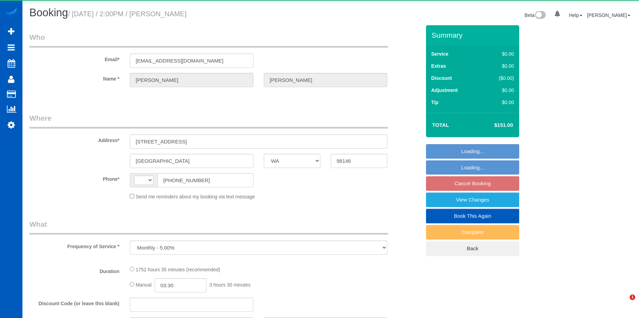
select select "WA"
select select "string:[GEOGRAPHIC_DATA]"
select select "number:8"
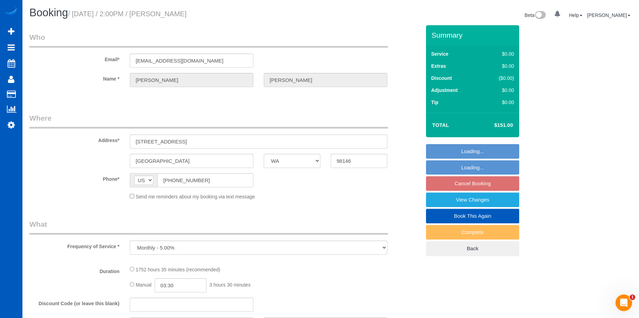
select select "string:fspay-6ab0ea5e-e366-415f-b771-0c7e8a9dea08"
select select "spot3"
select select "1001"
select select "2"
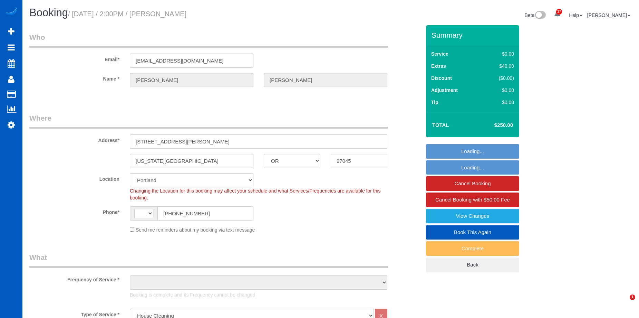
select select "OR"
select select "199"
select select "string:[GEOGRAPHIC_DATA]"
select select "object:777"
select select "spot1"
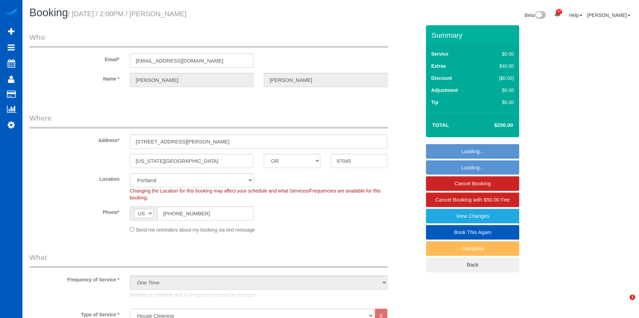
select select "object:1215"
select select "string:fspay-791079f4-fbe5-4bfa-b70b-097d46fd3ad0"
select select "2501"
select select "5"
select select "3"
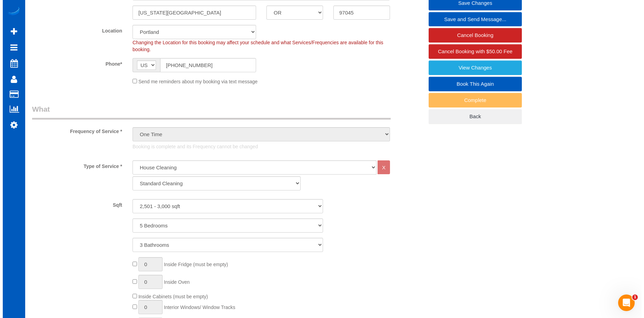
scroll to position [104, 0]
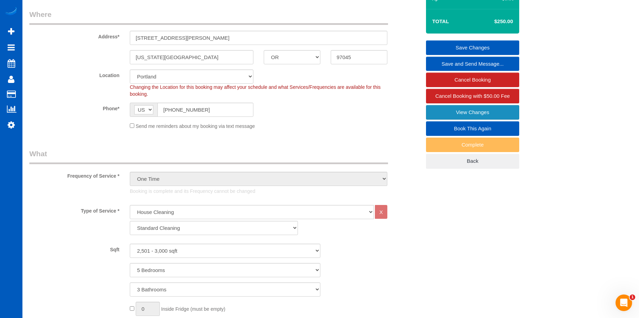
click at [449, 110] on link "View Changes" at bounding box center [472, 112] width 93 height 14
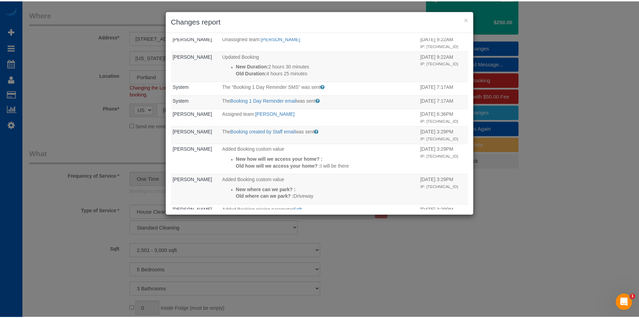
scroll to position [154, 0]
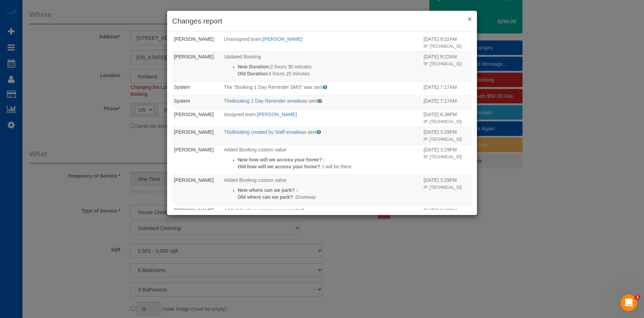
click at [469, 21] on button "×" at bounding box center [470, 18] width 4 height 7
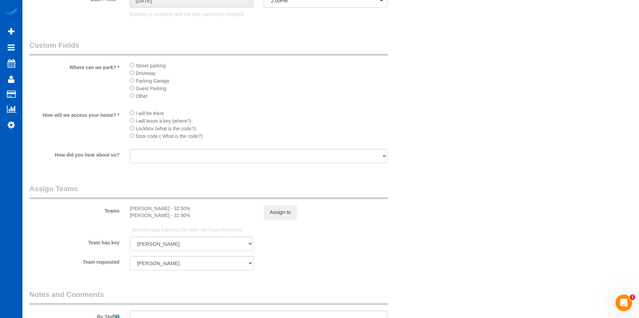
scroll to position [863, 0]
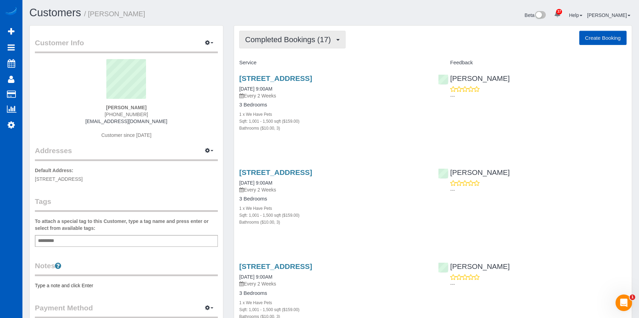
click at [338, 42] on button "Completed Bookings (17)" at bounding box center [292, 40] width 106 height 18
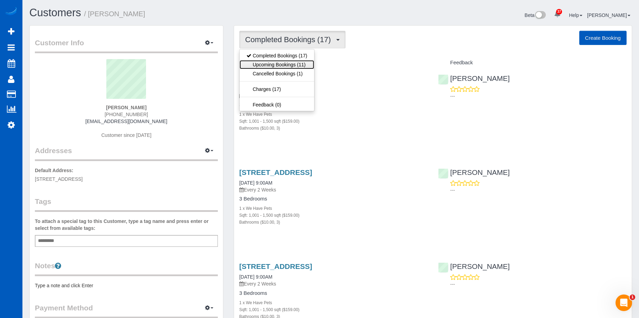
click at [282, 64] on link "Upcoming Bookings (11)" at bounding box center [277, 64] width 75 height 9
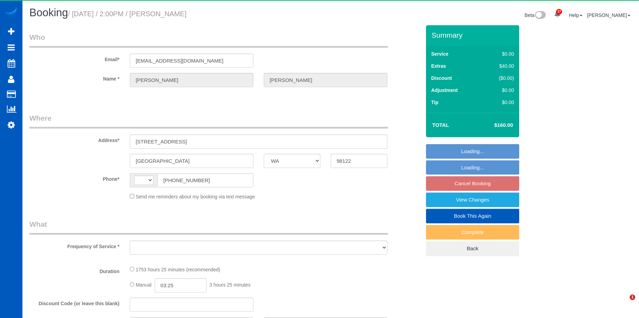
select select "WA"
select select "string:[GEOGRAPHIC_DATA]"
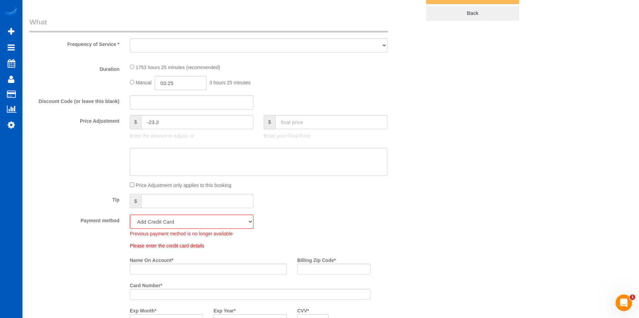
select select "spot2"
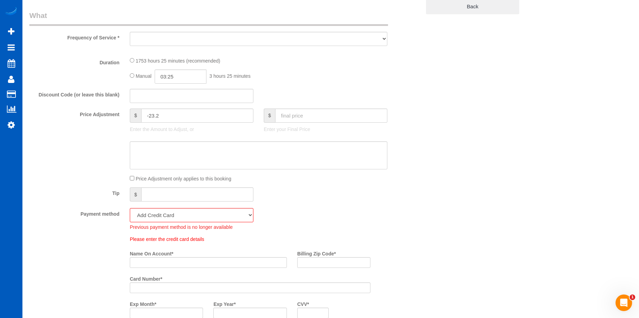
select select "object:1037"
select select "1001"
select select "3"
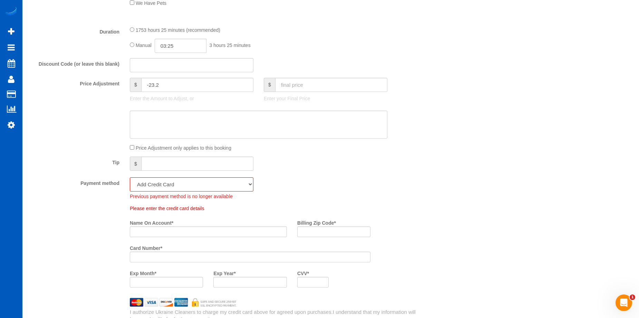
select select "1001"
select select "3"
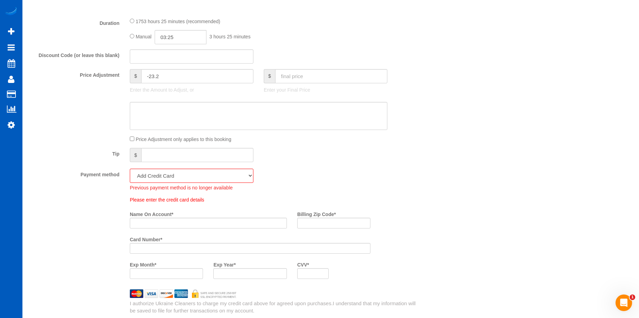
select select "object:1188"
click at [241, 180] on select "Mastercard - 3227 - 07/2028 (Default) Add Credit Card ─────────────── Cash Chec…" at bounding box center [192, 175] width 124 height 14
select select "string:fspay-3faf5003-8ecf-49a9-bb50-3db15801ee09"
click at [130, 168] on select "Mastercard - 3227 - 07/2028 (Default) Add Credit Card ─────────────── Cash Chec…" at bounding box center [192, 175] width 124 height 14
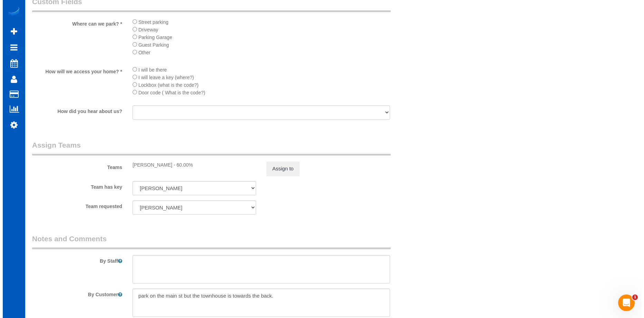
scroll to position [656, 0]
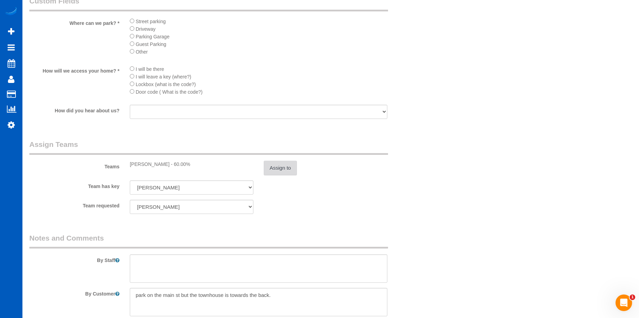
click at [283, 169] on button "Assign to" at bounding box center [280, 168] width 33 height 14
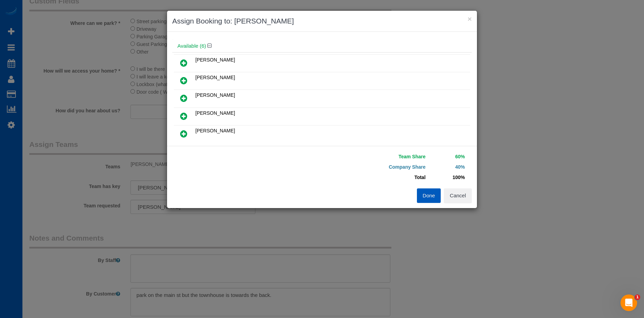
scroll to position [0, 0]
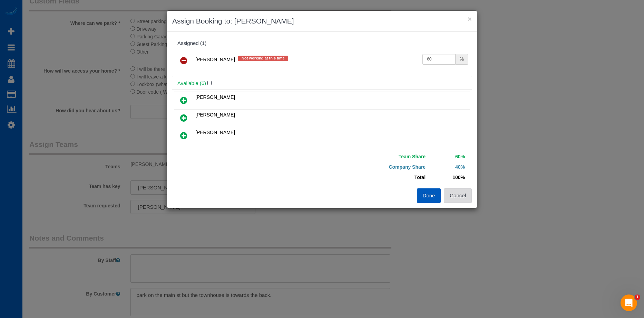
click at [460, 191] on button "Cancel" at bounding box center [458, 195] width 28 height 14
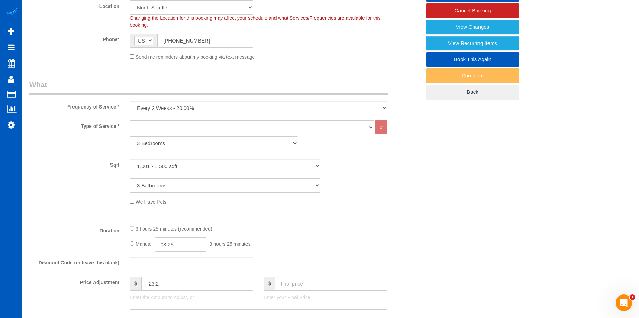
scroll to position [35, 0]
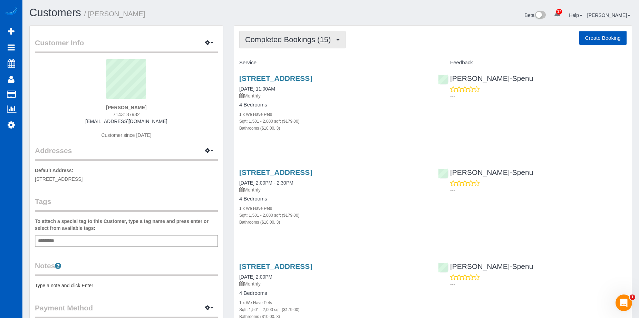
click at [321, 41] on span "Completed Bookings (15)" at bounding box center [289, 39] width 89 height 9
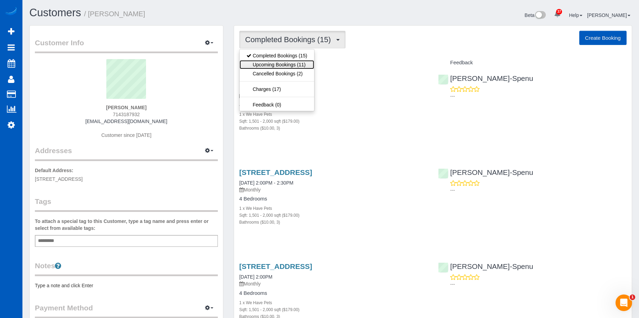
click at [293, 64] on link "Upcoming Bookings (11)" at bounding box center [277, 64] width 75 height 9
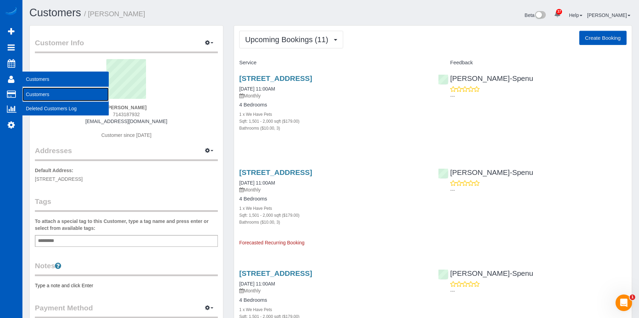
click at [36, 91] on link "Customers" at bounding box center [65, 94] width 86 height 14
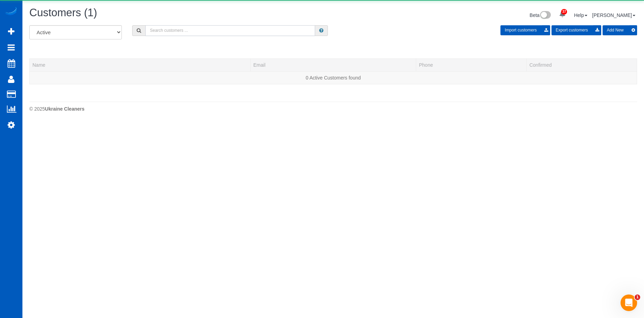
click at [187, 32] on input "text" at bounding box center [230, 30] width 170 height 11
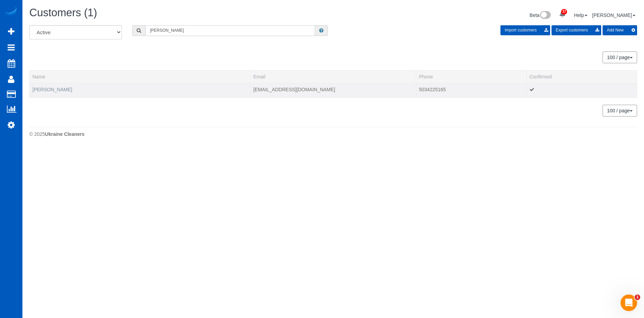
type input "Curtis Williams"
click at [41, 91] on link "Curtis Williams" at bounding box center [52, 90] width 40 height 6
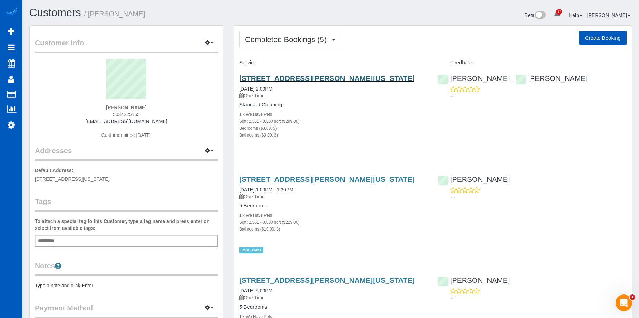
click at [301, 76] on link "12779 Lindsayanne Lane, Oregon City, OR 97045" at bounding box center [326, 78] width 175 height 8
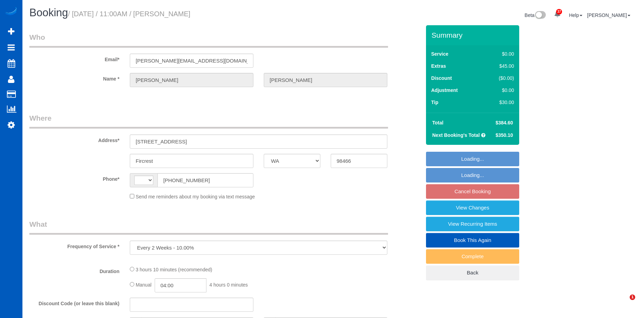
select select "WA"
select select "object:1070"
select select "string:[GEOGRAPHIC_DATA]"
select select "199"
select select "spot2"
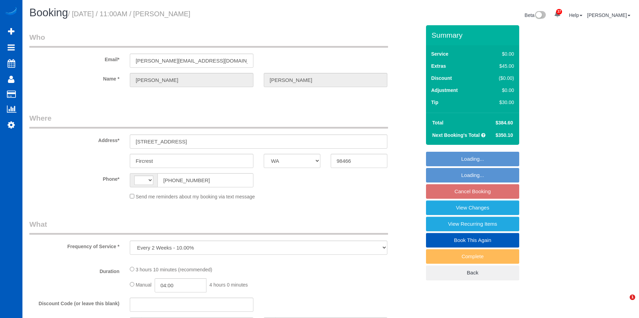
select select "number:8"
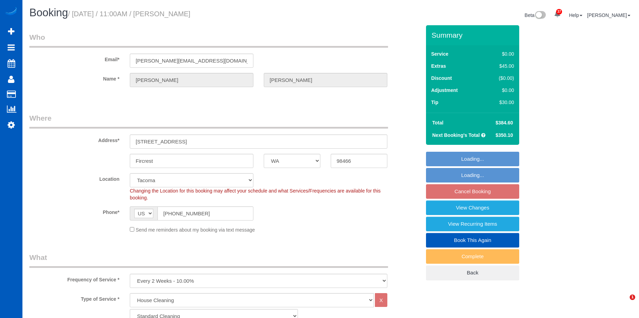
select select "3001"
select select "4"
select select "3"
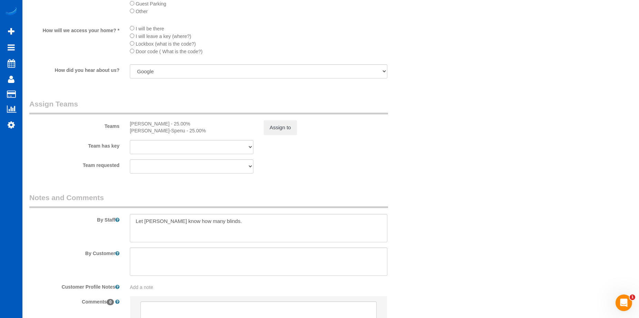
scroll to position [889, 0]
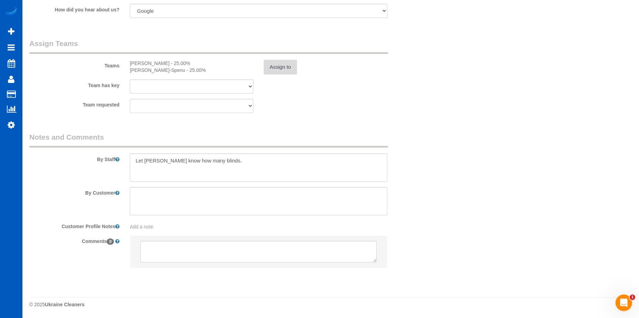
click at [287, 67] on button "Assign to" at bounding box center [280, 67] width 33 height 14
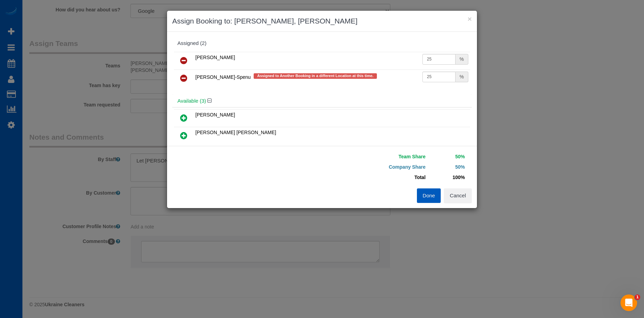
click at [188, 78] on link at bounding box center [184, 78] width 16 height 14
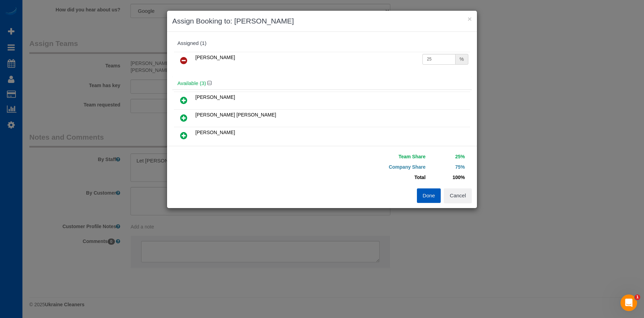
click at [187, 97] on icon at bounding box center [183, 100] width 7 height 8
click at [431, 200] on button "Done" at bounding box center [429, 195] width 24 height 14
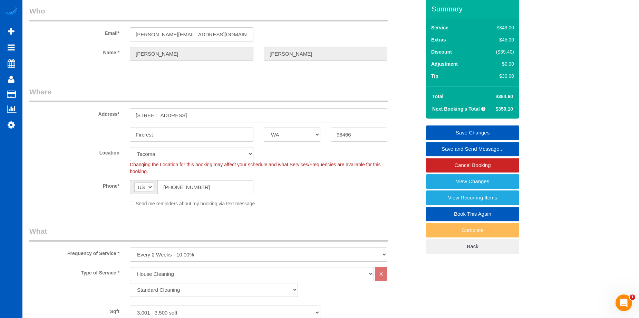
scroll to position [26, 0]
click at [468, 134] on link "Save Changes" at bounding box center [472, 133] width 93 height 14
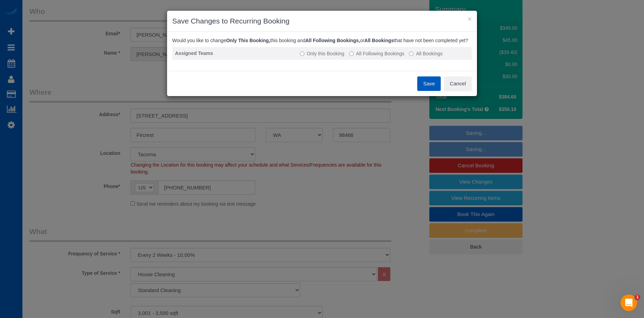
click at [368, 57] on label "All Following Bookings" at bounding box center [376, 53] width 55 height 7
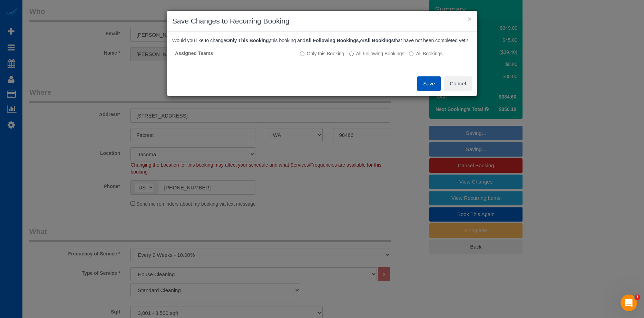
click at [427, 86] on button "Save" at bounding box center [428, 83] width 23 height 14
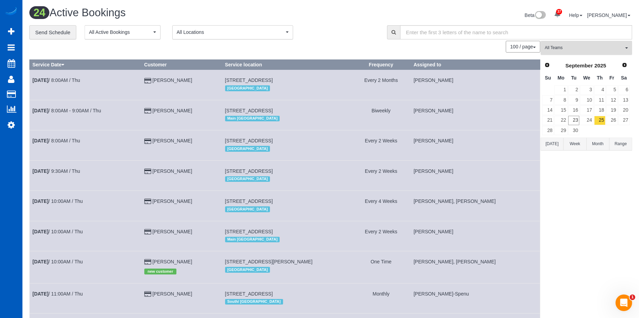
click at [590, 47] on span "All Teams" at bounding box center [584, 48] width 79 height 6
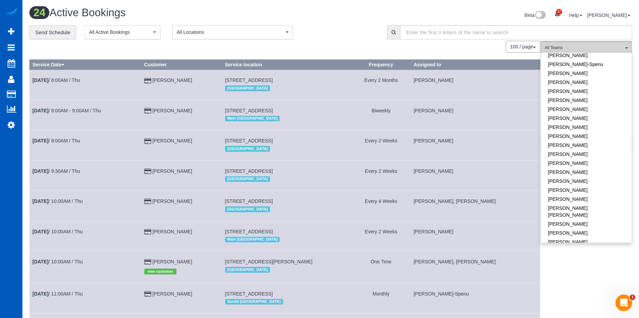
scroll to position [138, 0]
click at [599, 106] on link "[PERSON_NAME]-Spenu" at bounding box center [586, 106] width 91 height 9
click at [350, 20] on div "Beta 37 Your Notifications You have 0 alerts × You have 3 to charge for 09/20/2…" at bounding box center [484, 16] width 307 height 18
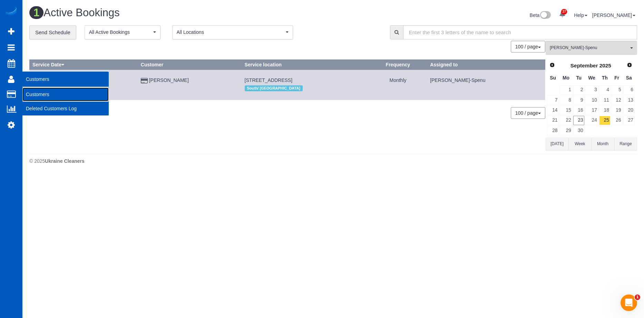
click at [30, 91] on link "Customers" at bounding box center [65, 94] width 86 height 14
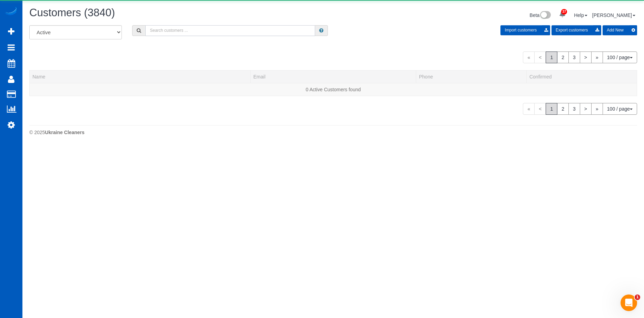
click at [187, 27] on input "text" at bounding box center [230, 30] width 170 height 11
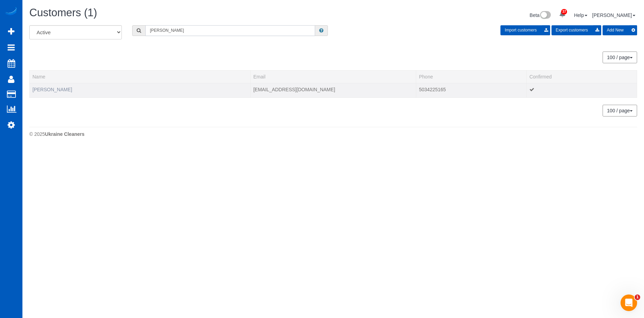
type input "Curtis Williams"
click at [46, 88] on link "Curtis Williams" at bounding box center [52, 90] width 40 height 6
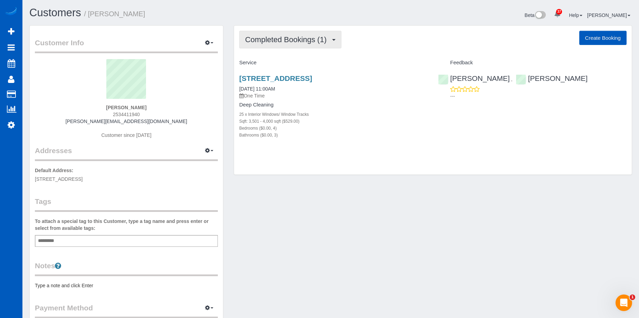
click at [318, 40] on span "Completed Bookings (1)" at bounding box center [287, 39] width 85 height 9
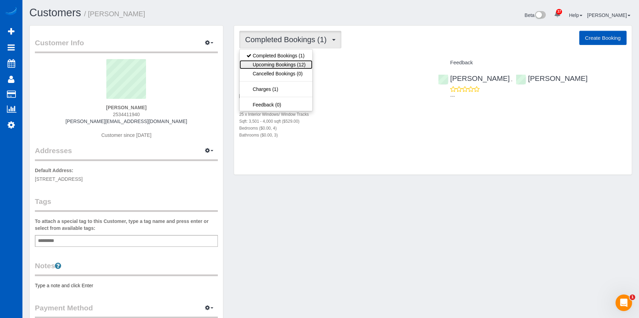
click at [293, 65] on link "Upcoming Bookings (12)" at bounding box center [276, 64] width 73 height 9
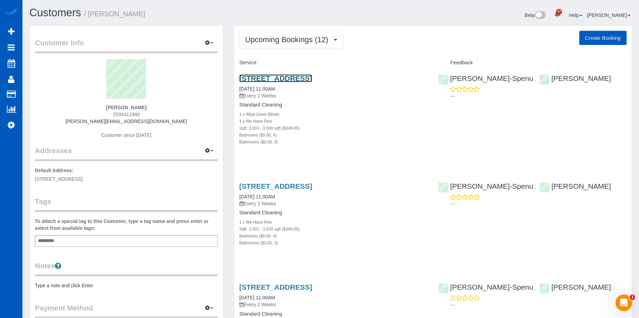
click at [310, 79] on link "[STREET_ADDRESS]" at bounding box center [275, 78] width 73 height 8
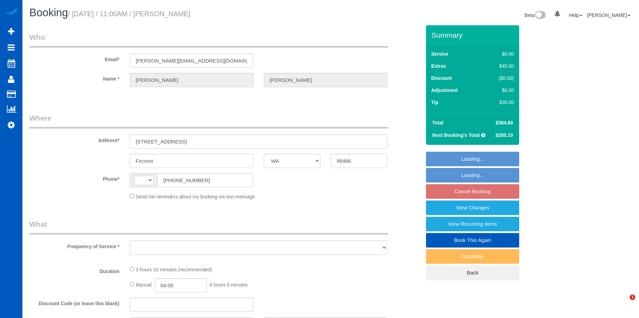
select select "WA"
select select "object:567"
select select "string:fspay-f7bfd408-96fd-46aa-867f-03c6435c7043"
select select "spot2"
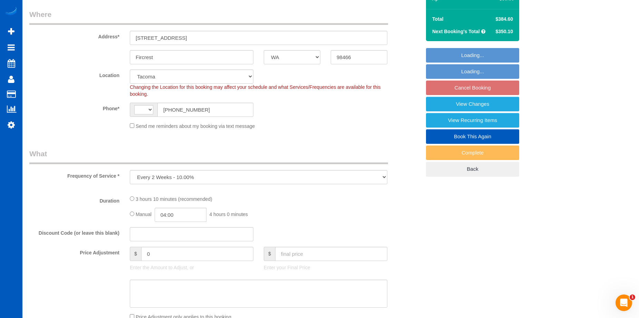
select select "string:[GEOGRAPHIC_DATA]"
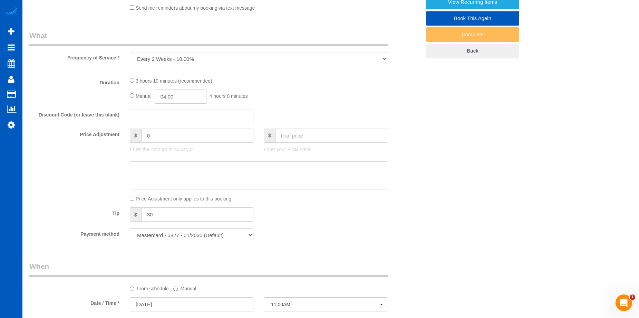
select select "number:8"
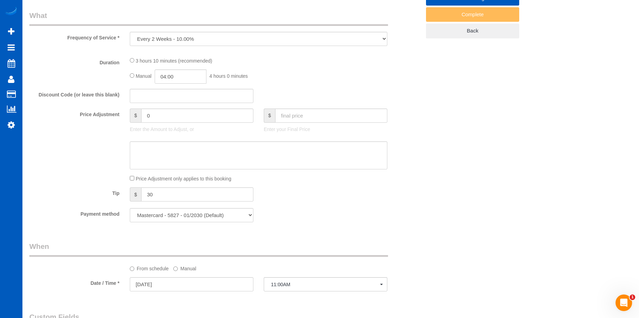
select select "199"
select select "3001"
select select "4"
select select "3"
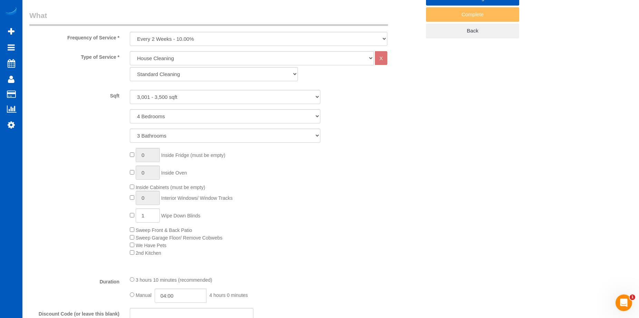
select select "3001"
select select "4"
select select "3"
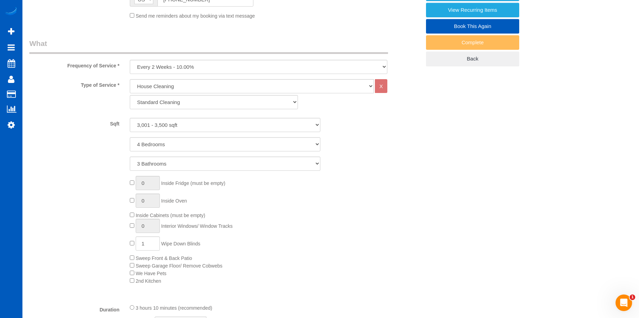
select select "object:1210"
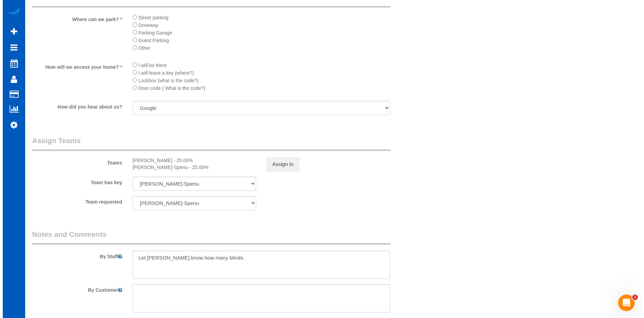
scroll to position [794, 0]
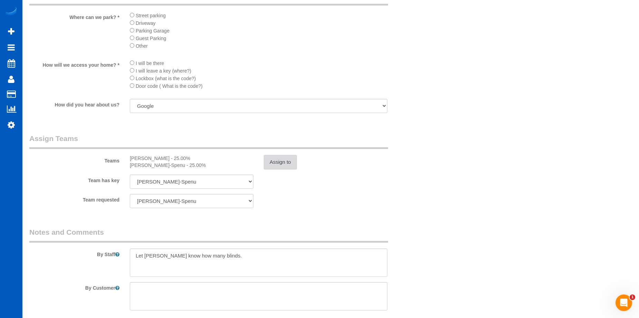
click at [283, 164] on button "Assign to" at bounding box center [280, 162] width 33 height 14
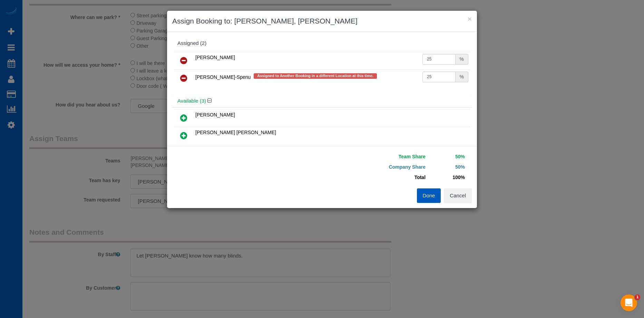
scroll to position [35, 0]
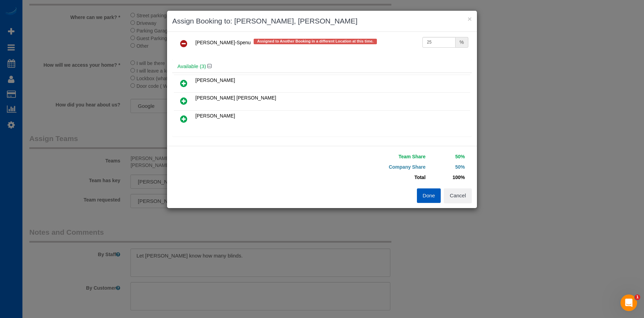
click at [186, 43] on icon at bounding box center [183, 43] width 7 height 8
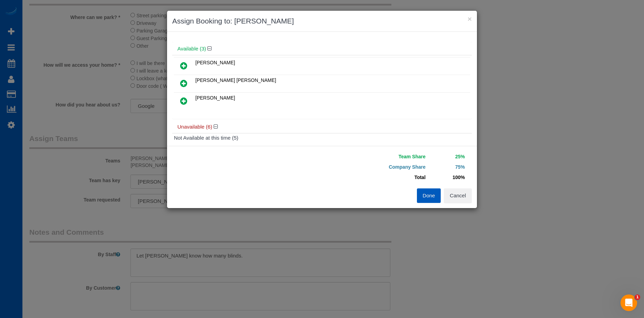
click at [186, 64] on icon at bounding box center [183, 65] width 7 height 8
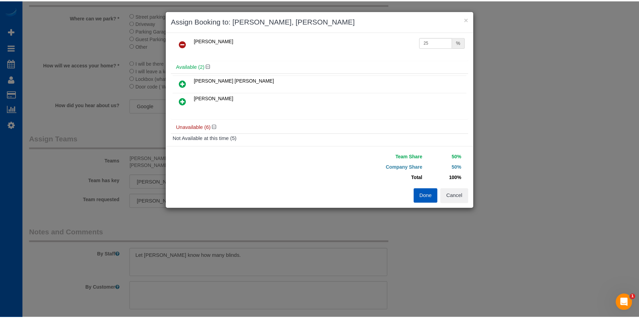
scroll to position [0, 0]
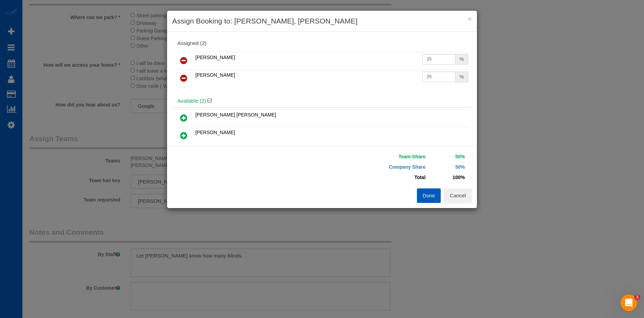
click at [426, 194] on button "Done" at bounding box center [429, 195] width 24 height 14
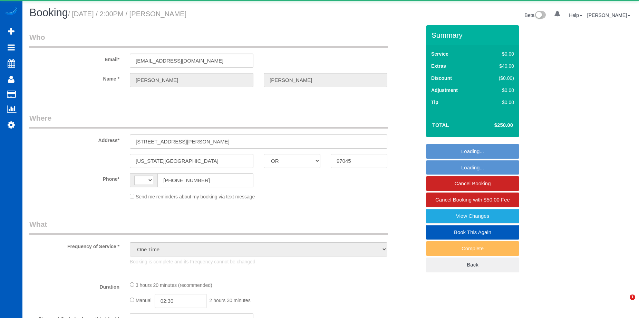
select select "OR"
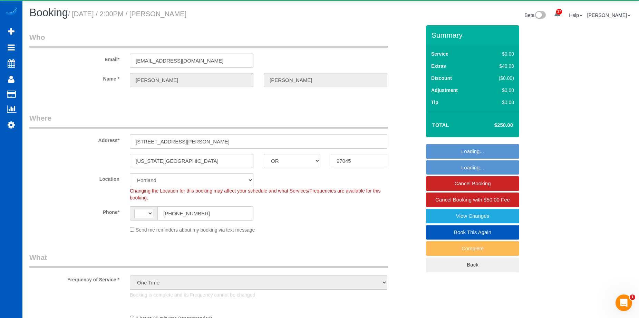
select select "object:929"
select select "string:[GEOGRAPHIC_DATA]"
select select "string:fspay-791079f4-fbe5-4bfa-b70b-097d46fd3ad0"
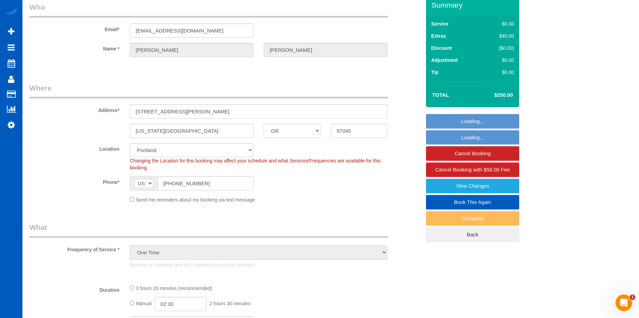
select select "spot1"
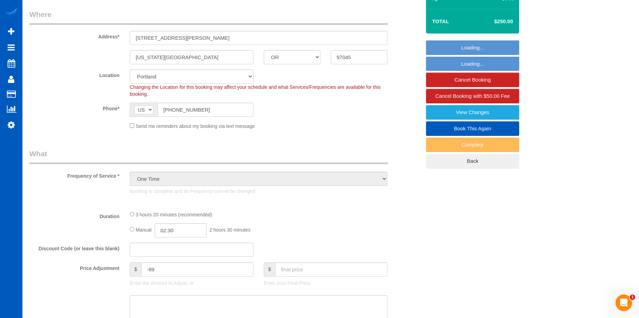
select select "199"
select select "2501"
select select "5"
select select "3"
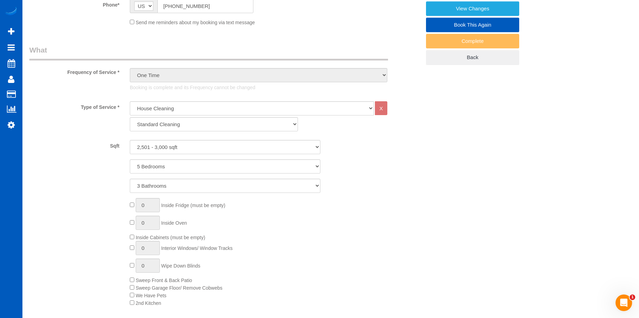
select select "2501"
select select "5"
select select "3"
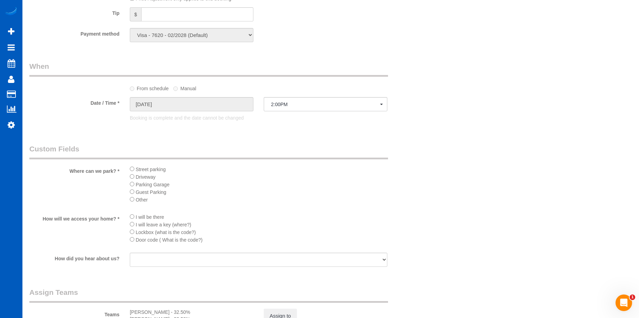
scroll to position [794, 0]
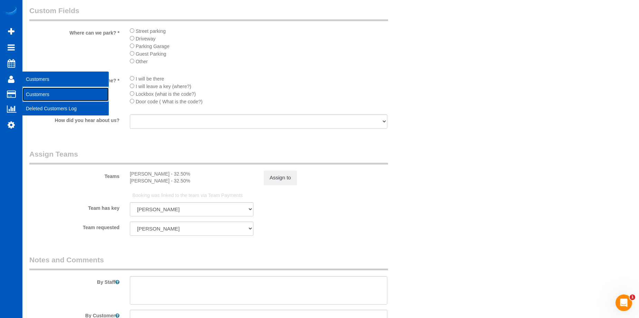
click at [29, 91] on link "Customers" at bounding box center [65, 94] width 86 height 14
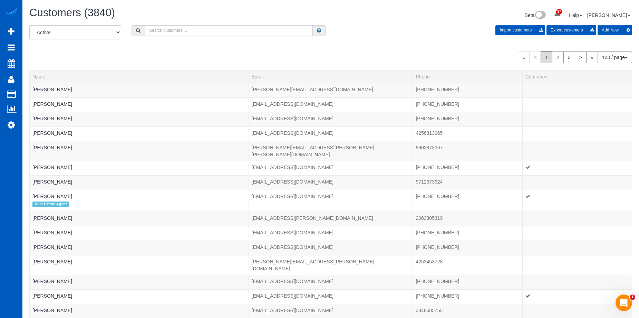
click at [180, 29] on input "text" at bounding box center [229, 30] width 168 height 11
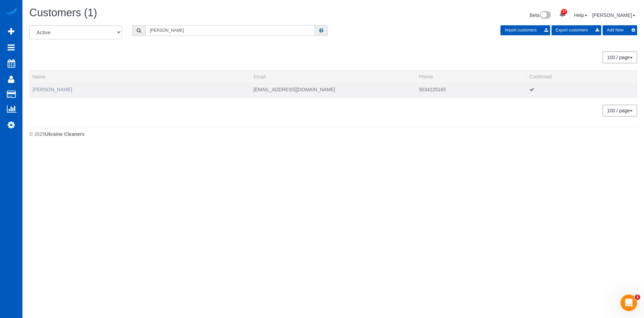
type input "Curtis Williams"
click at [43, 89] on link "Curtis Williams" at bounding box center [52, 90] width 40 height 6
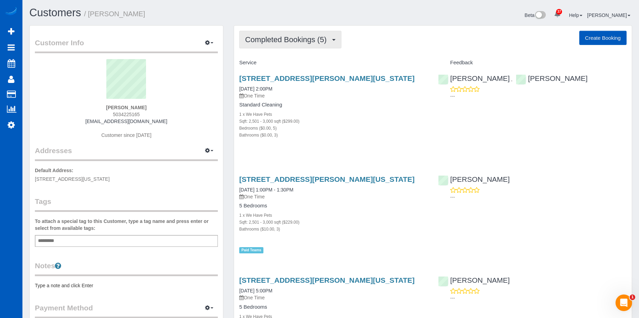
click at [293, 44] on button "Completed Bookings (5)" at bounding box center [290, 40] width 102 height 18
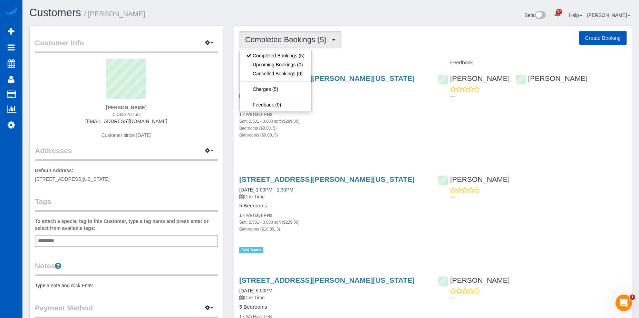
click at [302, 38] on span "Completed Bookings (5)" at bounding box center [287, 39] width 85 height 9
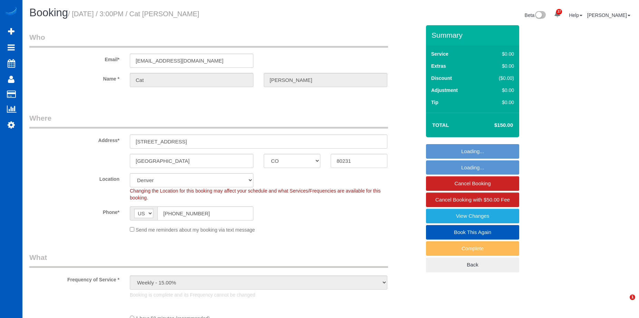
select select "CO"
select select "object:953"
select select "199"
select select "1501"
select select "3"
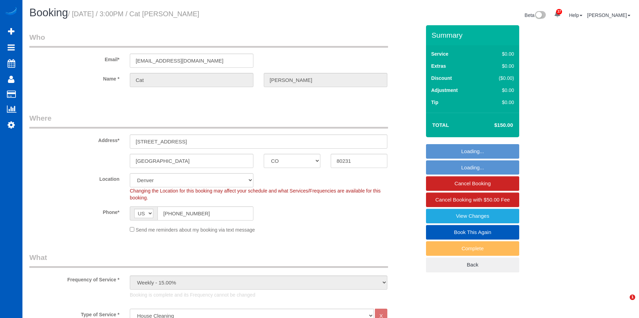
select select "2"
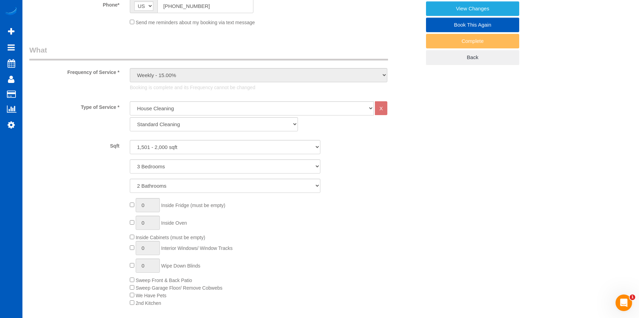
scroll to position [345, 0]
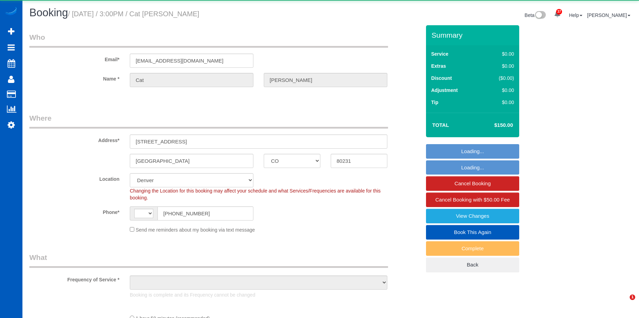
select select "CO"
select select "string:[GEOGRAPHIC_DATA]"
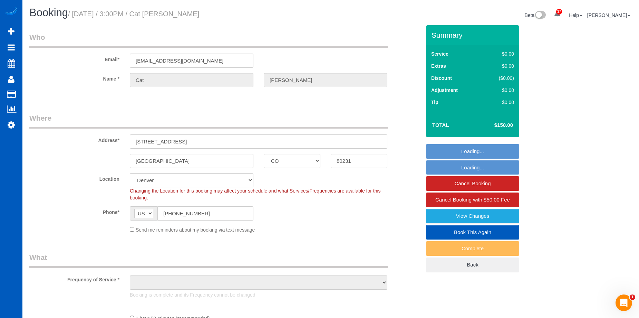
select select "string:fspay-53d7a2b1-834c-403d-8924-bc8eb1a23809"
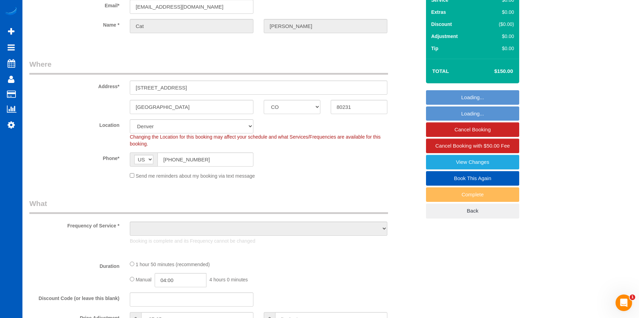
scroll to position [138, 0]
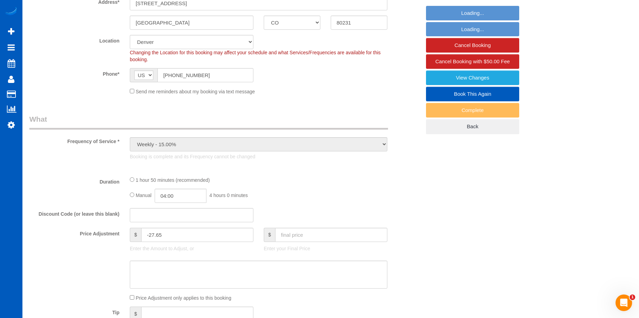
select select "object:1110"
select select "199"
select select "1501"
select select "3"
select select "2"
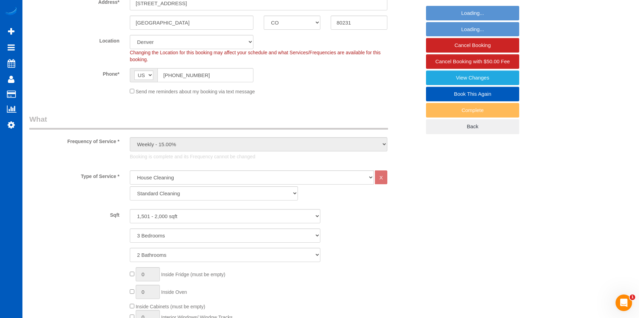
select select "1501"
select select "3"
select select "2"
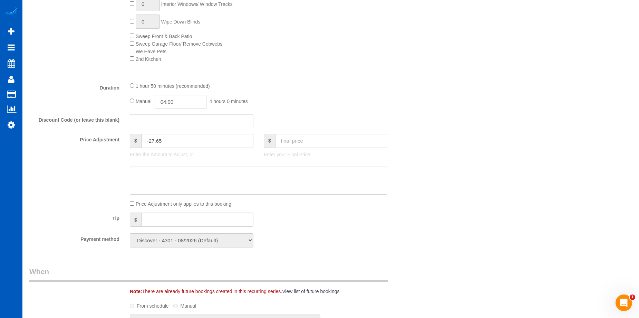
scroll to position [552, 0]
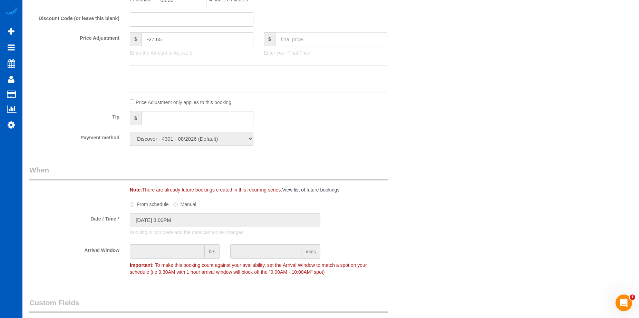
click at [322, 43] on input "text" at bounding box center [331, 39] width 112 height 14
type input "125"
click at [311, 70] on textarea at bounding box center [259, 79] width 258 height 28
type input "-52.65"
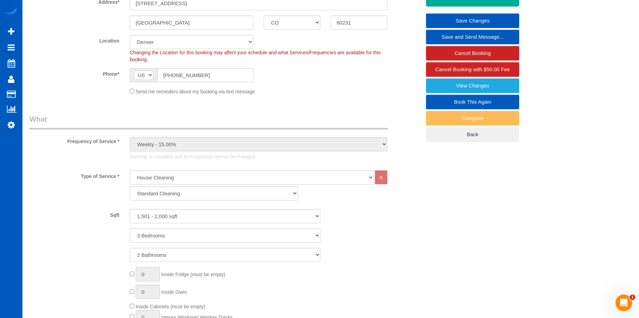
scroll to position [35, 0]
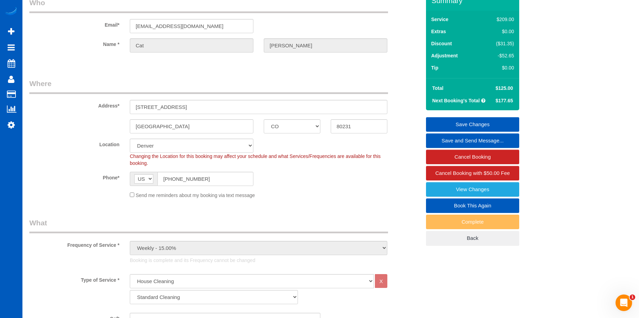
click at [437, 121] on link "Save Changes" at bounding box center [472, 124] width 93 height 14
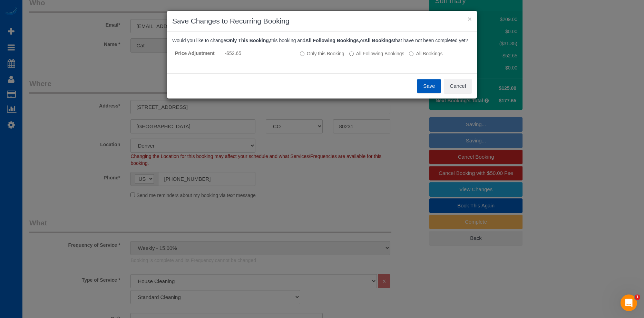
click at [426, 92] on button "Save" at bounding box center [428, 86] width 23 height 14
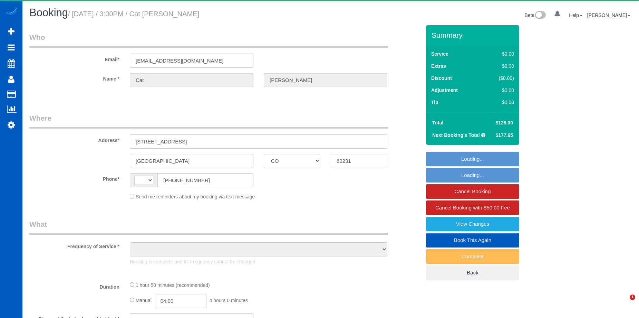
select select "CO"
select select "object:495"
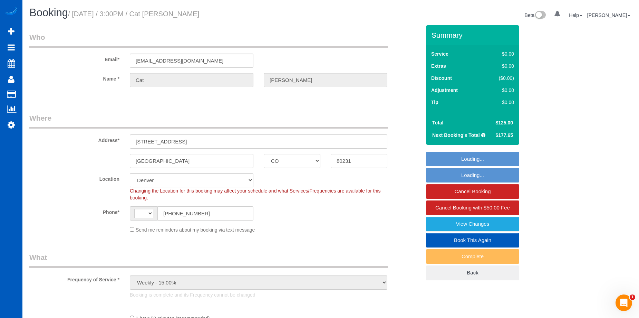
select select "string:[GEOGRAPHIC_DATA]"
select select "string:fspay-53d7a2b1-834c-403d-8924-bc8eb1a23809"
select select "object:1065"
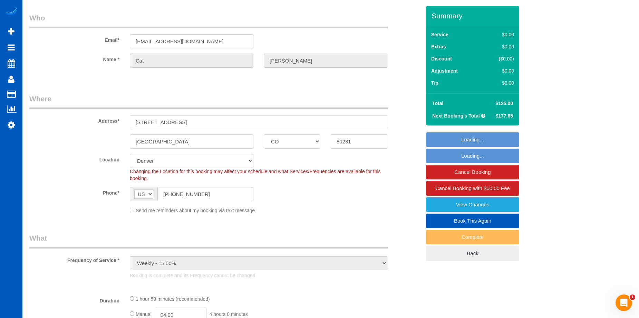
select select "199"
select select "1501"
select select "3"
select select "2"
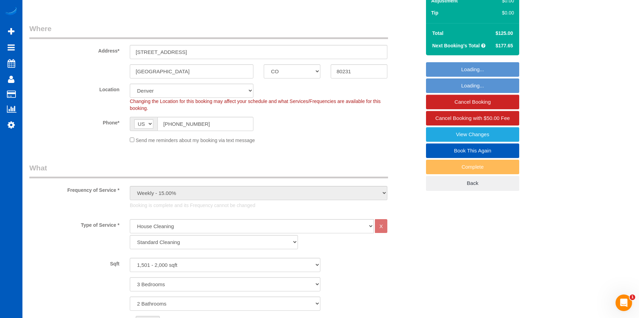
scroll to position [138, 0]
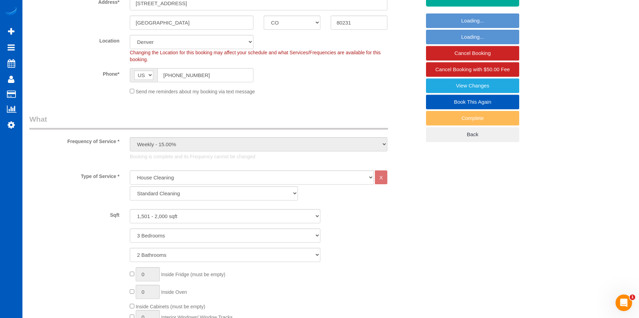
select select "1501"
select select "3"
select select "2"
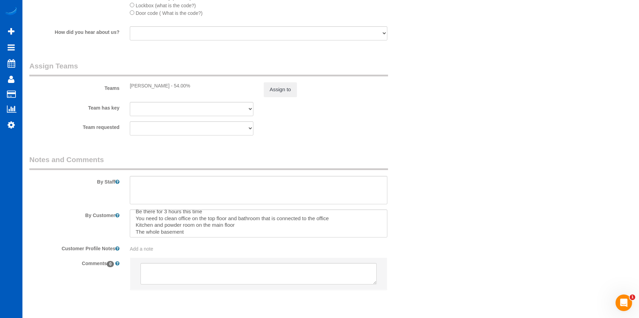
scroll to position [7, 0]
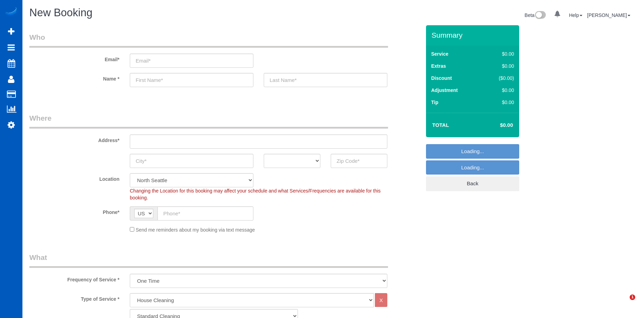
select select "199"
click at [162, 145] on input "text" at bounding box center [259, 141] width 258 height 14
paste input "[STREET_ADDRESS]"
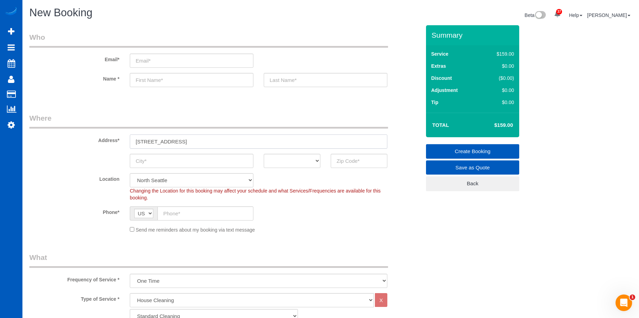
drag, startPoint x: 224, startPoint y: 142, endPoint x: 344, endPoint y: 153, distance: 121.0
click at [329, 143] on input "[STREET_ADDRESS]" at bounding box center [259, 141] width 258 height 14
type input "[STREET_ADDRESS]"
drag, startPoint x: 352, startPoint y: 160, endPoint x: 278, endPoint y: 161, distance: 74.2
click at [352, 160] on input "text" at bounding box center [359, 161] width 57 height 14
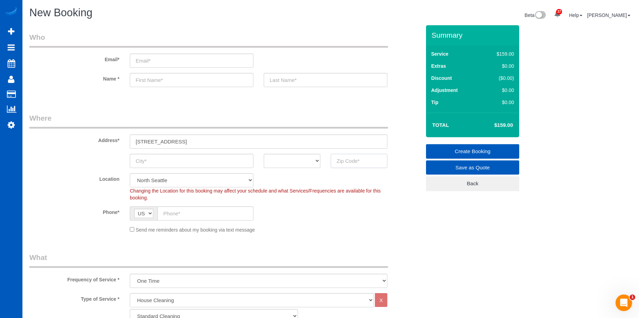
paste input "98144"
type input "98144"
drag, startPoint x: 283, startPoint y: 162, endPoint x: 290, endPoint y: 156, distance: 8.8
click at [283, 162] on select "AK AL AR AZ CA CO CT DC DE FL GA HI IA ID IL IN KS KY LA MA MD ME MI MN MO MS M…" at bounding box center [292, 161] width 57 height 14
select select "5"
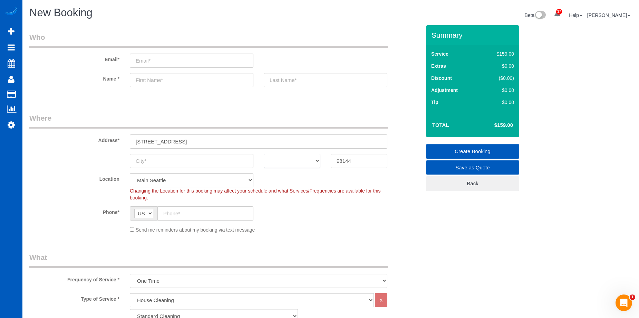
select select "object:1310"
select select "WA"
click at [264, 154] on select "AK AL AR AZ CA CO CT DC DE FL GA HI IA ID IL IN KS KY LA MA MD ME MI MN MO MS M…" at bounding box center [292, 161] width 57 height 14
drag, startPoint x: 196, startPoint y: 139, endPoint x: 211, endPoint y: 140, distance: 14.9
click at [211, 140] on input "303 23rd Ave S APT 310, Seattle, WA" at bounding box center [259, 141] width 258 height 14
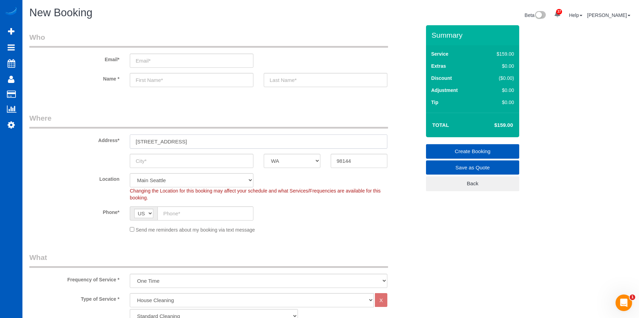
type input "303 23rd Ave S APT 310, , WA"
drag, startPoint x: 162, startPoint y: 159, endPoint x: 95, endPoint y: 158, distance: 67.0
click at [95, 158] on div "AK AL AR AZ CA CO CT DC DE FL GA HI IA ID IL IN KS KY LA MA MD ME MI MN MO MS M…" at bounding box center [225, 161] width 402 height 14
paste input "[GEOGRAPHIC_DATA]"
type input "[GEOGRAPHIC_DATA]"
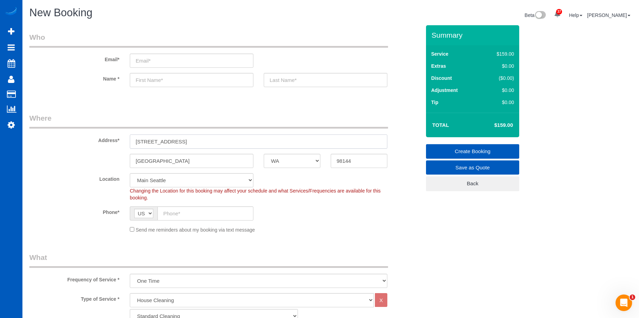
drag, startPoint x: 192, startPoint y: 142, endPoint x: 250, endPoint y: 141, distance: 57.6
click at [250, 141] on input "303 23rd Ave S APT 310, , WA" at bounding box center [259, 141] width 258 height 14
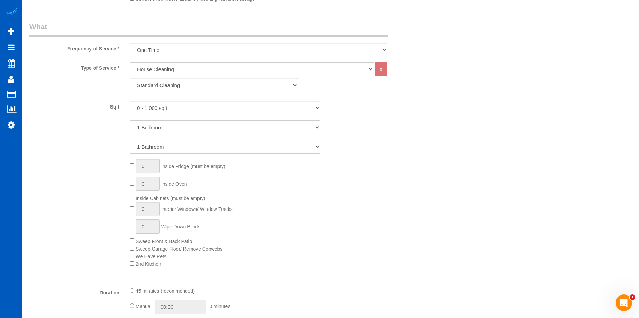
scroll to position [242, 0]
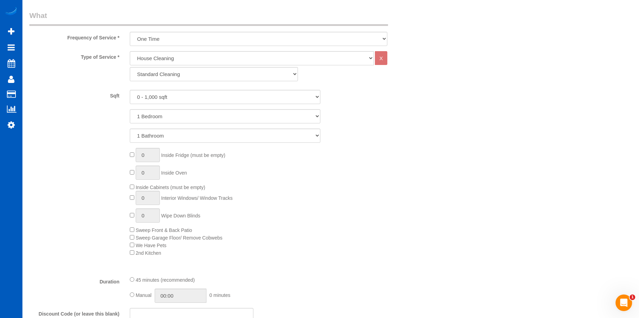
type input "303 23rd Ave S APT 310"
drag, startPoint x: 183, startPoint y: 132, endPoint x: 183, endPoint y: 138, distance: 5.9
click at [183, 132] on select "1 Bathroom 2 Bathrooms 3 Bathrooms 4 Bathrooms 5 Bathrooms 6 Bathrooms 7 Bathro…" at bounding box center [225, 135] width 191 height 14
select select "2"
click at [130, 128] on select "1 Bathroom 2 Bathrooms 3 Bathrooms 4 Bathrooms 5 Bathrooms 6 Bathrooms 7 Bathro…" at bounding box center [225, 135] width 191 height 14
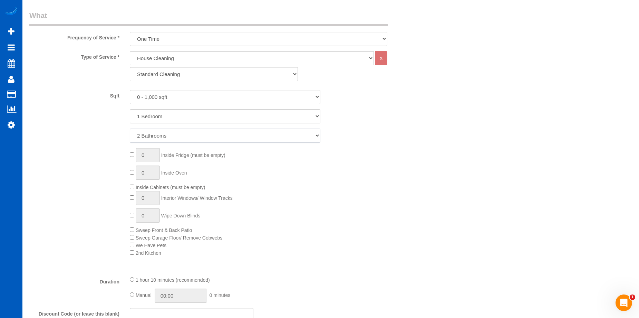
scroll to position [276, 0]
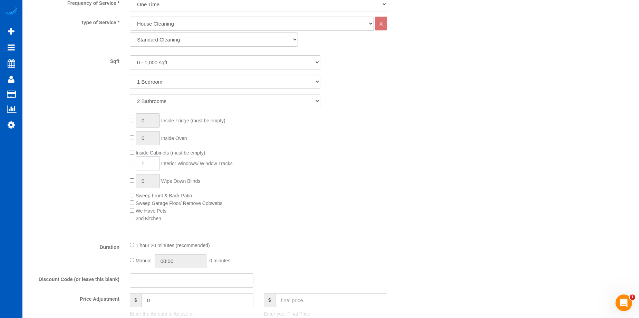
click at [146, 164] on input "1" at bounding box center [148, 163] width 24 height 14
drag, startPoint x: 149, startPoint y: 164, endPoint x: 136, endPoint y: 164, distance: 13.8
click at [136, 164] on input "1" at bounding box center [148, 163] width 24 height 14
type input "8"
click at [330, 172] on div "0 Inside Fridge (must be empty) 0 Inside Oven Inside Cabinets (must be empty) 8…" at bounding box center [275, 167] width 301 height 108
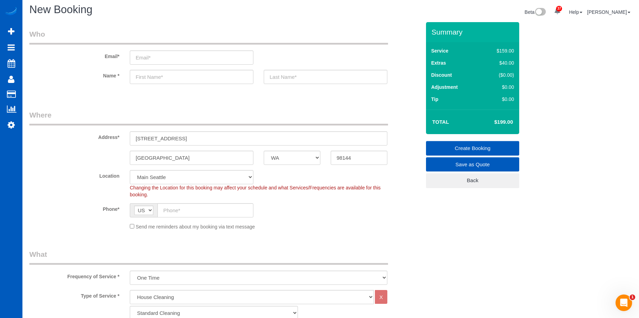
scroll to position [0, 0]
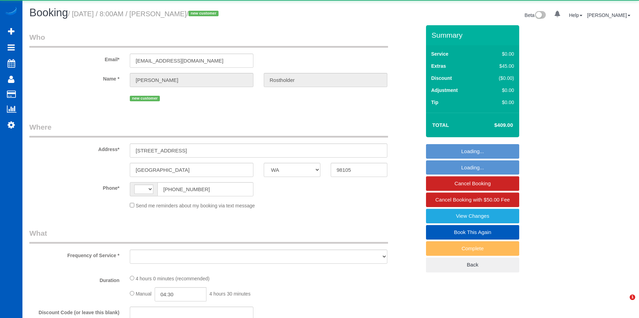
select select "WA"
select select "string:[GEOGRAPHIC_DATA]"
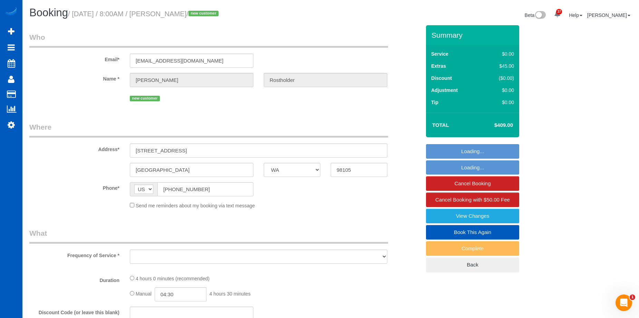
select select "spot1"
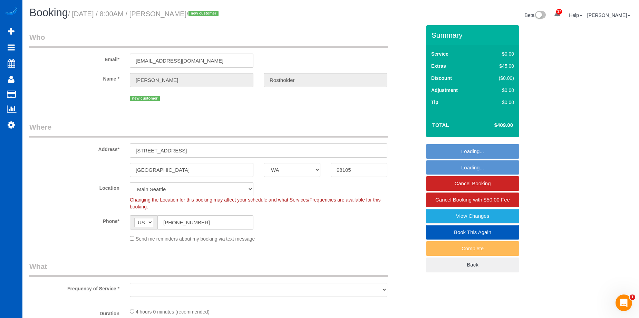
select select "199"
select select "object:1143"
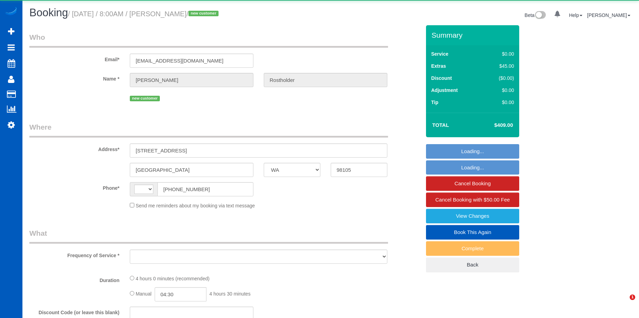
select select "WA"
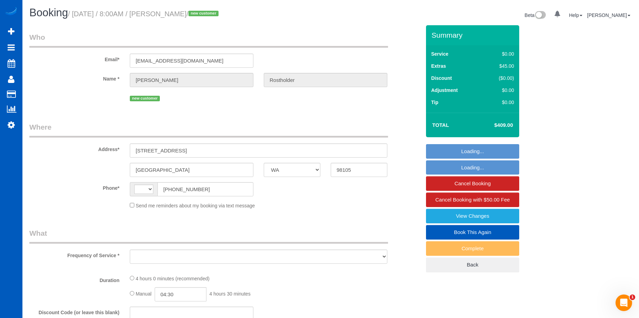
select select "string:[GEOGRAPHIC_DATA]"
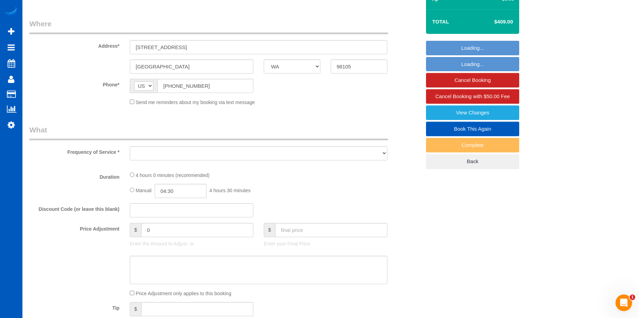
scroll to position [104, 0]
select select "object:943"
select select "199"
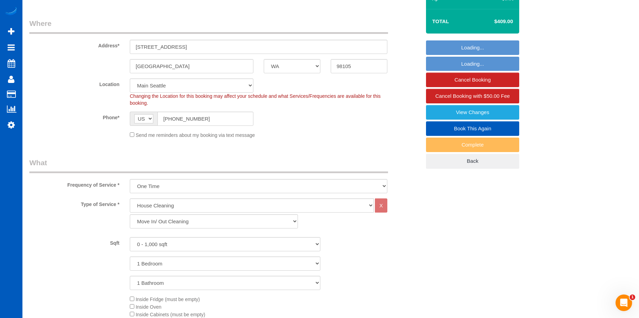
select select "spot1"
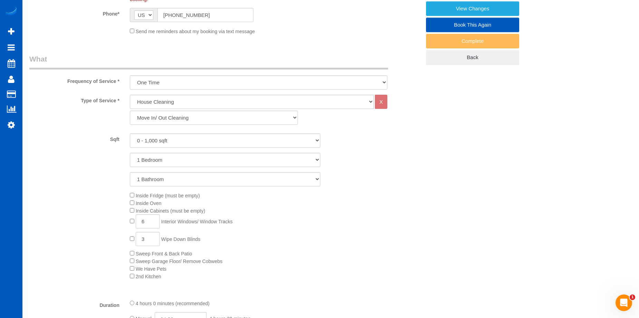
select select "object:1232"
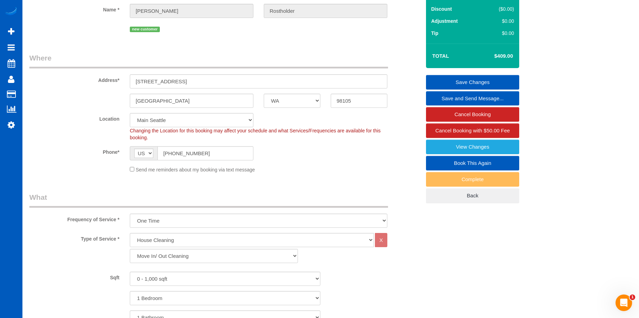
scroll to position [35, 0]
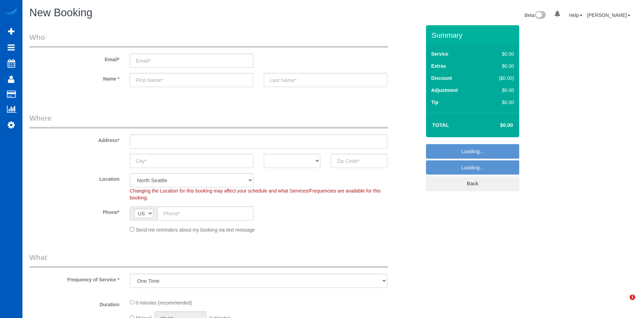
select select "object:998"
select select "199"
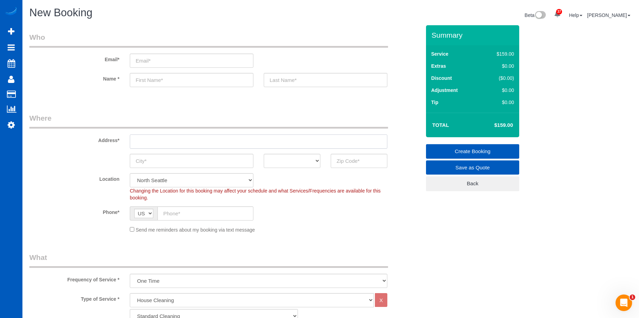
drag, startPoint x: 172, startPoint y: 141, endPoint x: 187, endPoint y: 134, distance: 17.2
click at [172, 141] on input "text" at bounding box center [259, 141] width 258 height 14
paste input "303 23rd Ave S APT 310, Seattle, WA 98144"
drag, startPoint x: 223, startPoint y: 142, endPoint x: 358, endPoint y: 156, distance: 135.7
click at [314, 145] on input "303 23rd Ave S APT 310, Seattle, WA 98144" at bounding box center [259, 141] width 258 height 14
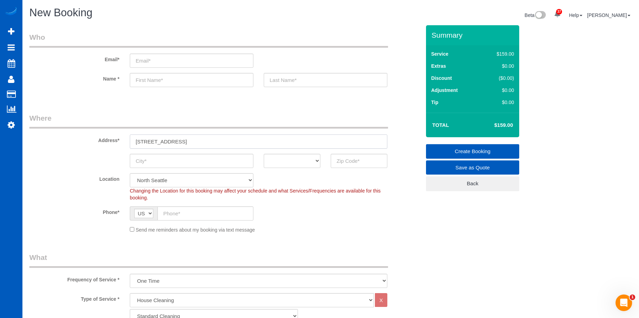
type input "303 23rd Ave S APT 310, Seattle, WA"
drag, startPoint x: 355, startPoint y: 164, endPoint x: 308, endPoint y: 161, distance: 47.4
click at [355, 164] on input "text" at bounding box center [359, 161] width 57 height 14
paste input "98144"
type input "98144"
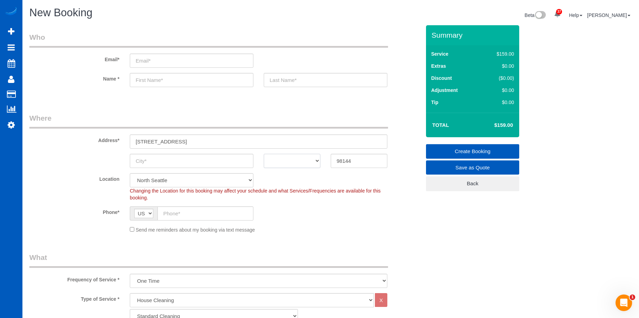
click at [290, 161] on select "AK AL AR AZ CA CO CT DC DE FL GA HI IA ID IL IN KS KY LA MA MD ME MI MN MO MS M…" at bounding box center [292, 161] width 57 height 14
select select "WA"
click at [264, 154] on select "AK AL AR AZ CA CO CT DC DE FL GA HI IA ID IL IN KS KY LA MA MD ME MI MN MO MS M…" at bounding box center [292, 161] width 57 height 14
select select "5"
select select "object:1310"
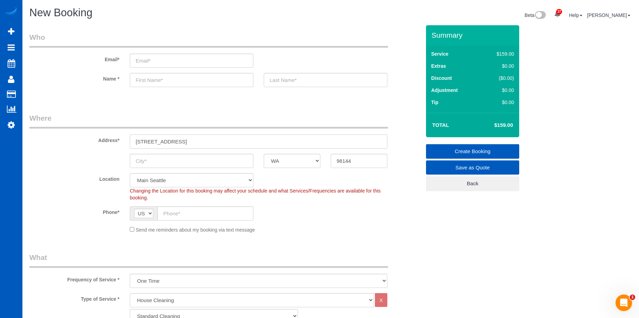
drag, startPoint x: 196, startPoint y: 140, endPoint x: 209, endPoint y: 141, distance: 12.8
click at [210, 141] on input "303 23rd Ave S APT 310, Seattle, WA" at bounding box center [259, 141] width 258 height 14
type input "303 23rd Ave S APT 310, , WA"
drag, startPoint x: 185, startPoint y: 162, endPoint x: 159, endPoint y: 162, distance: 25.9
click at [159, 162] on input "text" at bounding box center [192, 161] width 124 height 14
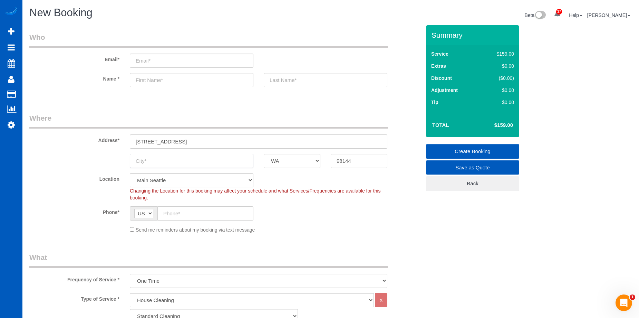
paste input "[GEOGRAPHIC_DATA]"
type input "[GEOGRAPHIC_DATA]"
drag, startPoint x: 192, startPoint y: 141, endPoint x: 225, endPoint y: 137, distance: 33.7
click at [225, 137] on input "303 23rd Ave S APT 310, , WA" at bounding box center [259, 141] width 258 height 14
type input "303 23rd Ave S APT 310"
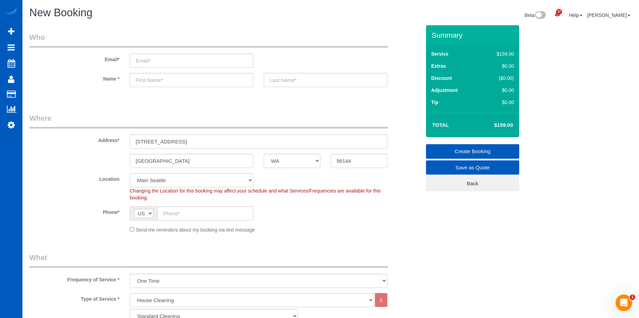
click at [343, 217] on div "Phone* AF AL DZ AD AO AI AQ AG AR AM AW AU AT AZ BS BH BD BB BY BE BZ BJ BM BT …" at bounding box center [225, 213] width 402 height 14
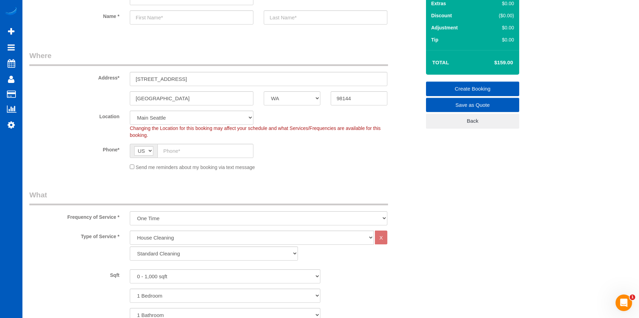
scroll to position [138, 0]
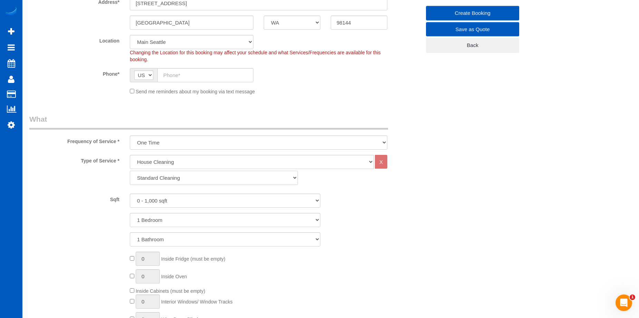
click at [251, 175] on select "Standard Cleaning Deep Cleaning Move In/ Out Cleaning" at bounding box center [214, 178] width 168 height 14
select select "367"
click at [130, 171] on select "Standard Cleaning Deep Cleaning Move In/ Out Cleaning" at bounding box center [214, 178] width 168 height 14
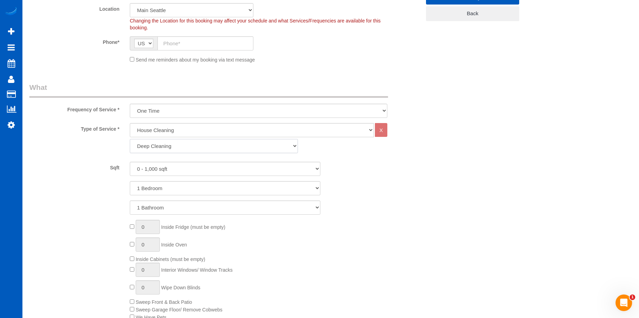
scroll to position [207, 0]
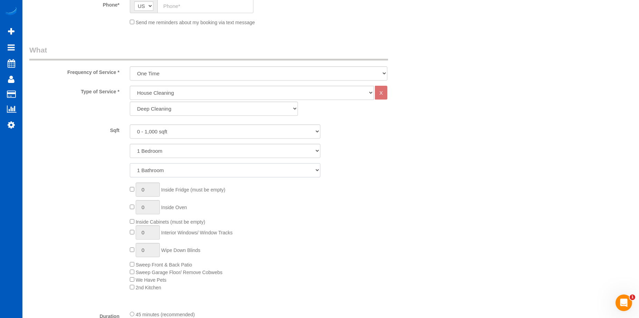
drag, startPoint x: 213, startPoint y: 170, endPoint x: 212, endPoint y: 176, distance: 6.3
click at [213, 170] on select "1 Bathroom 2 Bathrooms 3 Bathrooms 4 Bathrooms 5 Bathrooms 6 Bathrooms 7 Bathro…" at bounding box center [225, 170] width 191 height 14
select select "2"
click at [130, 163] on select "1 Bathroom 2 Bathrooms 3 Bathrooms 4 Bathrooms 5 Bathrooms 6 Bathrooms 7 Bathro…" at bounding box center [225, 170] width 191 height 14
click at [134, 234] on span "0 Interior Windows/ Window Tracks" at bounding box center [181, 233] width 103 height 6
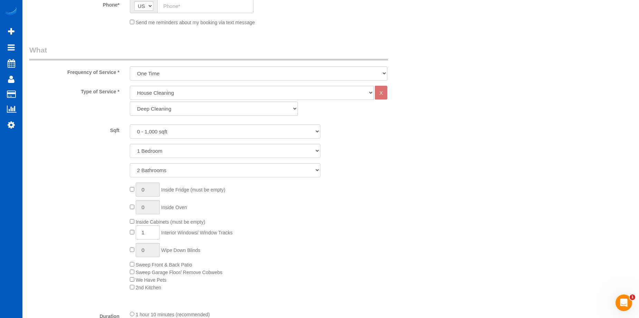
click at [153, 231] on input "1" at bounding box center [148, 232] width 24 height 14
drag, startPoint x: 154, startPoint y: 231, endPoint x: 133, endPoint y: 229, distance: 21.1
click at [134, 230] on span "1 Interior Windows/ Window Tracks" at bounding box center [181, 233] width 103 height 6
type input "8"
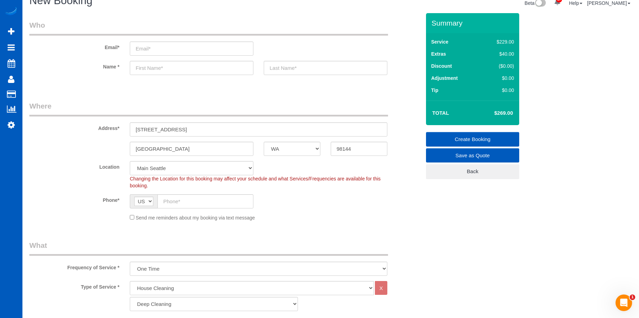
scroll to position [0, 0]
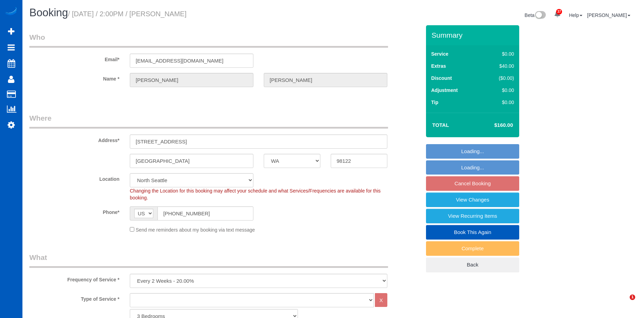
select select "WA"
select select "string:fspay"
select select "object:1130"
select select "spot2"
select select "1001"
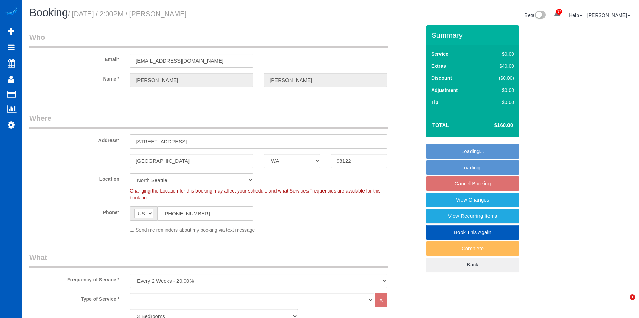
select select "3"
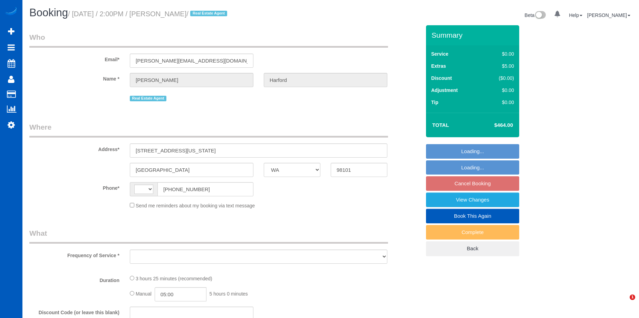
select select "WA"
select select "string:fspay-e0366ecf-f802-4967-a000-1bfca719be9a"
select select "string:[GEOGRAPHIC_DATA]"
select select "object:922"
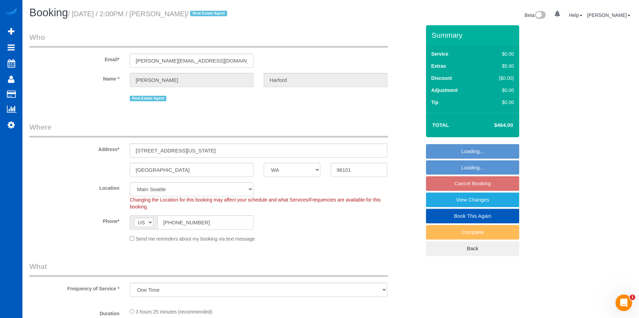
select select "199"
select select "1501"
select select "2"
select select "spot1"
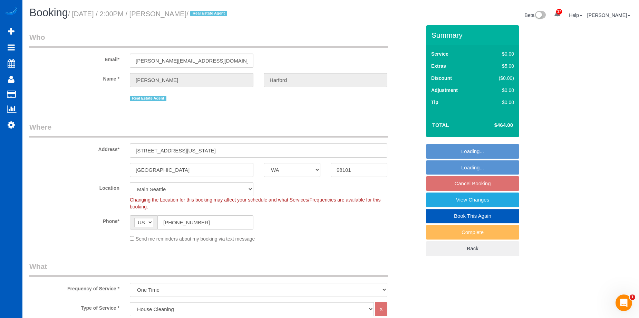
select select "object:1242"
select select "1501"
select select "2"
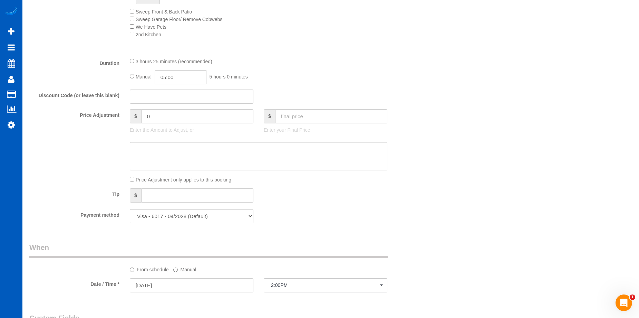
scroll to position [380, 0]
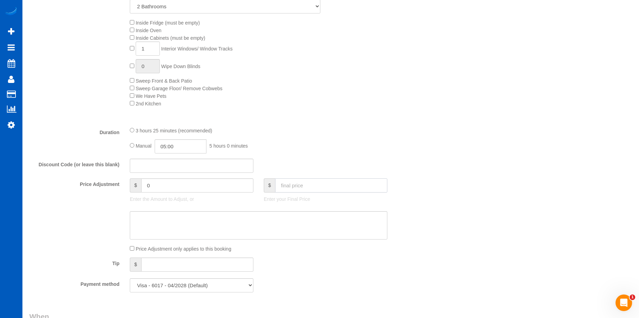
click at [319, 183] on input "text" at bounding box center [331, 185] width 112 height 14
type input "0"
click at [313, 217] on textarea at bounding box center [259, 225] width 258 height 28
type input "-464"
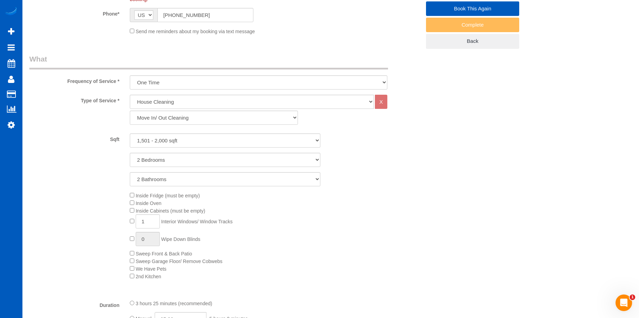
scroll to position [69, 0]
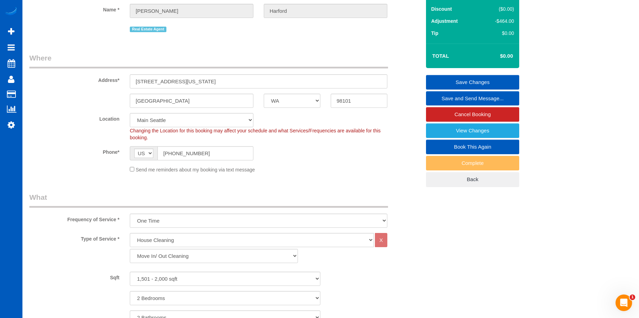
click at [440, 79] on link "Save Changes" at bounding box center [472, 82] width 93 height 14
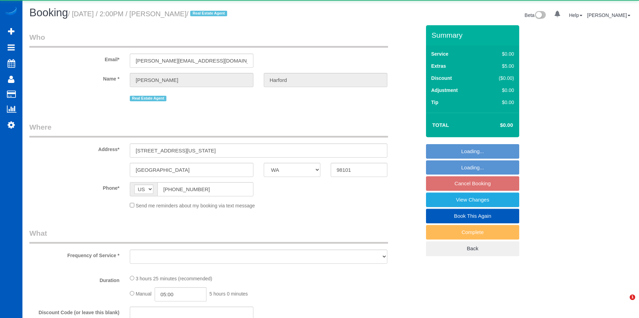
select select "WA"
select select "object:818"
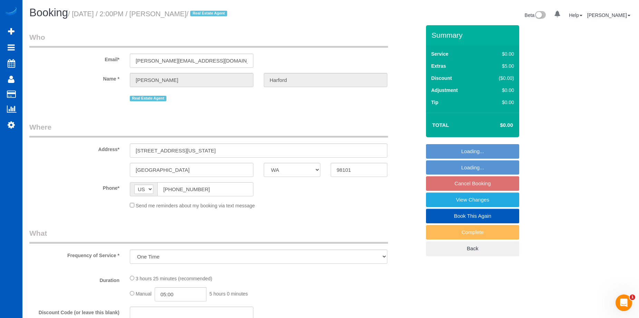
select select "string:fspay-e0366ecf-f802-4967-a000-1bfca719be9a"
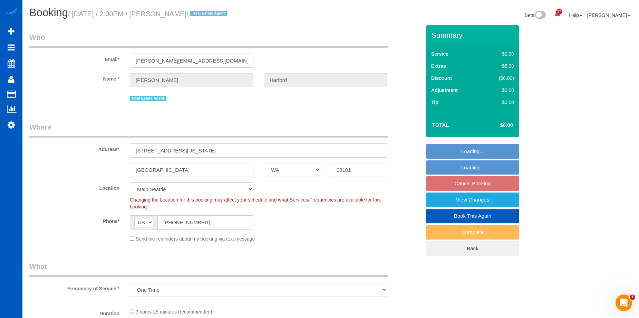
select select "object:825"
select select "199"
select select "1501"
select select "2"
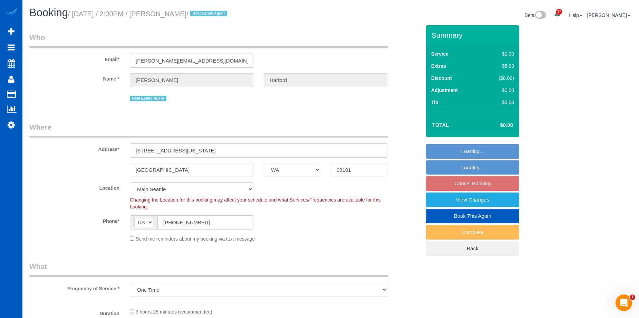
select select "spot1"
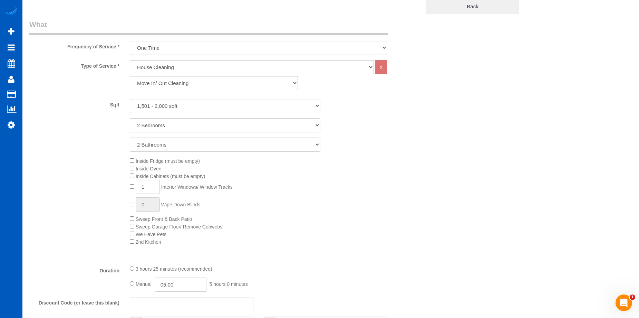
scroll to position [380, 0]
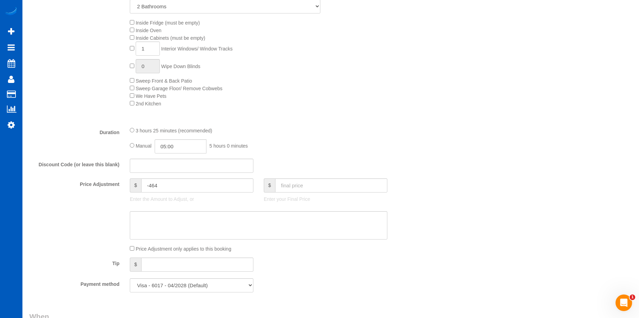
select select "1501"
select select "2"
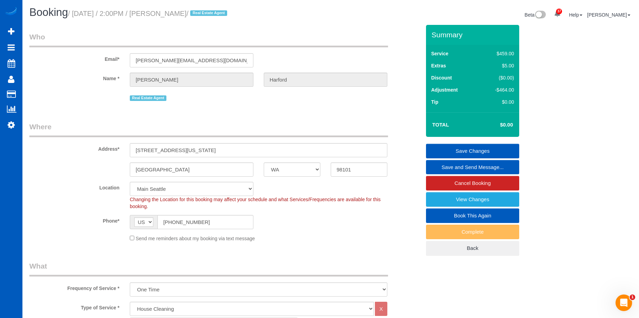
scroll to position [0, 0]
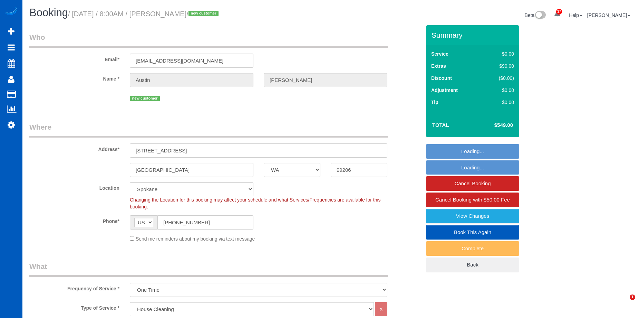
select select "WA"
select select "199"
select select "spot1"
select select "number:8"
select select "1501"
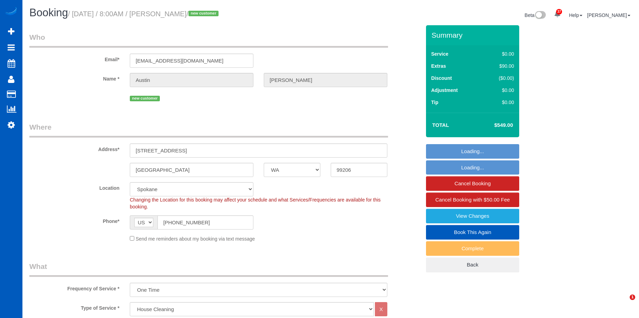
select select "3"
select select "2"
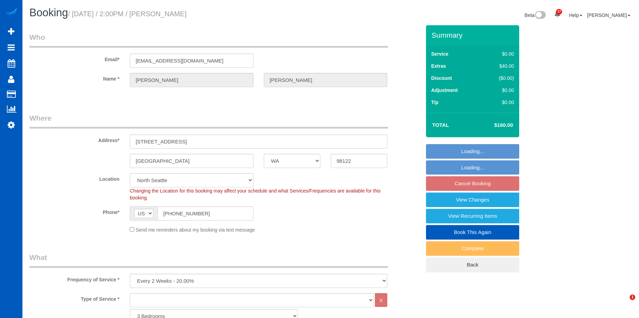
select select "WA"
select select "1001"
select select "3"
select select "object:1125"
select select "1001"
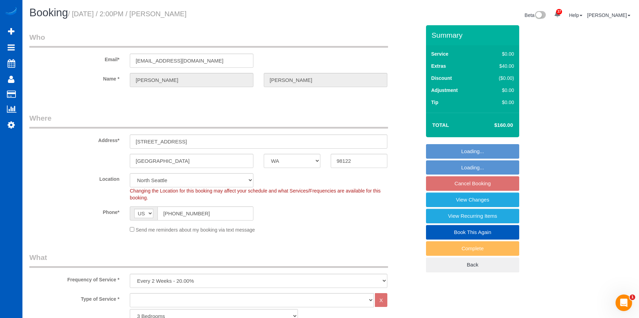
select select "3"
select select "spot2"
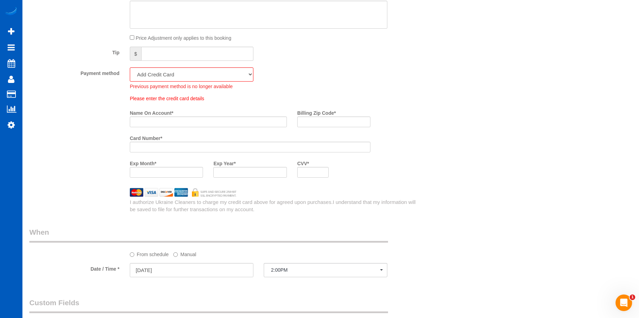
scroll to position [483, 0]
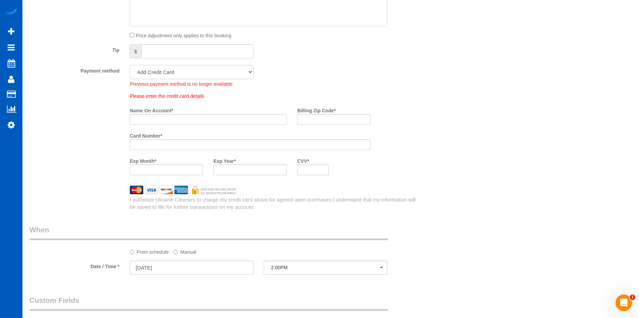
click at [229, 74] on select "Mastercard - 3227 - 07/2028 (Default) Add Credit Card ─────────────── Cash Chec…" at bounding box center [192, 72] width 124 height 14
select select "string:fspay-3faf5003-8ecf-49a9-bb50-3db15801ee09"
click at [130, 65] on select "Mastercard - 3227 - 07/2028 (Default) Add Credit Card ─────────────── Cash Chec…" at bounding box center [192, 72] width 124 height 14
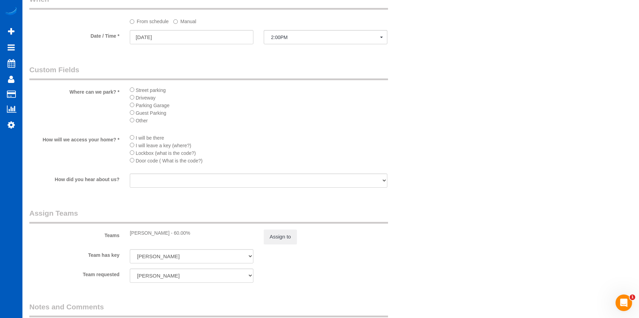
scroll to position [587, 0]
click at [220, 36] on input "09/26/2025" at bounding box center [192, 37] width 124 height 14
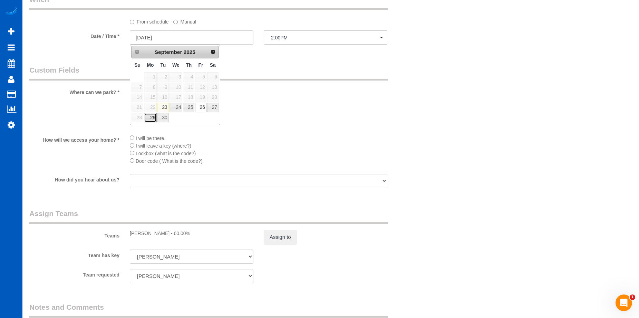
click at [149, 117] on link "29" at bounding box center [150, 117] width 13 height 9
type input "09/29/2025"
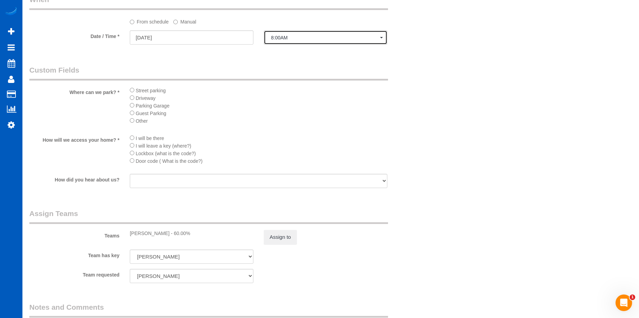
click at [317, 41] on button "8:00AM" at bounding box center [326, 37] width 124 height 14
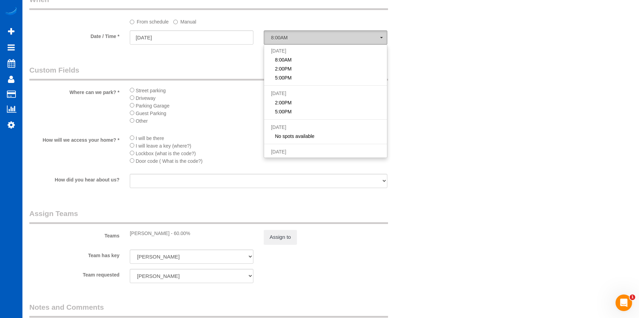
scroll to position [59, 0]
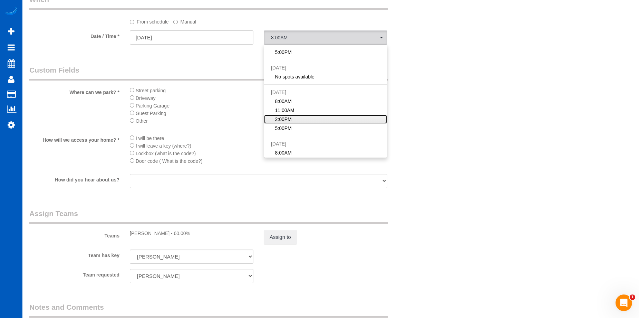
click at [290, 116] on span "2:00PM" at bounding box center [283, 119] width 17 height 7
select select "spot9"
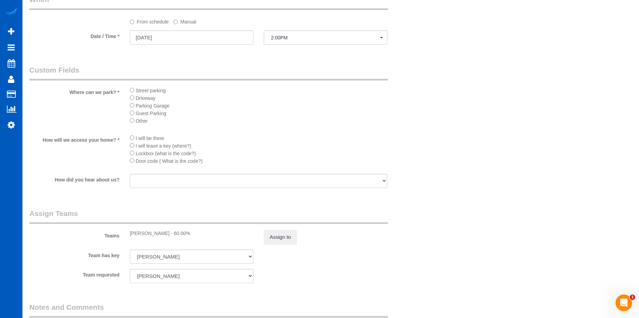
click at [282, 107] on li "Parking Garage" at bounding box center [259, 105] width 258 height 8
click at [278, 227] on div "Teams Anastasiia Demchenko - 60.00% Assign to" at bounding box center [225, 226] width 402 height 36
click at [281, 233] on button "Assign to" at bounding box center [280, 237] width 33 height 14
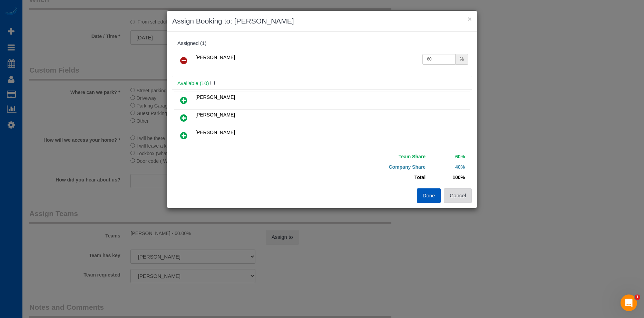
click at [465, 197] on button "Cancel" at bounding box center [458, 195] width 28 height 14
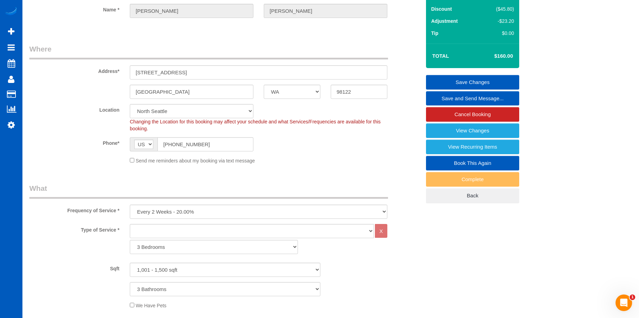
scroll to position [35, 0]
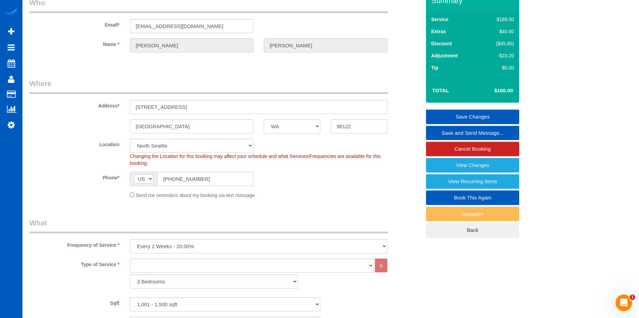
click at [449, 113] on link "Save Changes" at bounding box center [472, 116] width 93 height 14
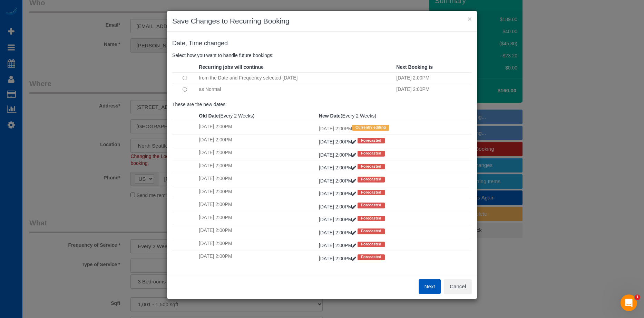
click at [426, 284] on button "Next" at bounding box center [430, 286] width 22 height 14
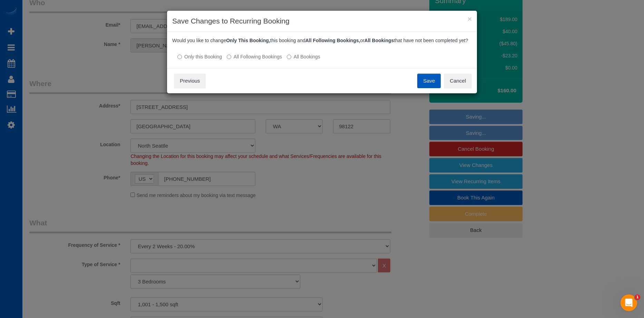
click at [257, 60] on label "All Following Bookings" at bounding box center [254, 56] width 55 height 7
click at [428, 85] on button "Save" at bounding box center [428, 81] width 23 height 14
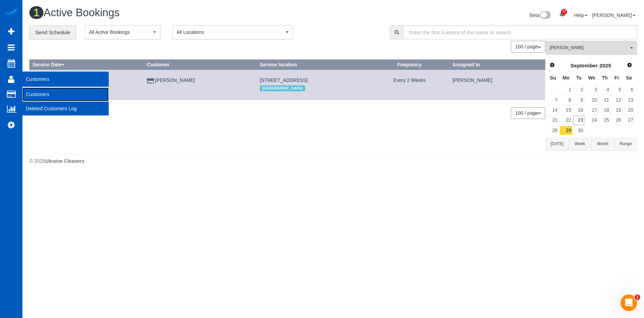
click at [30, 91] on link "Customers" at bounding box center [65, 94] width 86 height 14
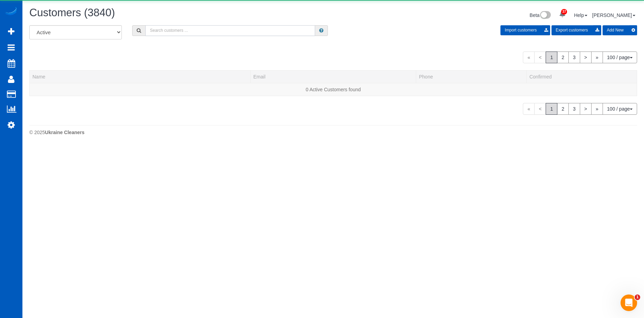
click at [212, 32] on input "text" at bounding box center [230, 30] width 170 height 11
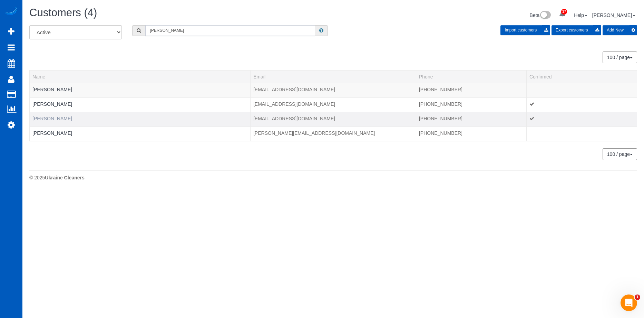
type input "Molly"
click at [47, 119] on link "Molly Feder" at bounding box center [52, 119] width 40 height 6
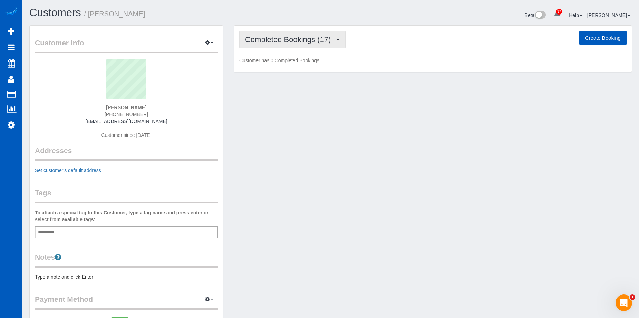
click at [279, 41] on span "Completed Bookings (17)" at bounding box center [289, 39] width 89 height 9
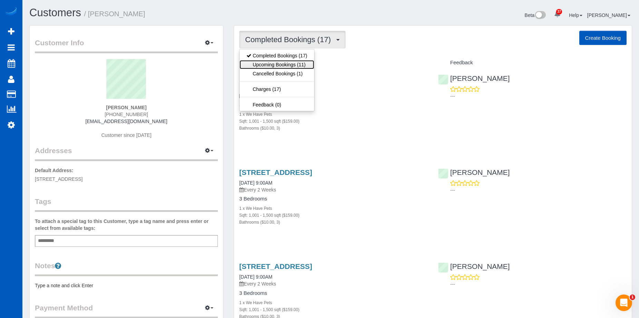
click at [275, 64] on link "Upcoming Bookings (11)" at bounding box center [277, 64] width 75 height 9
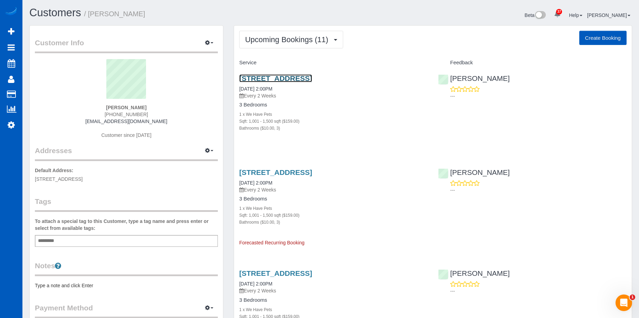
click at [305, 77] on link "1407 33rd Ave Unit B, Seattle, WA 98122" at bounding box center [275, 78] width 73 height 8
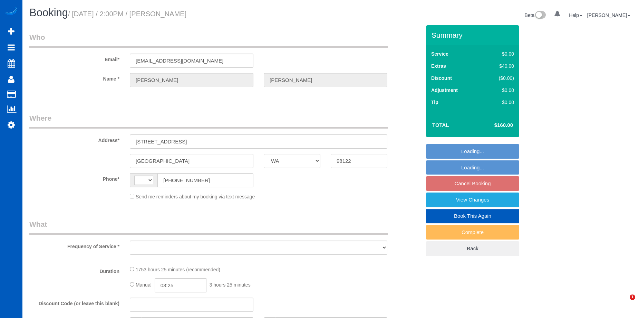
select select "WA"
select select "string:fspay-3faf5003-8ecf-49a9-bb50-3db15801ee09"
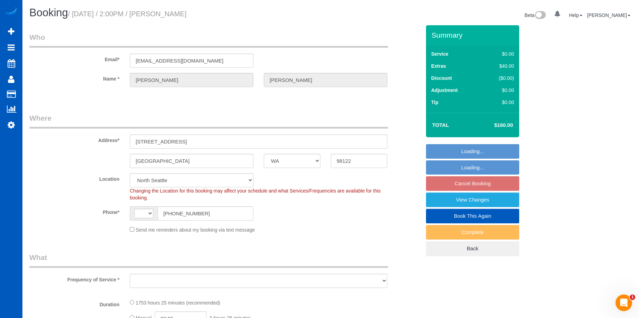
select select "string:[GEOGRAPHIC_DATA]"
select select "object:1025"
select select "1001"
select select "3"
select select "spot3"
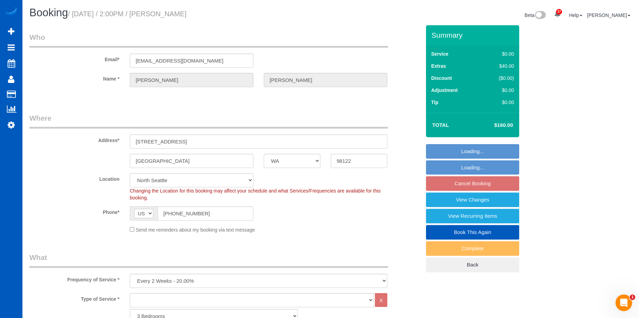
select select "object:1123"
select select "1001"
select select "3"
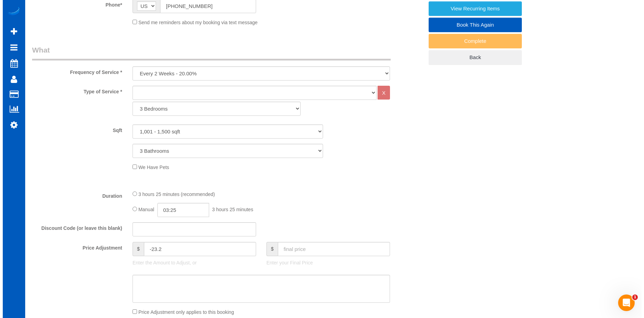
scroll to position [104, 0]
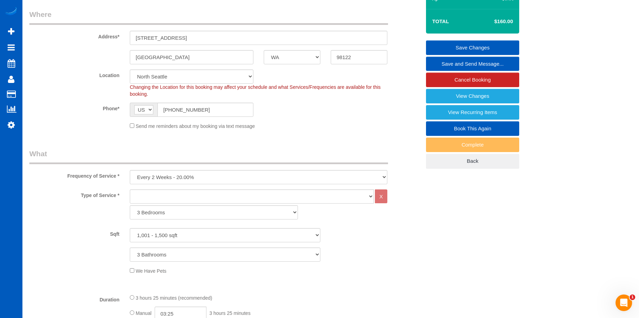
click at [431, 63] on link "Save and Send Message..." at bounding box center [472, 64] width 93 height 14
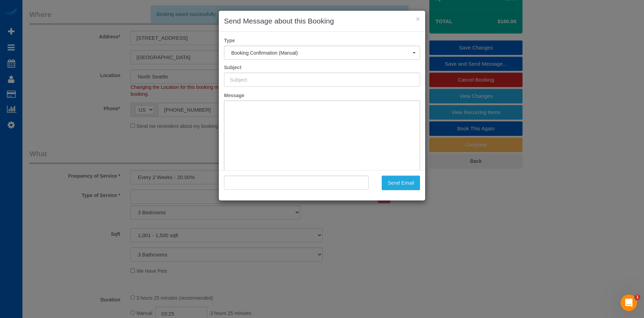
scroll to position [0, 0]
type input "Cleaning Service Confirmed!"
type input ""Molly Feder" <1mafeder@gmail.com>"
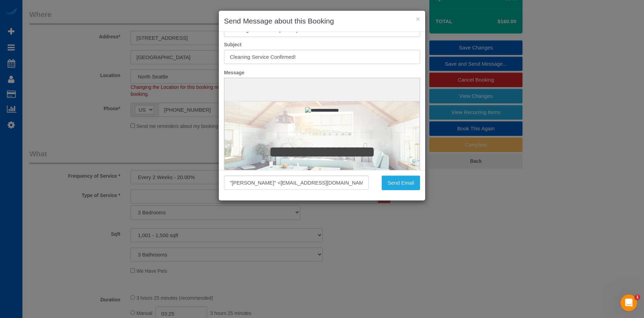
scroll to position [51, 0]
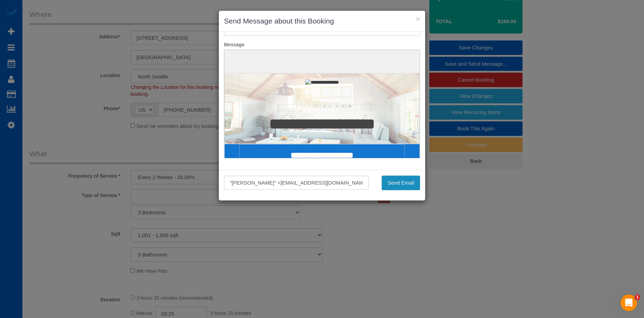
click at [403, 184] on button "Send Email" at bounding box center [401, 182] width 38 height 14
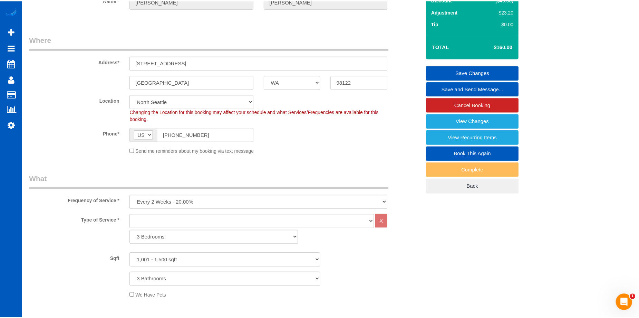
scroll to position [128, 0]
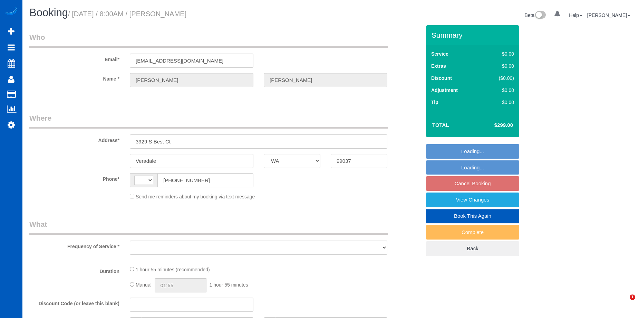
select select "WA"
select select "string:[GEOGRAPHIC_DATA]"
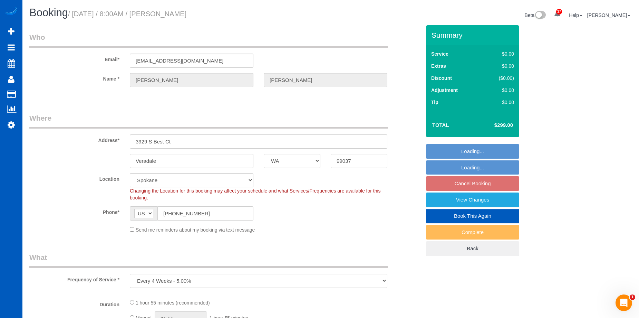
select select "object:909"
select select "string:fspay-0f121494-c65d-463a-b517-28393e942068"
select select "199"
select select "3001"
select select "2"
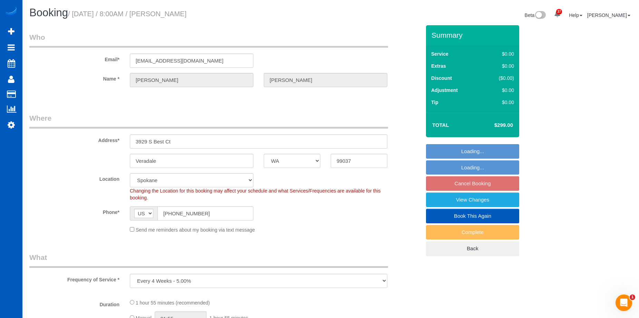
select select "3"
select select "spot1"
select select "WA"
select select "spot1"
select select "object:920"
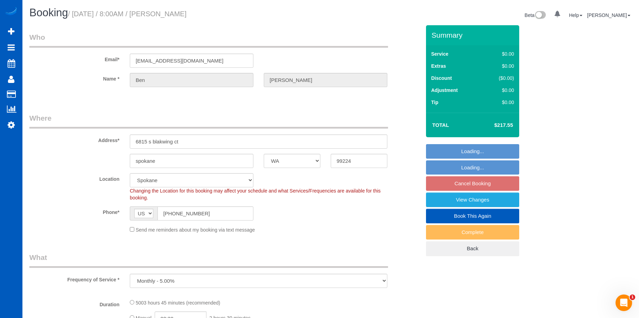
select select "2001"
select select "3"
